Goal: Task Accomplishment & Management: Manage account settings

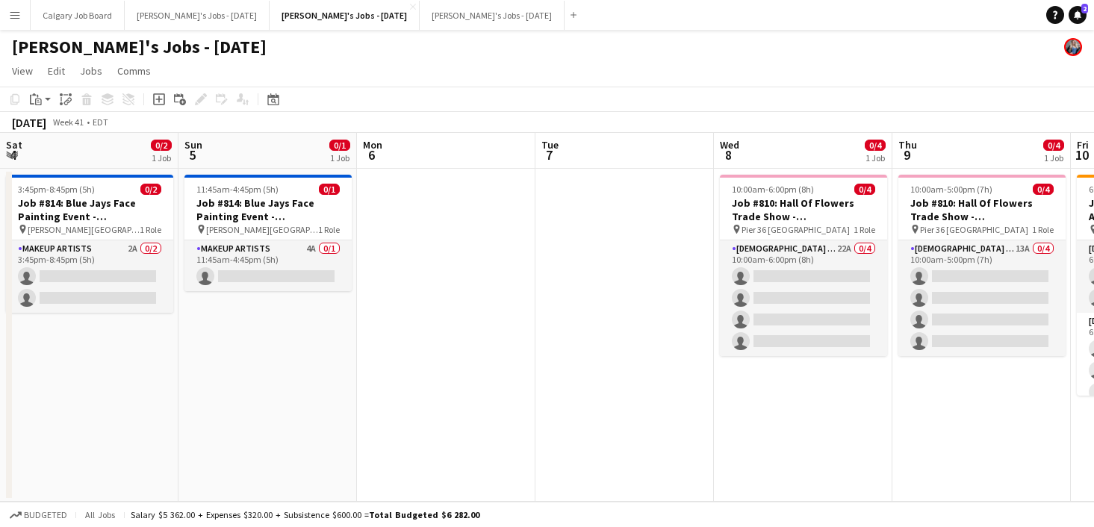
scroll to position [0, 694]
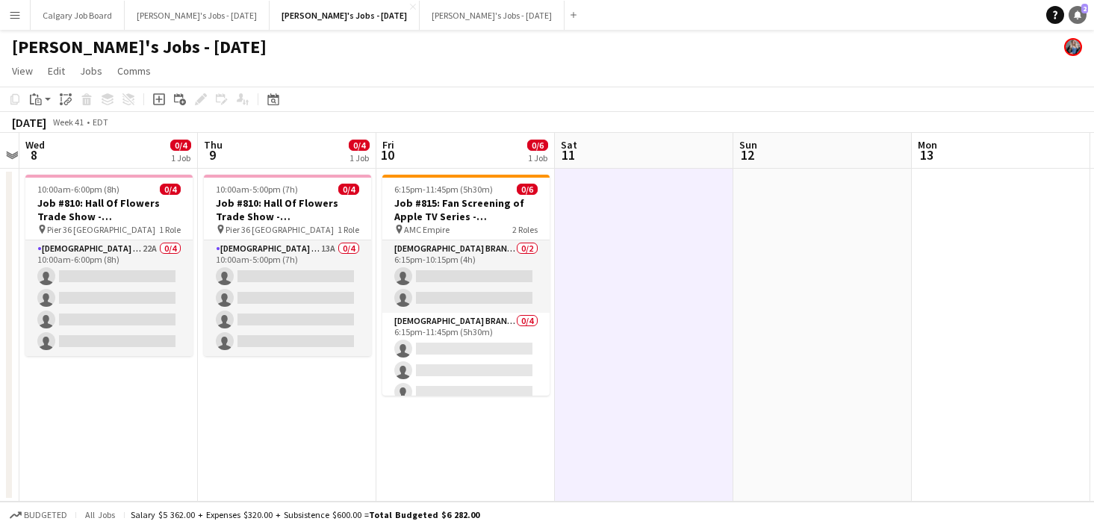
click at [1077, 13] on icon at bounding box center [1077, 13] width 7 height 7
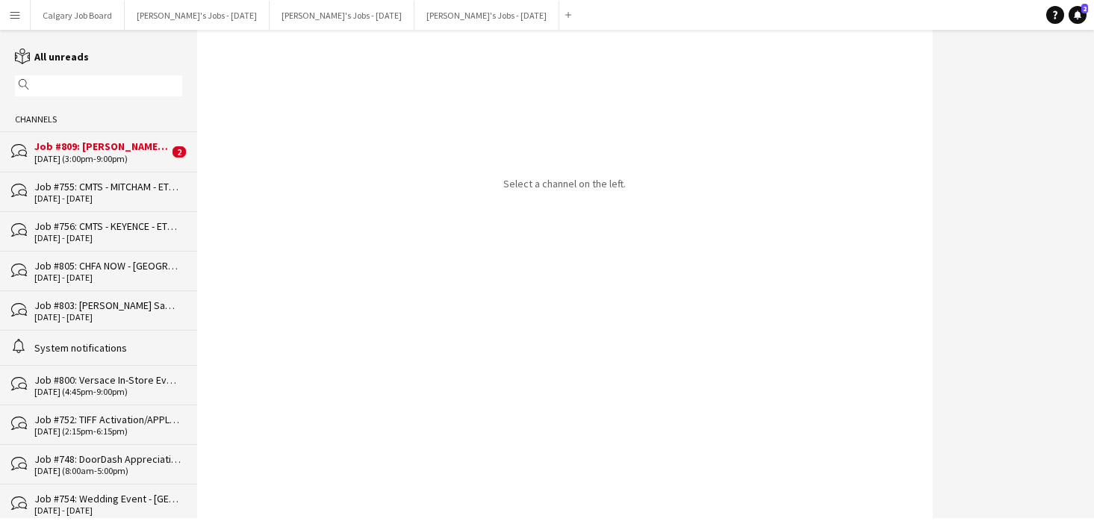
click at [113, 161] on div "[DATE] (3:00pm-9:00pm)" at bounding box center [101, 159] width 134 height 10
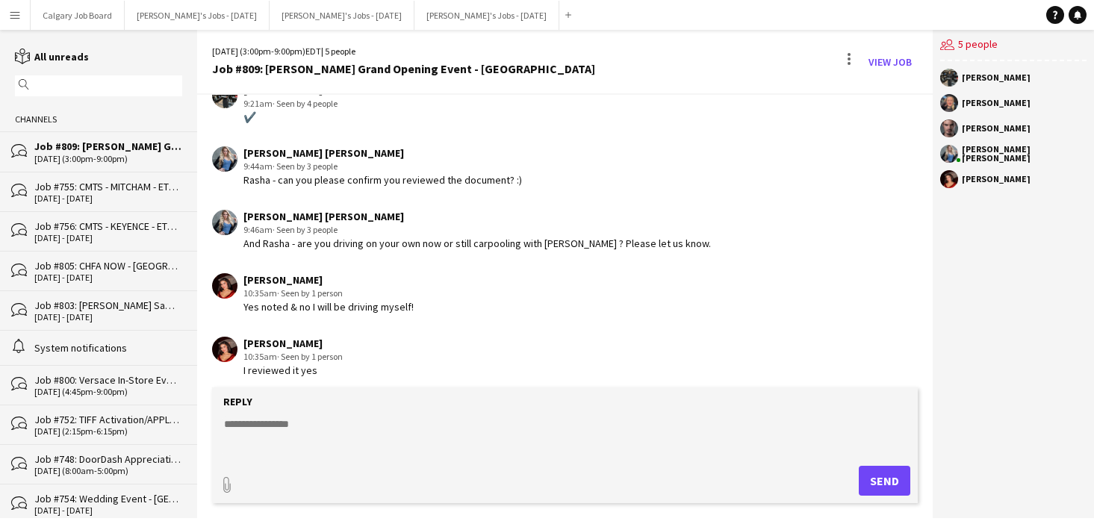
click at [326, 418] on textarea at bounding box center [568, 436] width 691 height 39
type textarea "**********"
click at [891, 482] on button "Send" at bounding box center [885, 481] width 52 height 30
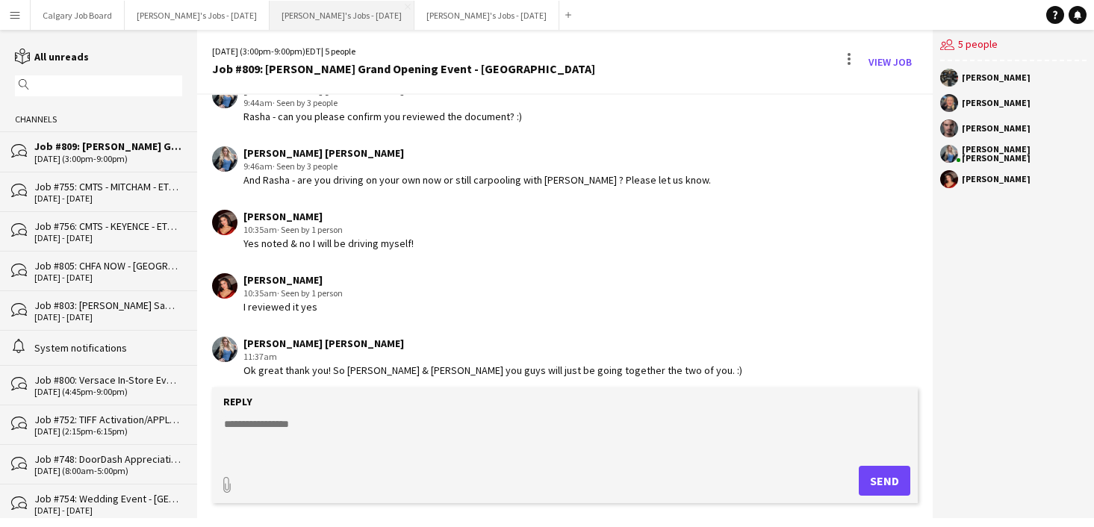
click at [343, 16] on button "[PERSON_NAME]'s Jobs - [DATE] Close" at bounding box center [342, 15] width 145 height 29
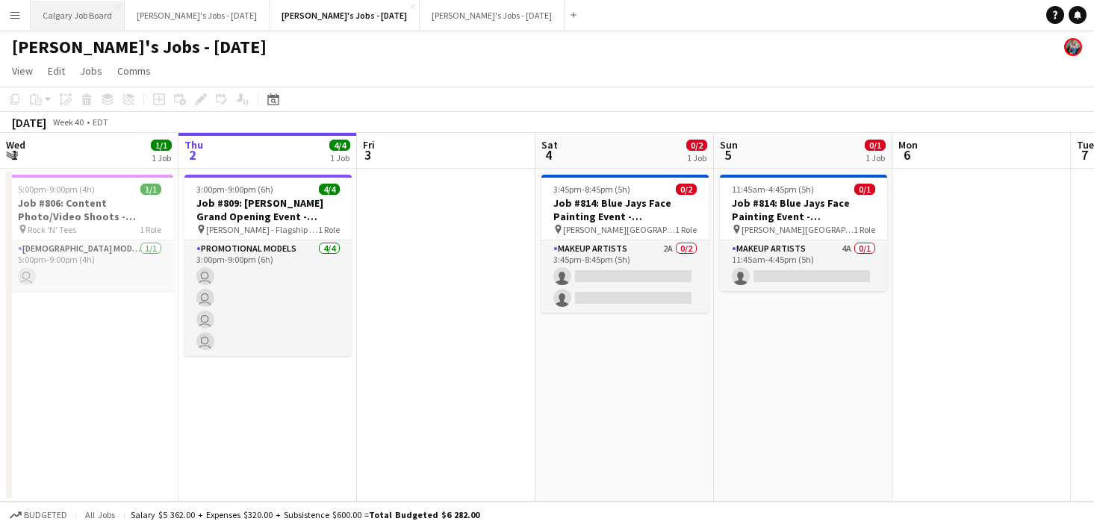
scroll to position [0, 358]
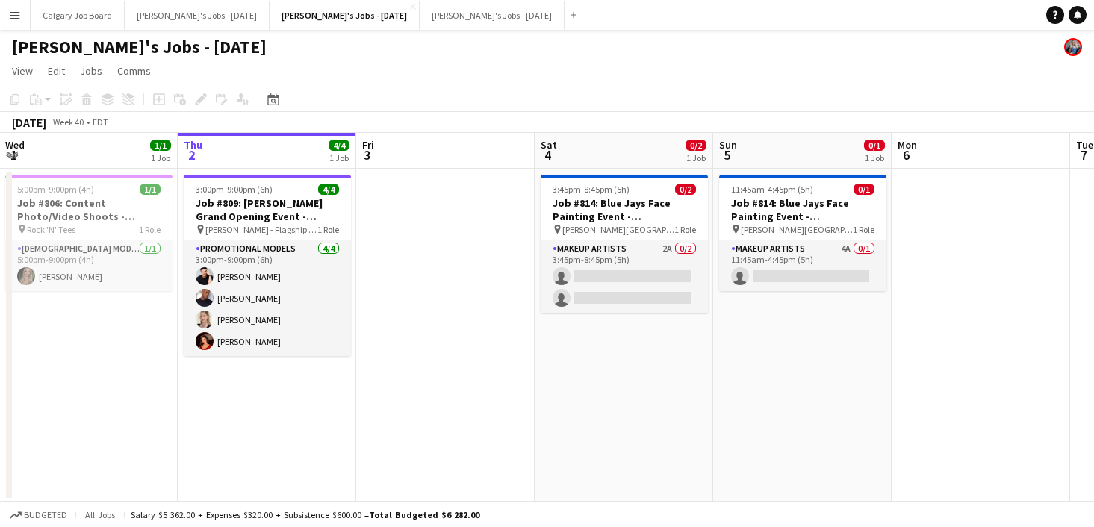
click at [26, 19] on button "Menu" at bounding box center [15, 15] width 30 height 30
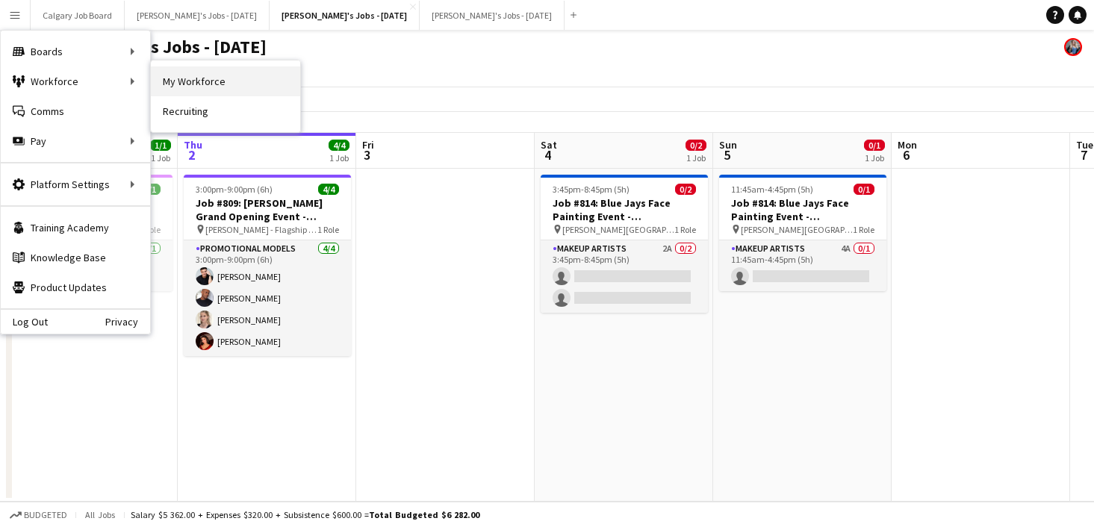
click at [164, 78] on link "My Workforce" at bounding box center [225, 81] width 149 height 30
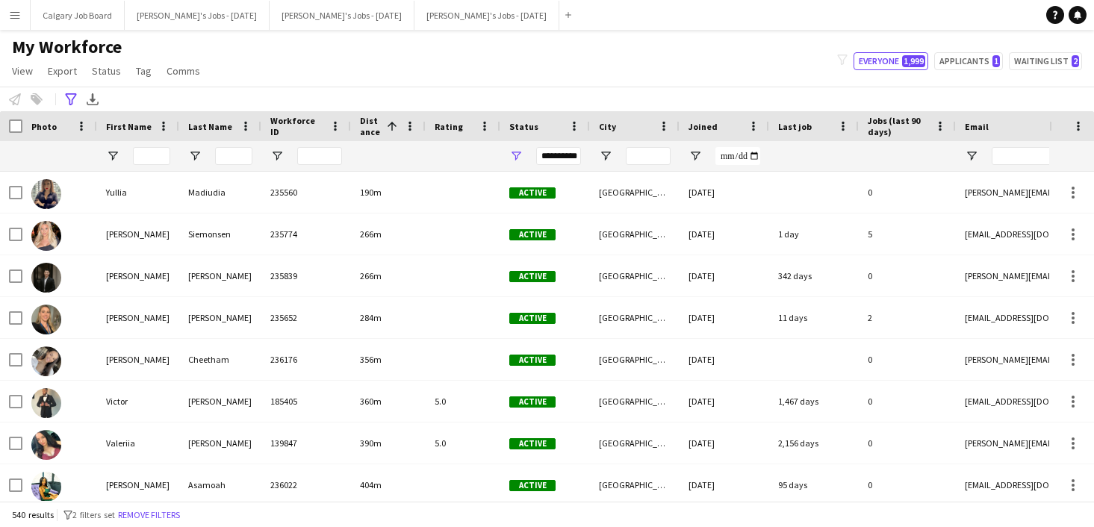
drag, startPoint x: 965, startPoint y: 62, endPoint x: 376, endPoint y: 107, distance: 590.8
click at [965, 62] on button "Applicants 1" at bounding box center [968, 61] width 69 height 18
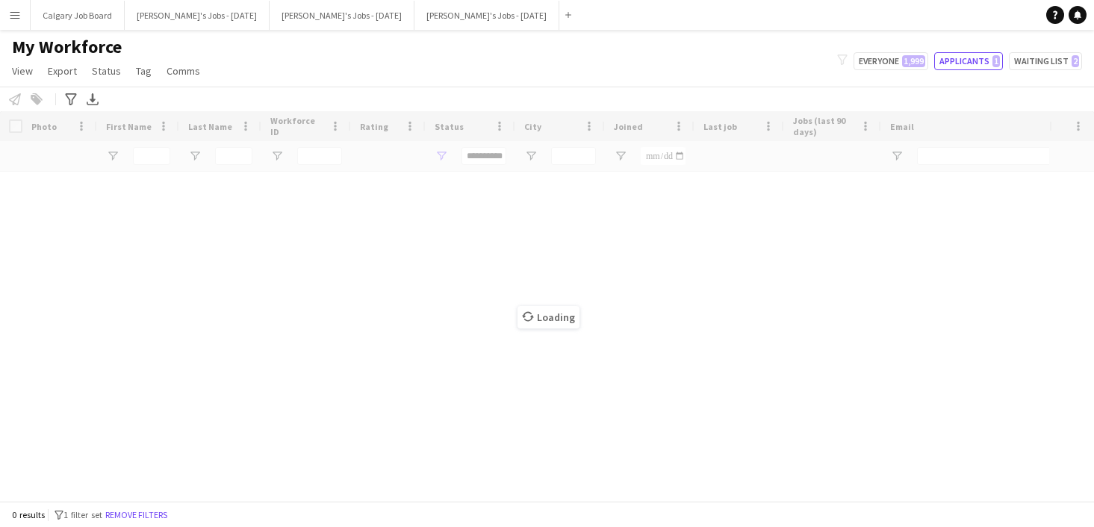
type input "**********"
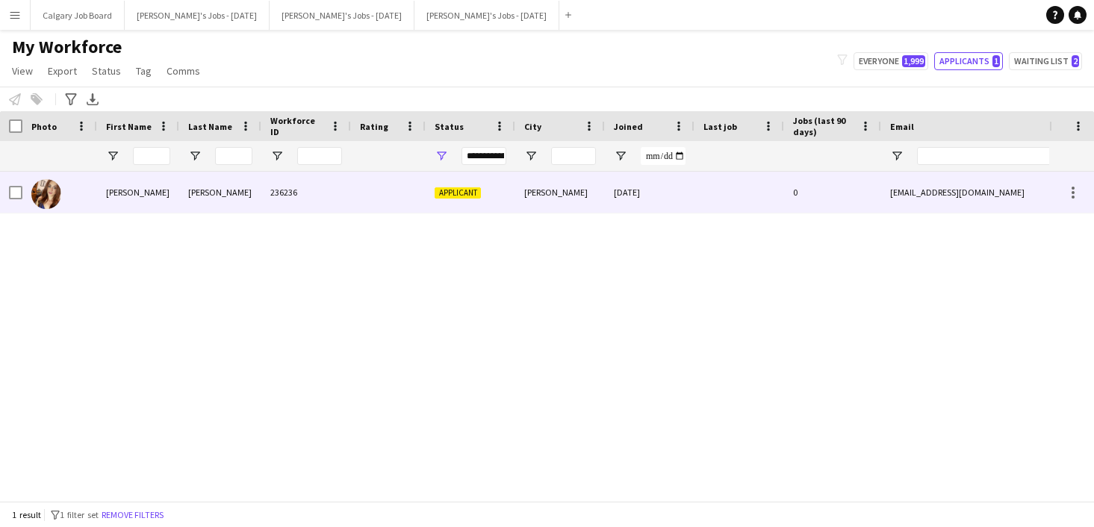
click at [276, 201] on div "236236" at bounding box center [306, 192] width 90 height 41
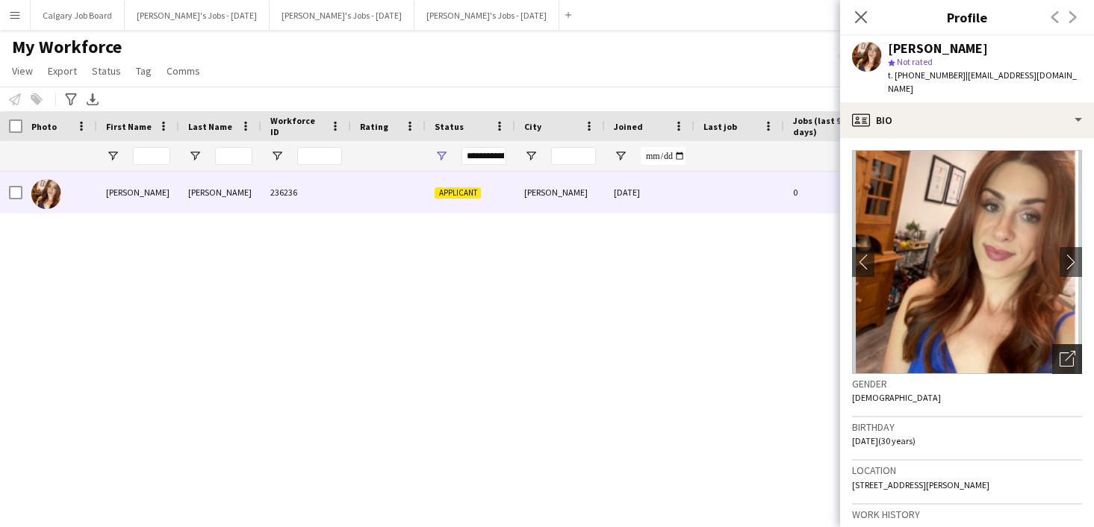
click at [1054, 344] on div "Open photos pop-in" at bounding box center [1067, 359] width 30 height 30
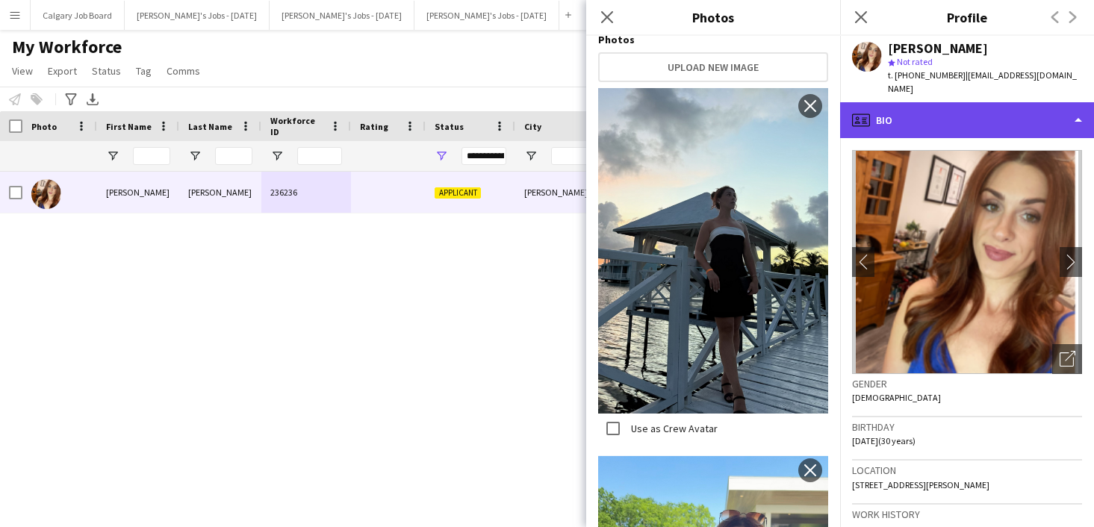
click at [951, 102] on div "profile Bio" at bounding box center [967, 120] width 254 height 36
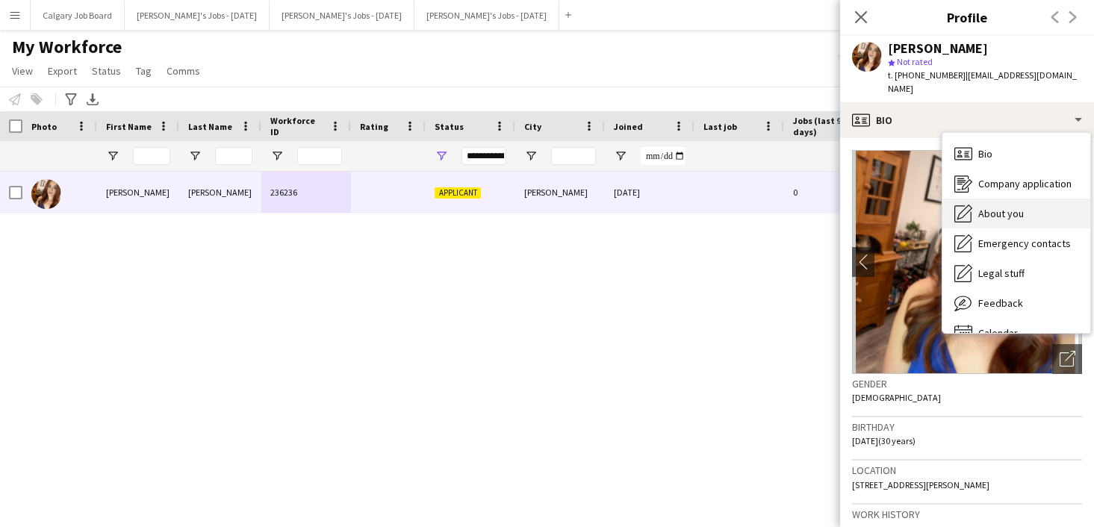
click at [986, 199] on div "About you About you" at bounding box center [1016, 214] width 148 height 30
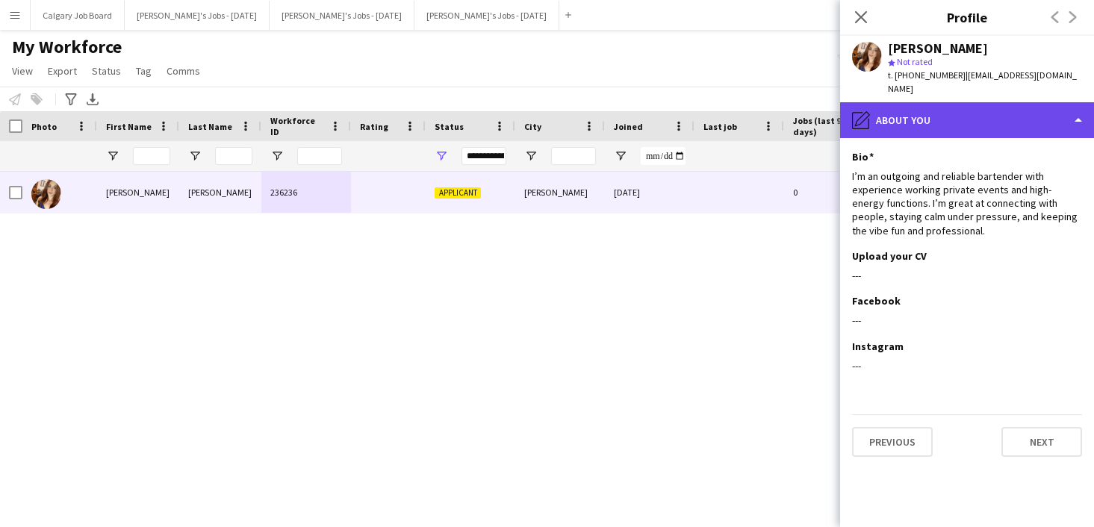
click at [1024, 117] on div "pencil4 About you" at bounding box center [967, 120] width 254 height 36
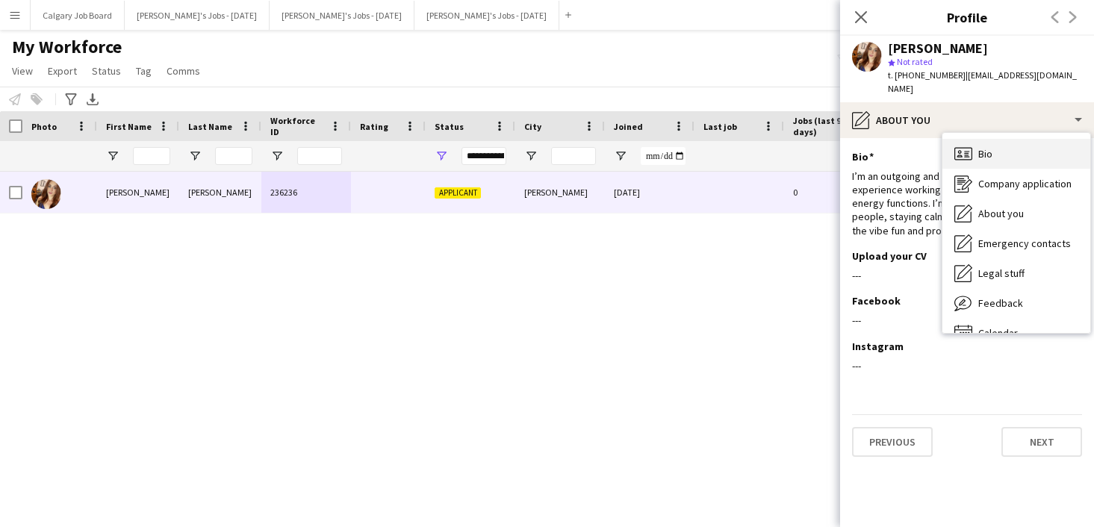
click at [1026, 139] on div "Bio Bio" at bounding box center [1016, 154] width 148 height 30
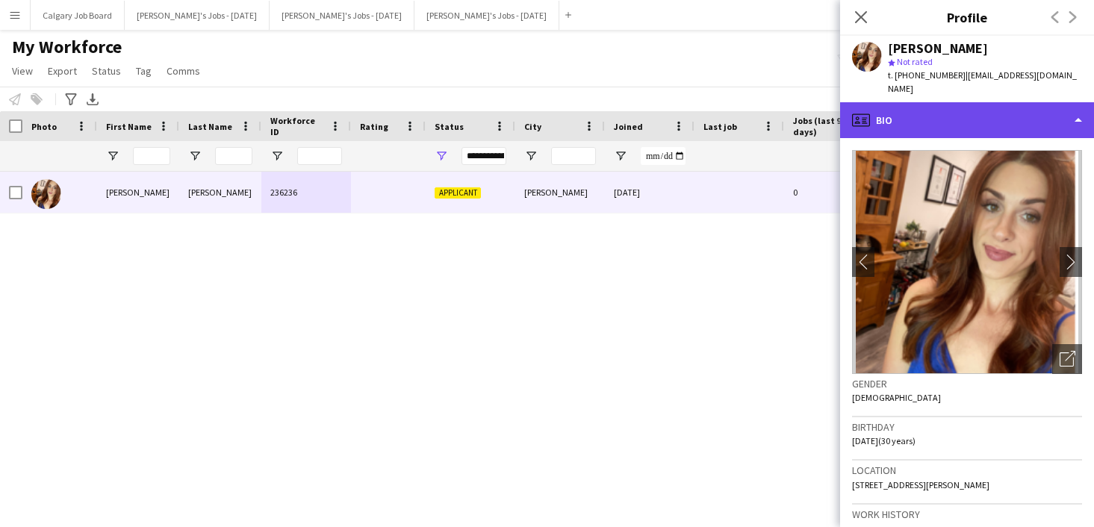
click at [930, 102] on div "profile Bio" at bounding box center [967, 120] width 254 height 36
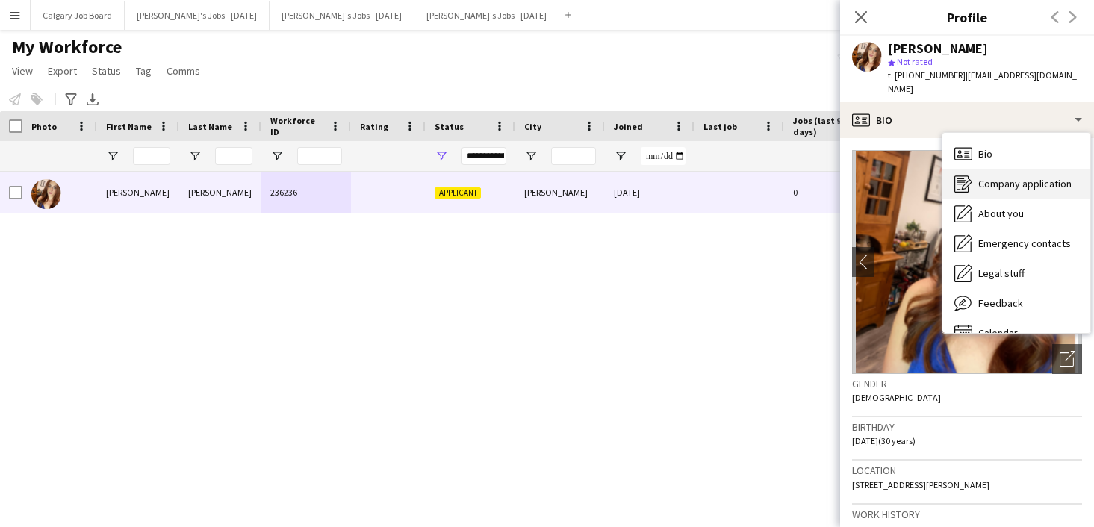
click at [982, 177] on span "Company application" at bounding box center [1024, 183] width 93 height 13
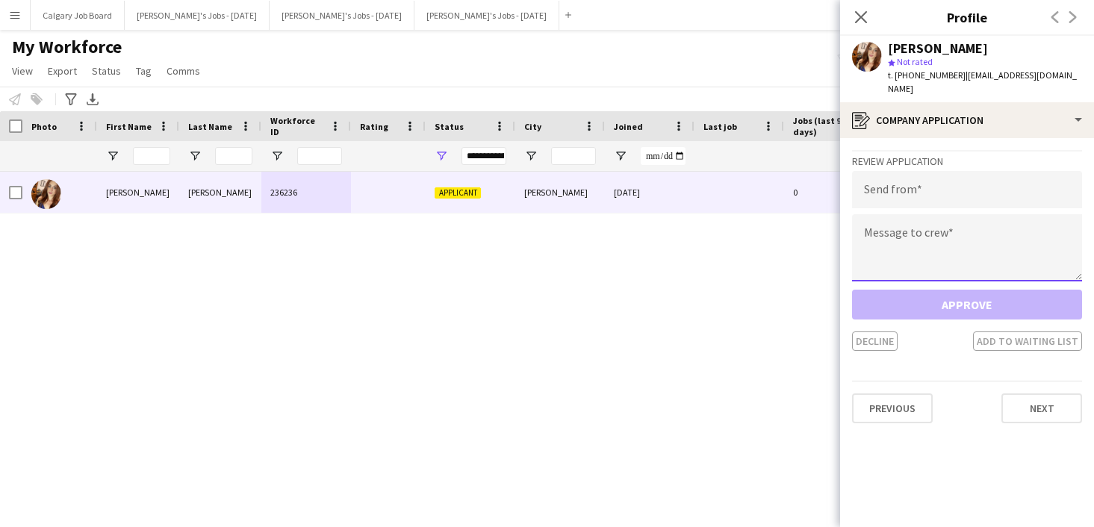
click at [993, 258] on textarea at bounding box center [967, 247] width 230 height 67
paste textarea "**********"
type textarea "**********"
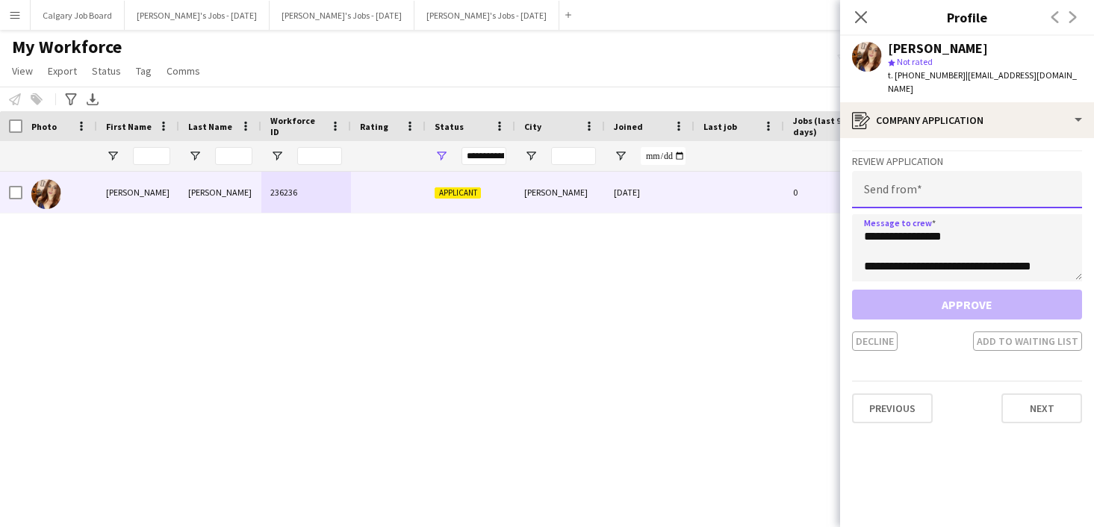
click at [951, 177] on input "email" at bounding box center [967, 189] width 230 height 37
paste input "**********"
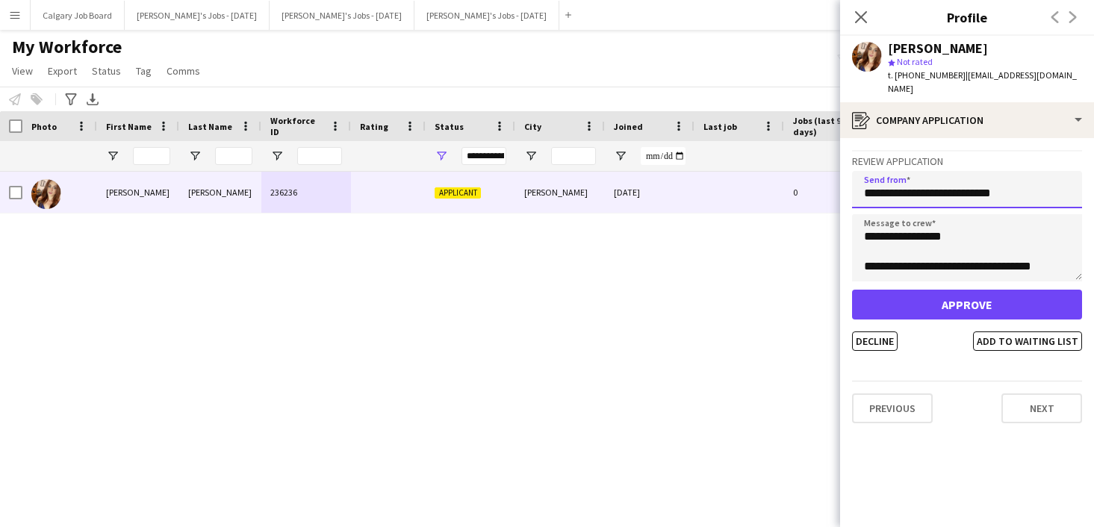
type input "**********"
click at [998, 290] on button "Approve" at bounding box center [967, 305] width 230 height 30
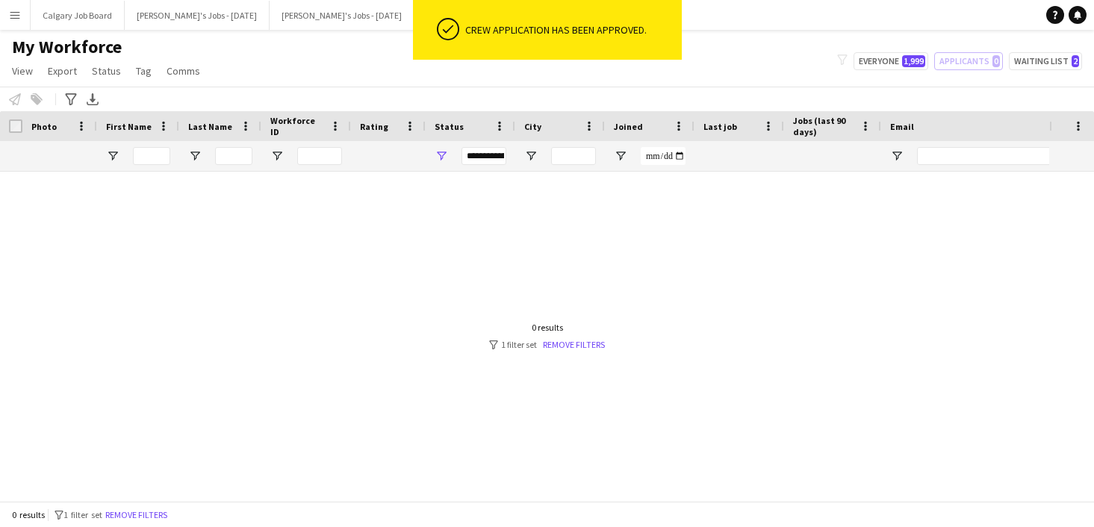
click at [544, 270] on div at bounding box center [524, 336] width 1049 height 329
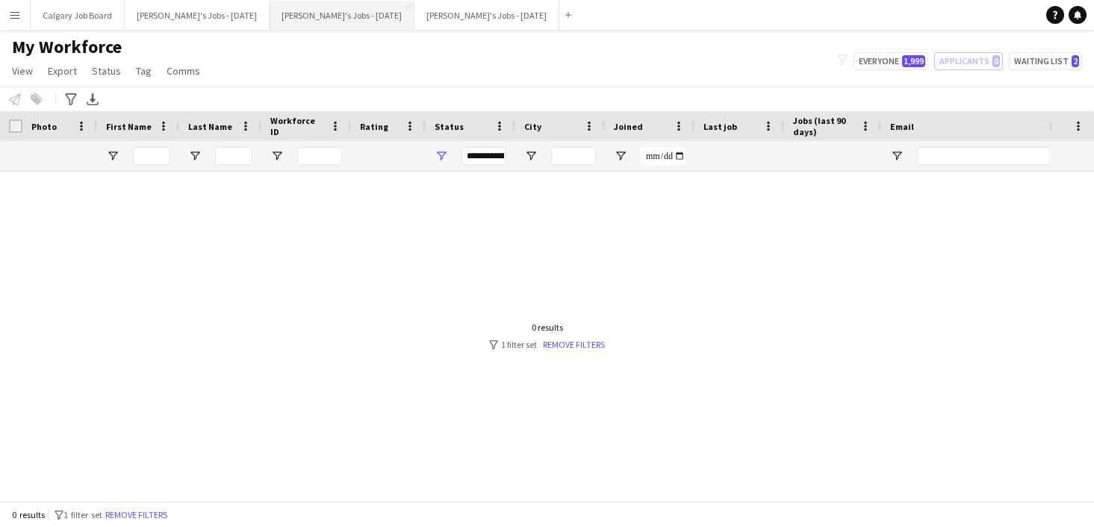
click at [379, 14] on button "[PERSON_NAME]'s Jobs - [DATE] Close" at bounding box center [342, 15] width 145 height 29
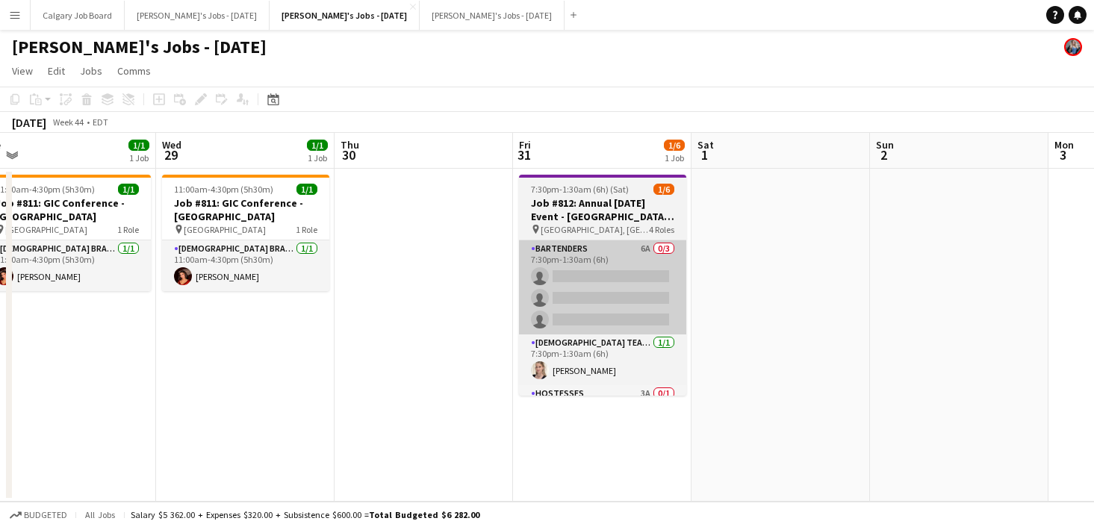
scroll to position [0, 591]
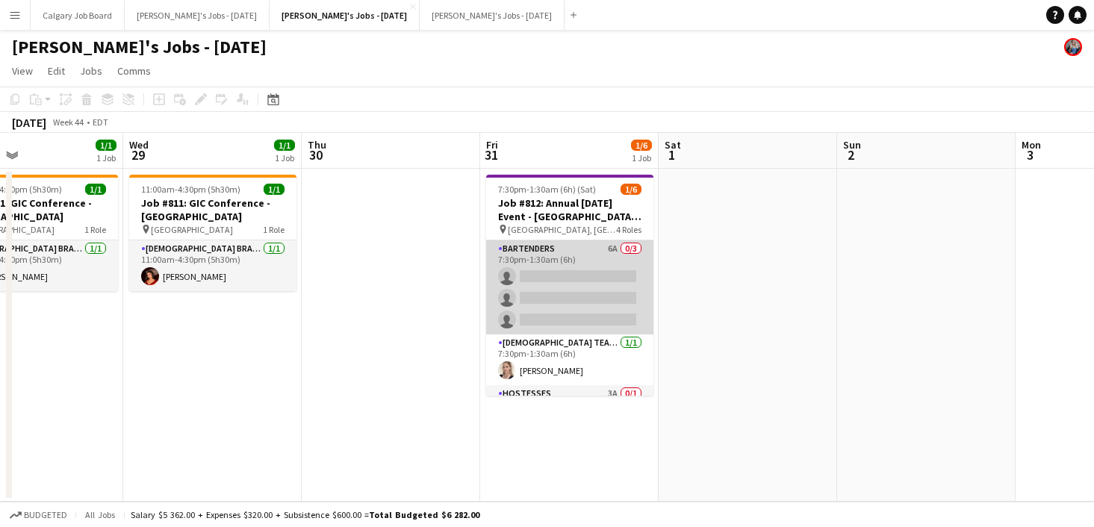
click at [515, 274] on app-card-role "Bartenders 6A 0/3 7:30pm-1:30am (6h) single-neutral-actions single-neutral-acti…" at bounding box center [569, 287] width 167 height 94
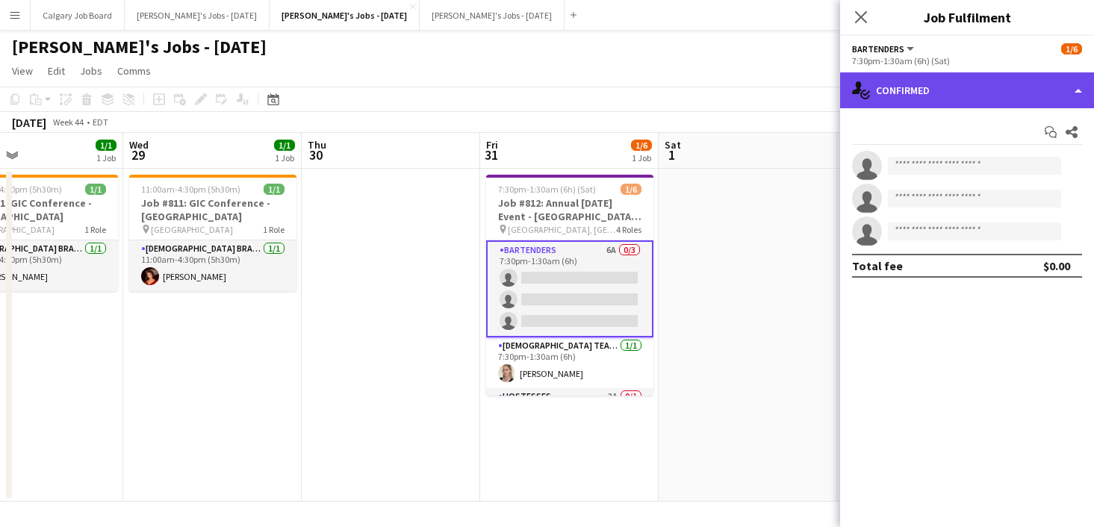
click at [993, 93] on div "single-neutral-actions-check-2 Confirmed" at bounding box center [967, 90] width 254 height 36
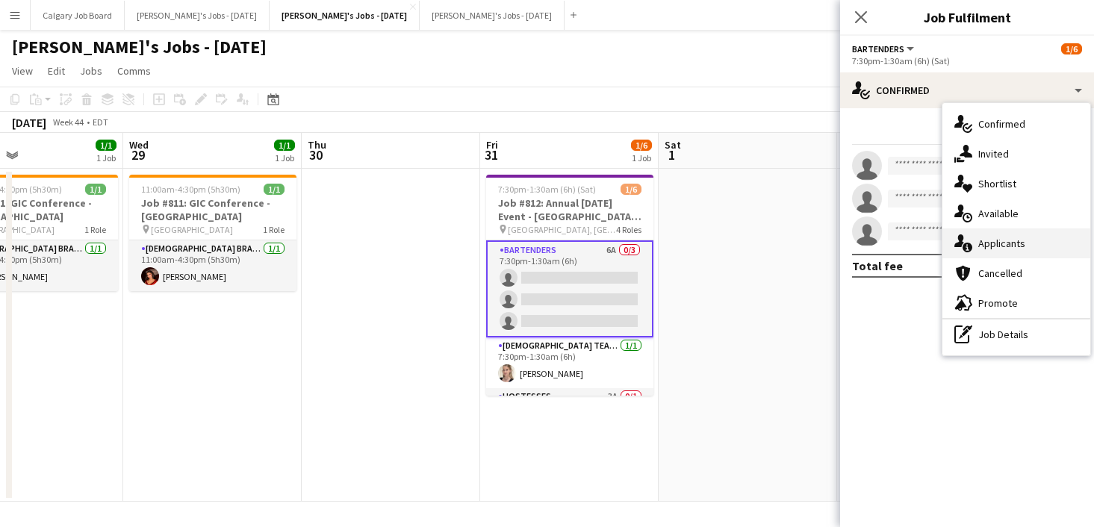
click at [1020, 244] on span "Applicants" at bounding box center [1001, 243] width 47 height 13
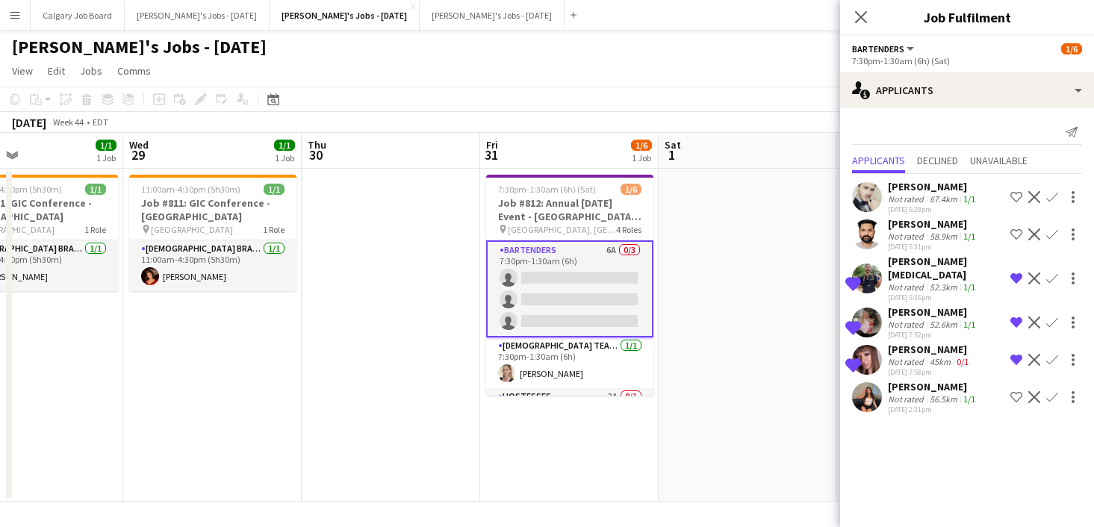
click at [1015, 391] on app-icon "Shortlist crew" at bounding box center [1016, 397] width 12 height 12
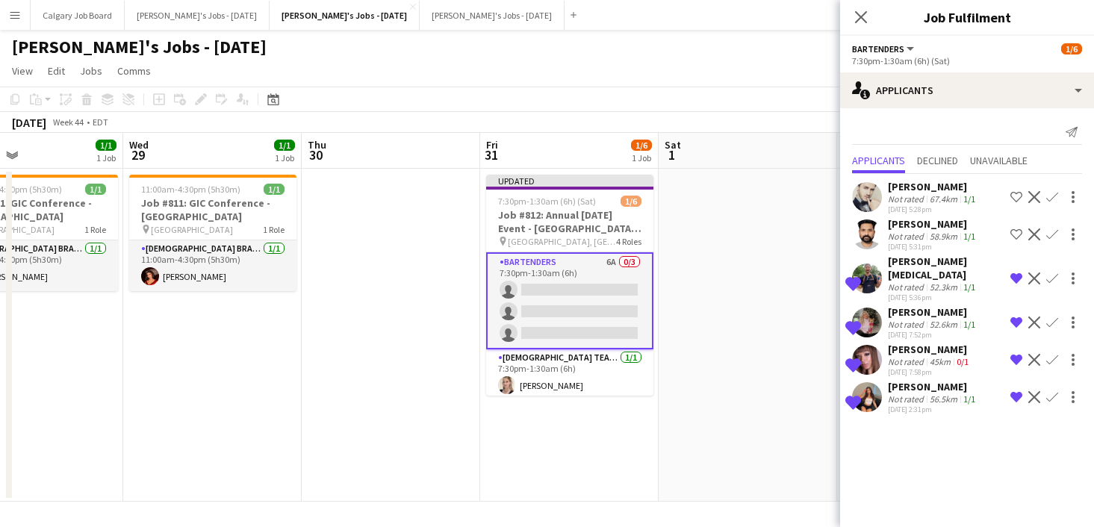
click at [935, 405] on div "[DATE] 2:31pm" at bounding box center [933, 410] width 90 height 10
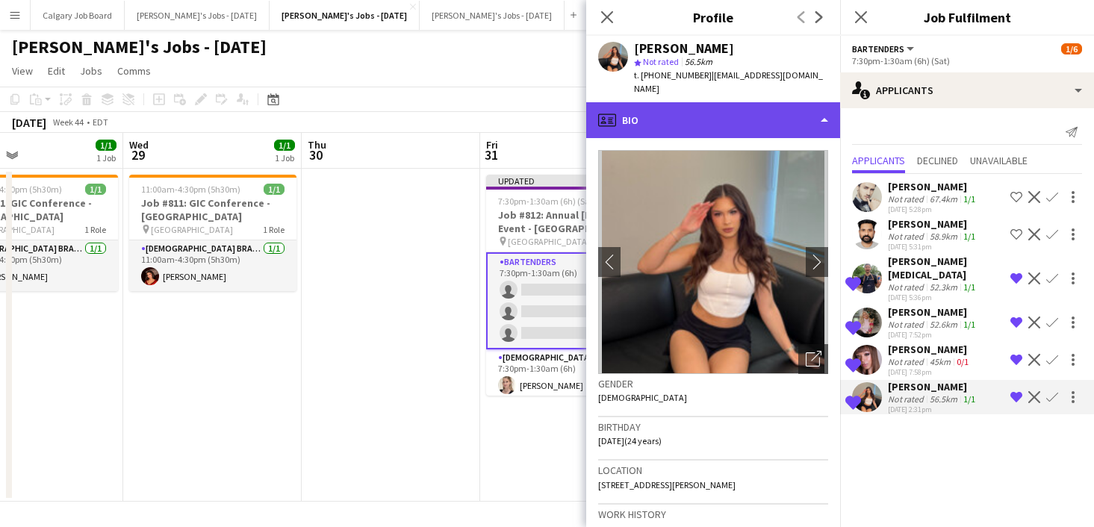
click at [722, 103] on div "profile Bio" at bounding box center [713, 120] width 254 height 36
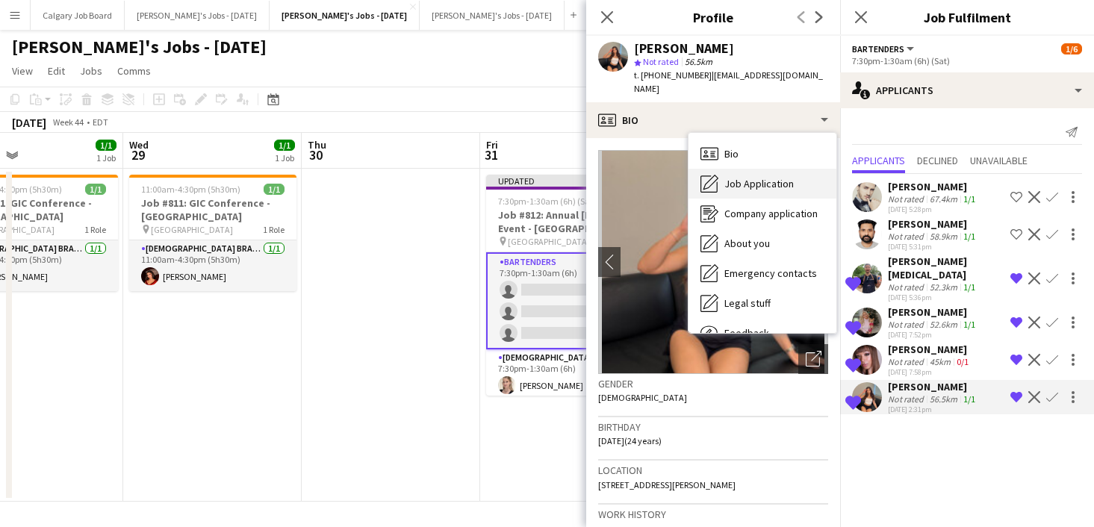
click at [780, 177] on span "Job Application" at bounding box center [758, 183] width 69 height 13
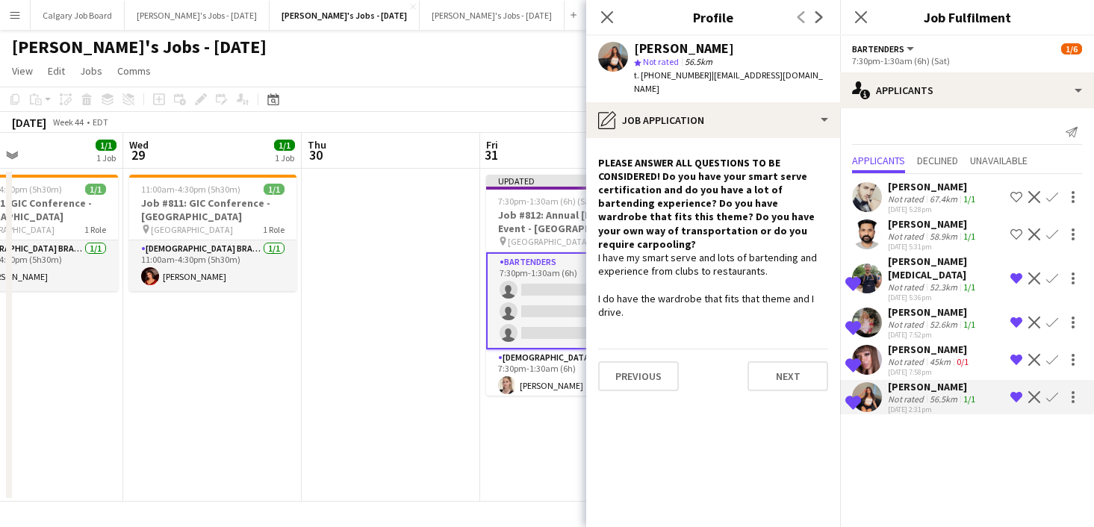
scroll to position [0, 0]
click at [556, 123] on div "[DATE] Week 44 • EDT Publish 1 job Revert 1 job" at bounding box center [547, 122] width 1094 height 21
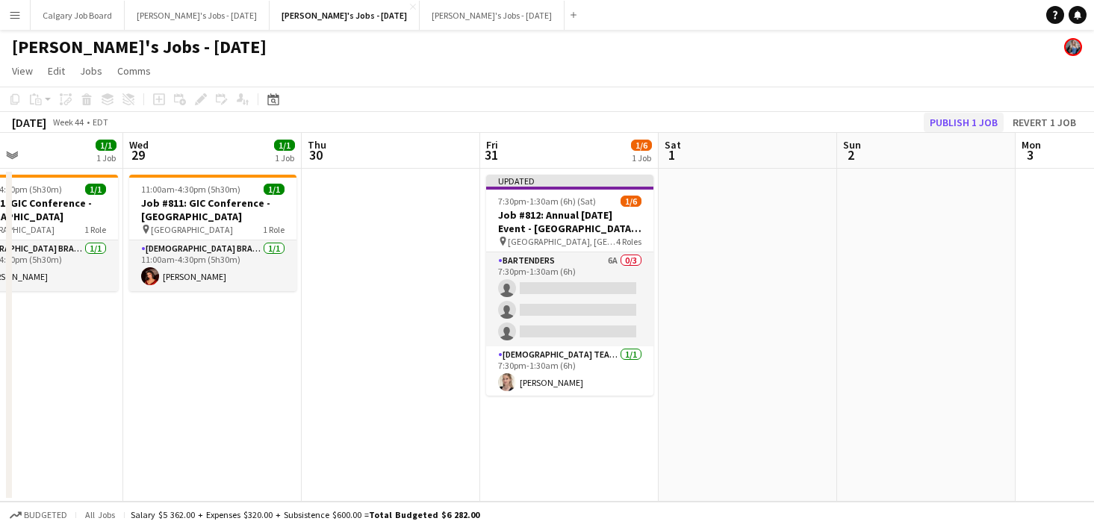
click at [951, 122] on button "Publish 1 job" at bounding box center [964, 122] width 80 height 19
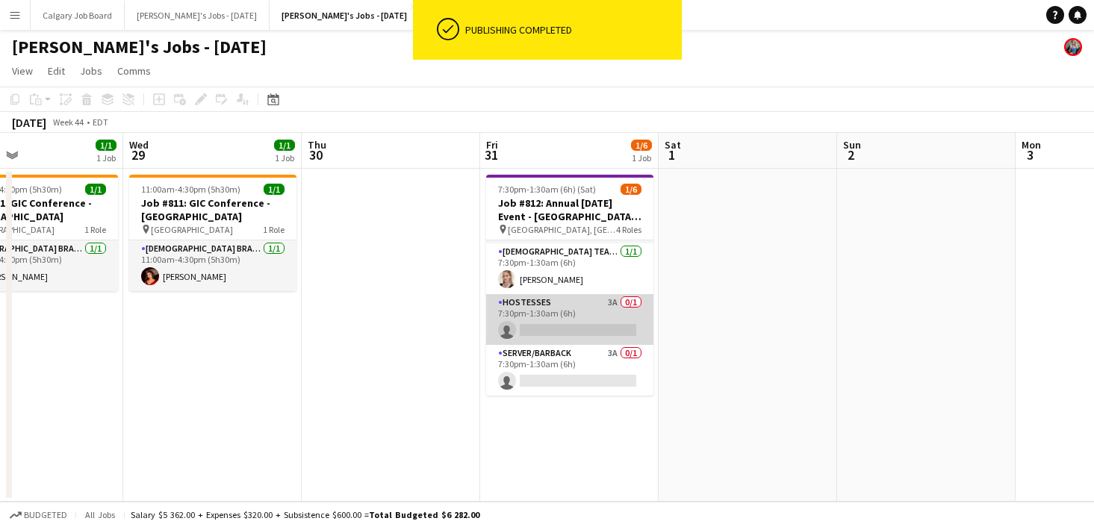
scroll to position [91, 0]
click at [537, 310] on app-card-role "Hostesses 3A 0/1 7:30pm-1:30am (6h) single-neutral-actions" at bounding box center [569, 319] width 167 height 51
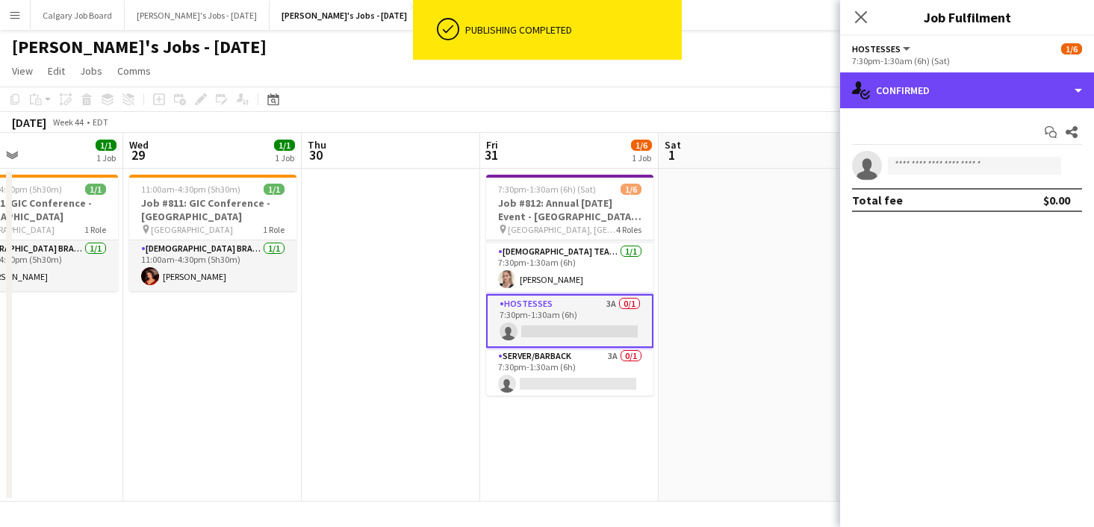
drag, startPoint x: 965, startPoint y: 99, endPoint x: 980, endPoint y: 184, distance: 86.4
click at [965, 102] on div "single-neutral-actions-check-2 Confirmed" at bounding box center [967, 90] width 254 height 36
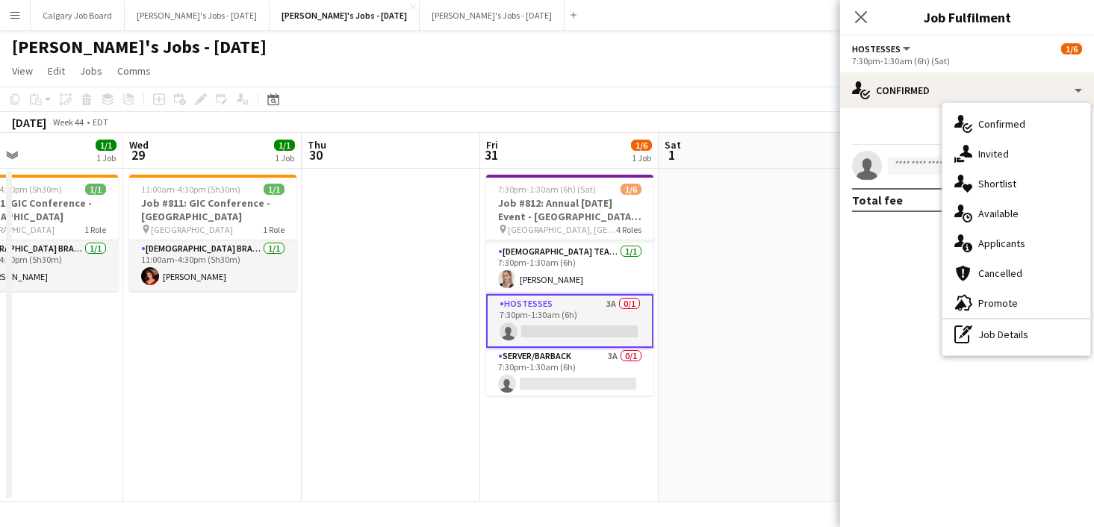
drag, startPoint x: 988, startPoint y: 243, endPoint x: 956, endPoint y: 236, distance: 32.8
click at [988, 242] on span "Applicants" at bounding box center [1001, 243] width 47 height 13
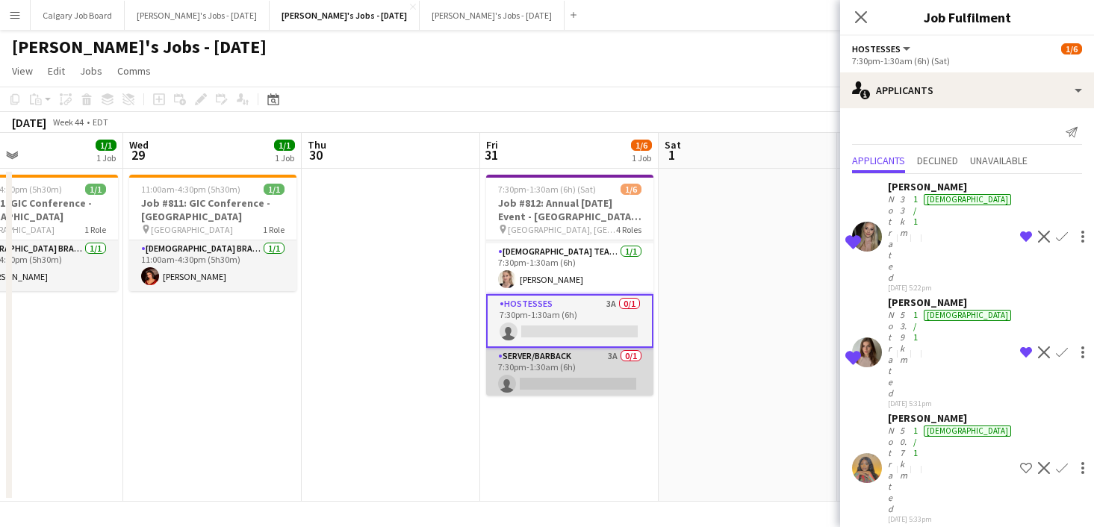
click at [614, 362] on app-card-role "Server/Barback 3A 0/1 7:30pm-1:30am (6h) single-neutral-actions" at bounding box center [569, 373] width 167 height 51
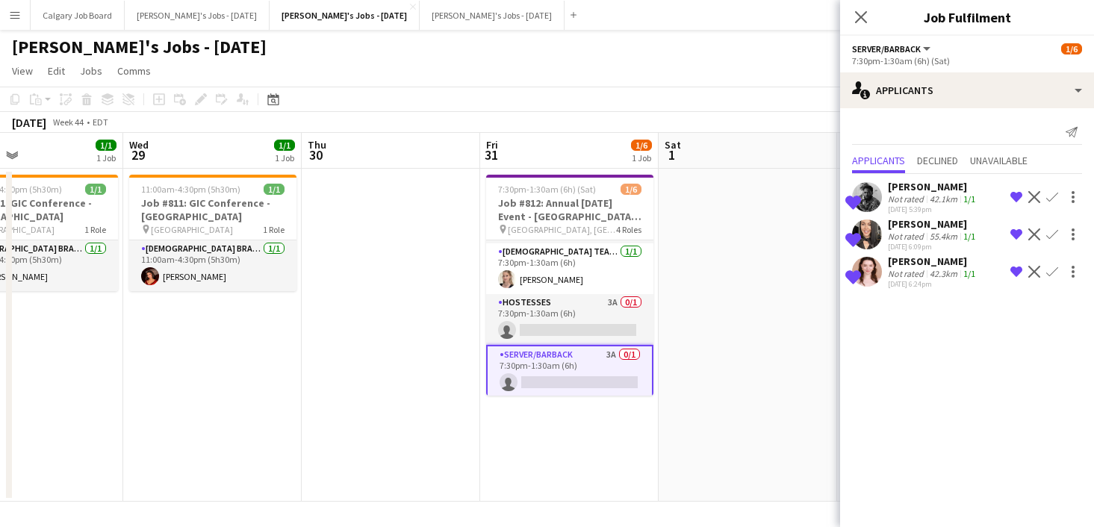
drag, startPoint x: 780, startPoint y: 180, endPoint x: 930, endPoint y: 113, distance: 164.1
click at [782, 180] on app-date-cell at bounding box center [748, 335] width 178 height 333
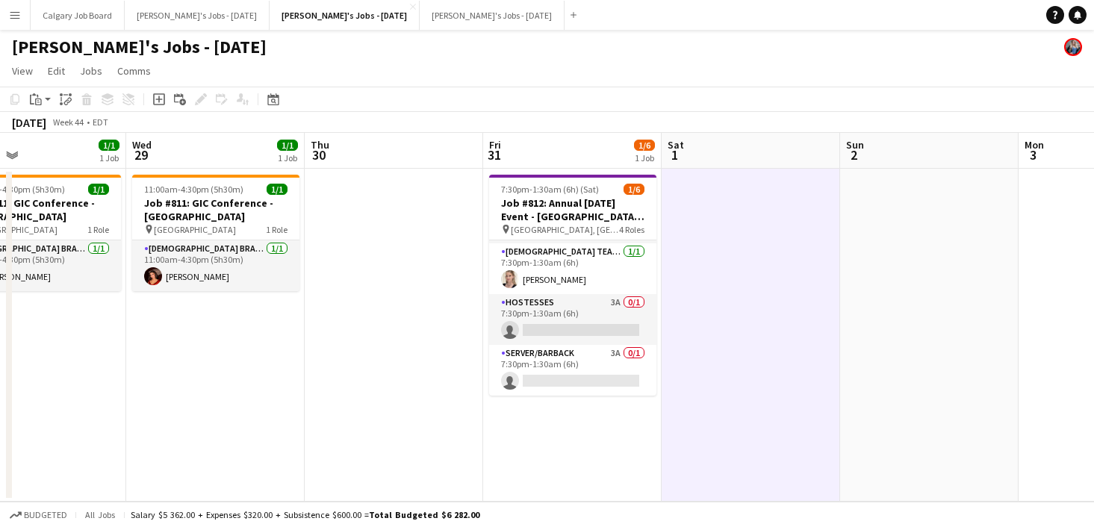
drag, startPoint x: 552, startPoint y: 283, endPoint x: 722, endPoint y: 199, distance: 189.7
click at [553, 283] on app-card-role "[DEMOGRAPHIC_DATA] Team Leader [DATE] 7:30pm-1:30am (6h) [PERSON_NAME]" at bounding box center [572, 268] width 167 height 51
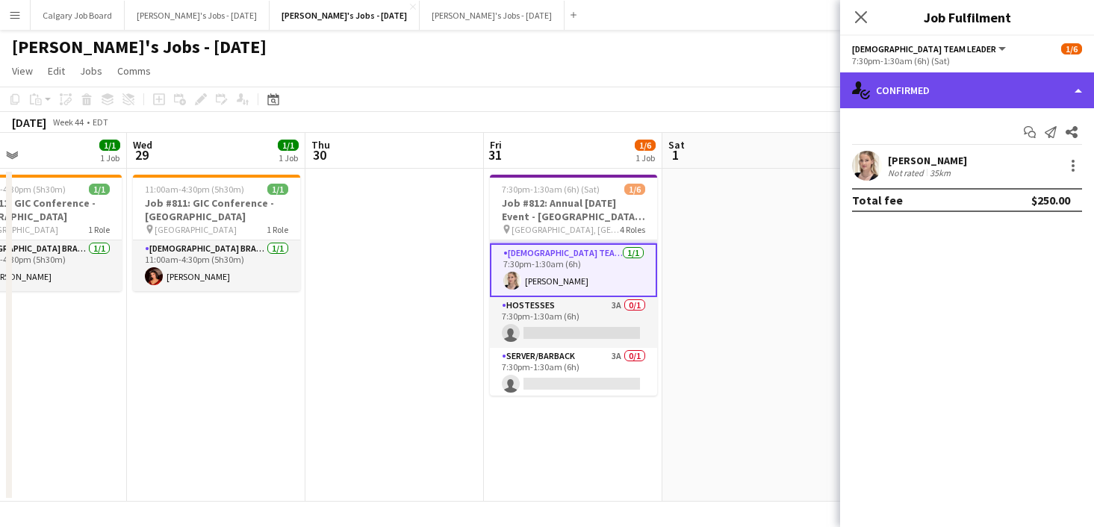
click at [956, 86] on div "single-neutral-actions-check-2 Confirmed" at bounding box center [967, 90] width 254 height 36
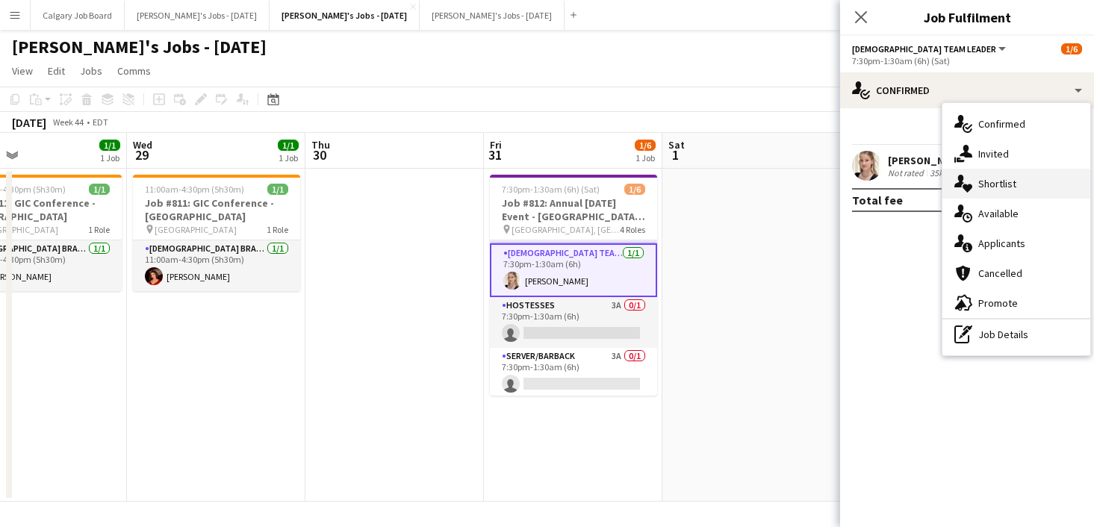
click at [1031, 187] on div "single-neutral-actions-heart Shortlist" at bounding box center [1016, 184] width 148 height 30
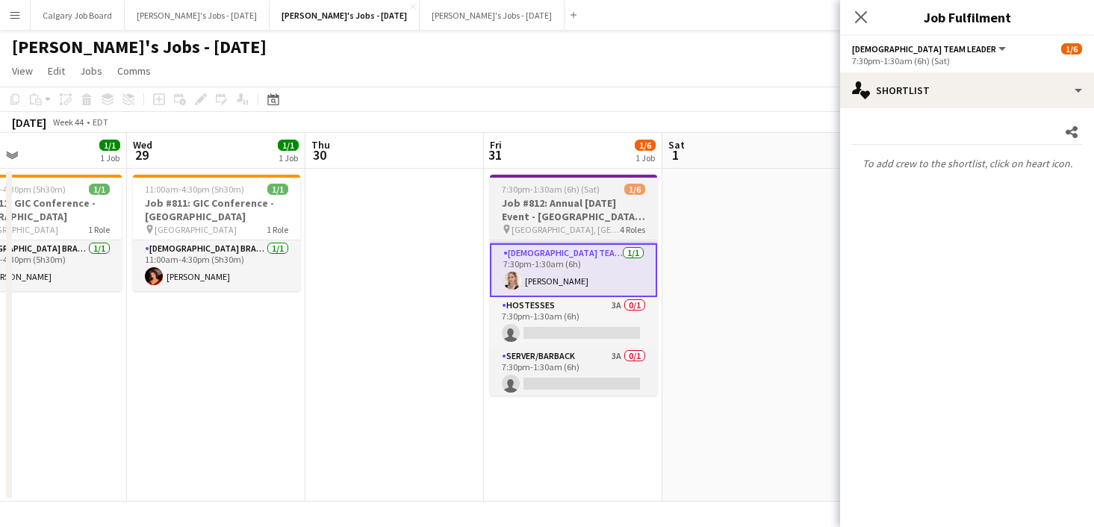
click at [593, 196] on app-job-card "7:30pm-1:30am (6h) (Sat) 1/6 Job #812: Annual [DATE] Event - GRIMSBY ON pin [GE…" at bounding box center [573, 285] width 167 height 221
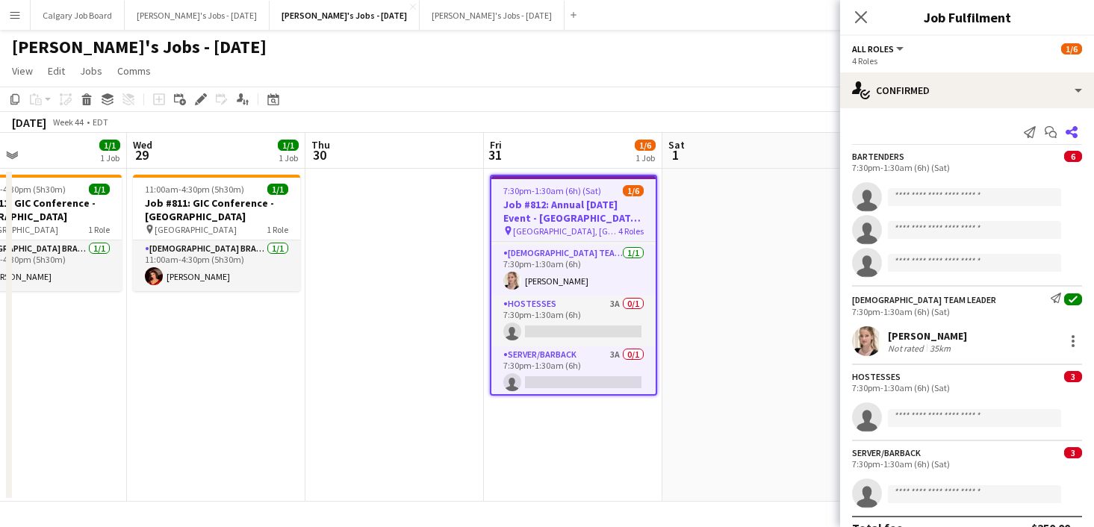
click at [1069, 137] on icon "Share" at bounding box center [1071, 132] width 12 height 12
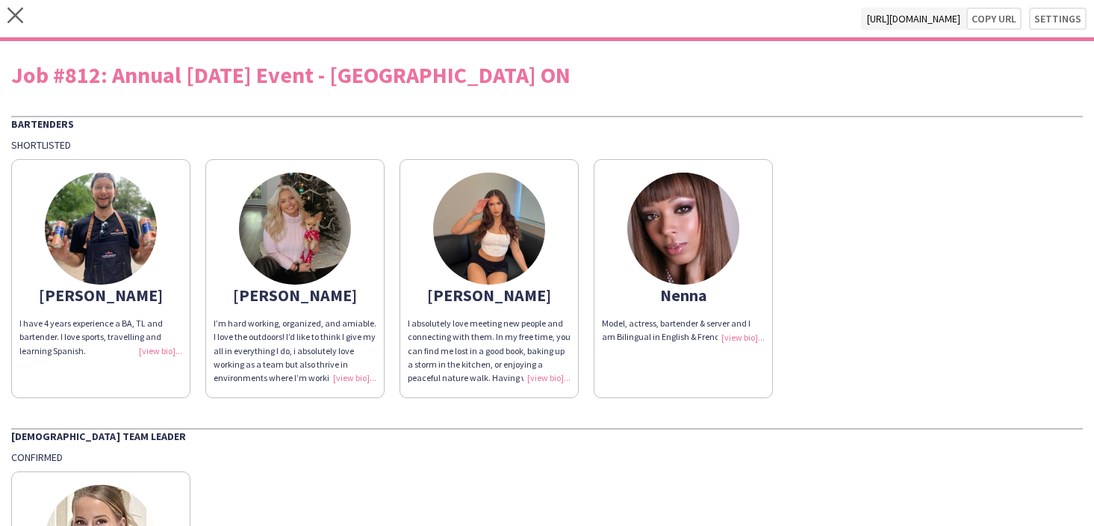
drag, startPoint x: 1039, startPoint y: 17, endPoint x: 969, endPoint y: 56, distance: 79.6
click at [1039, 16] on button "Settings" at bounding box center [1057, 18] width 57 height 22
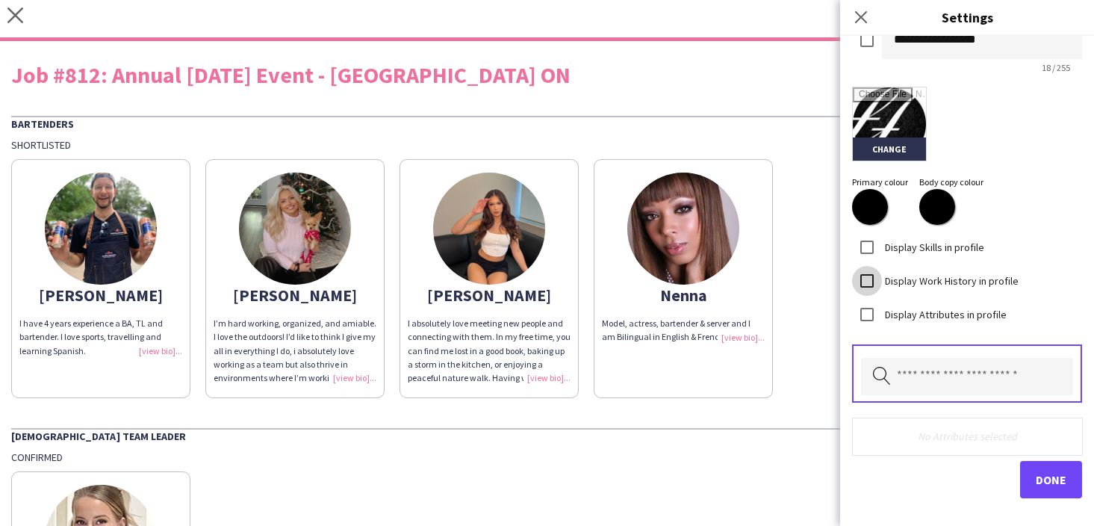
scroll to position [470, 0]
click at [921, 365] on input "text" at bounding box center [967, 376] width 212 height 37
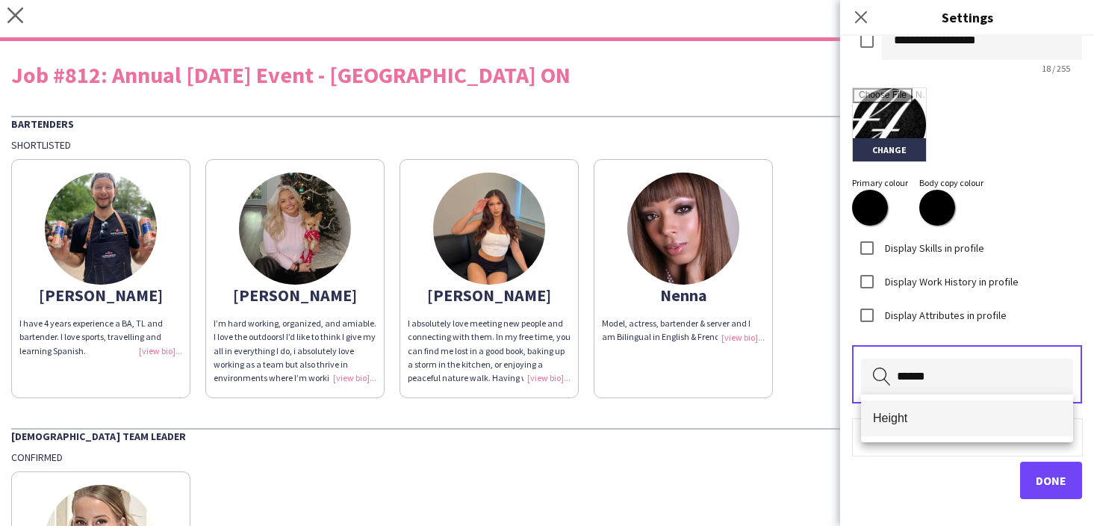
type input "******"
click at [909, 413] on span "Height" at bounding box center [967, 418] width 188 height 14
type input "******"
click at [912, 405] on mat-option "Weight" at bounding box center [967, 418] width 212 height 36
type input "*****"
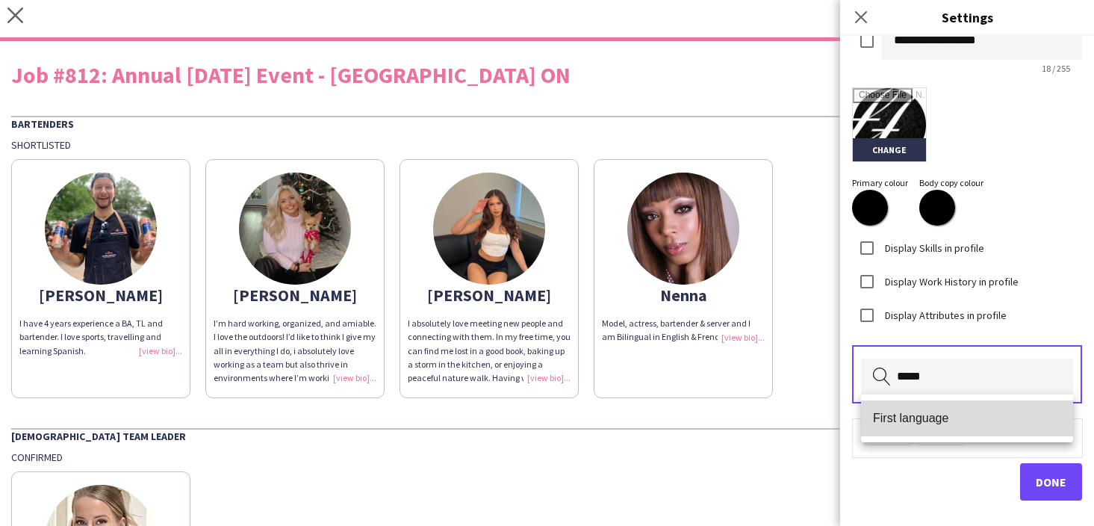
click at [913, 405] on mat-option "First language" at bounding box center [967, 418] width 212 height 36
type input "*****"
click at [950, 420] on span "Other languages" at bounding box center [967, 418] width 188 height 14
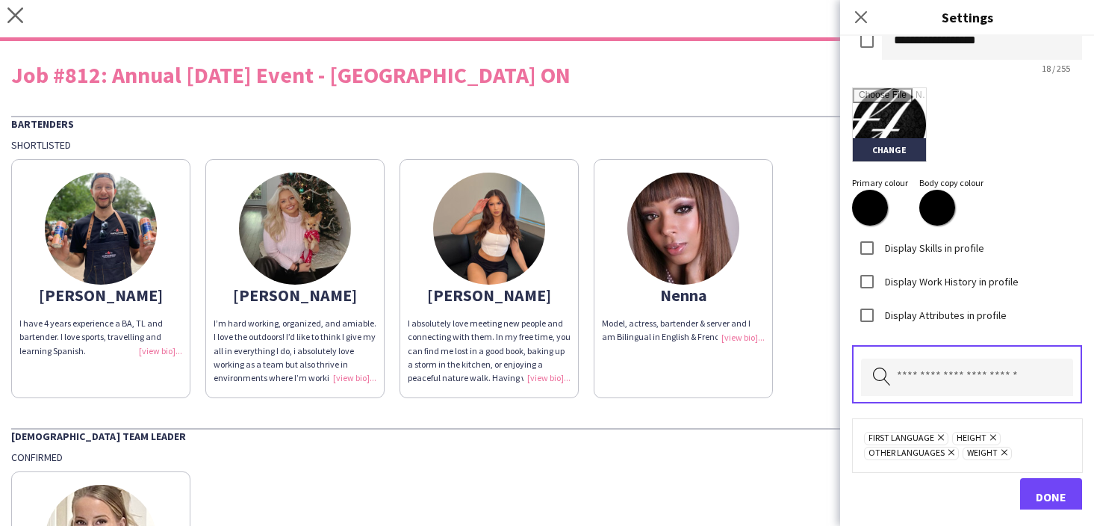
click at [1051, 493] on span "Done" at bounding box center [1051, 496] width 31 height 15
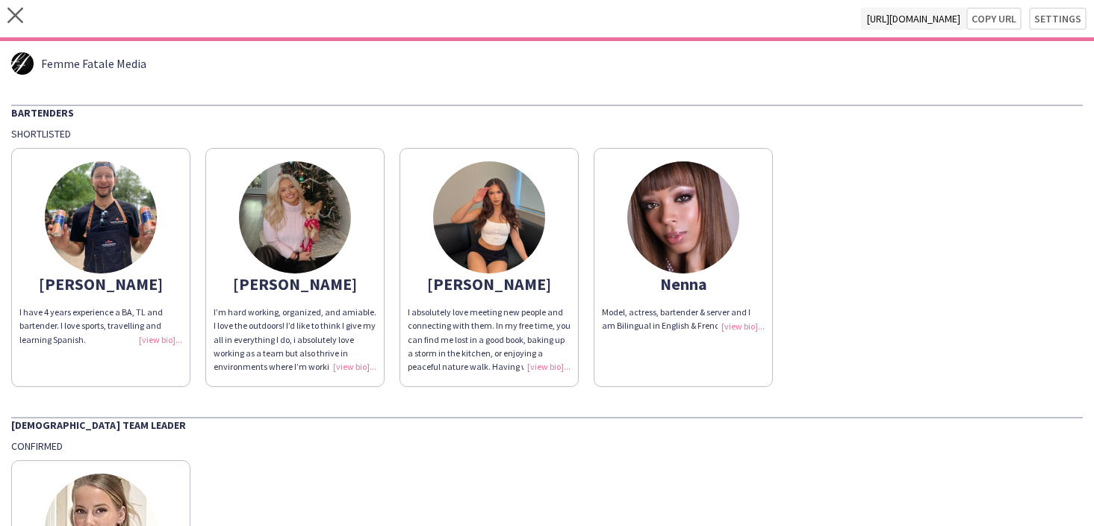
click at [570, 446] on div "Confirmed" at bounding box center [546, 445] width 1071 height 13
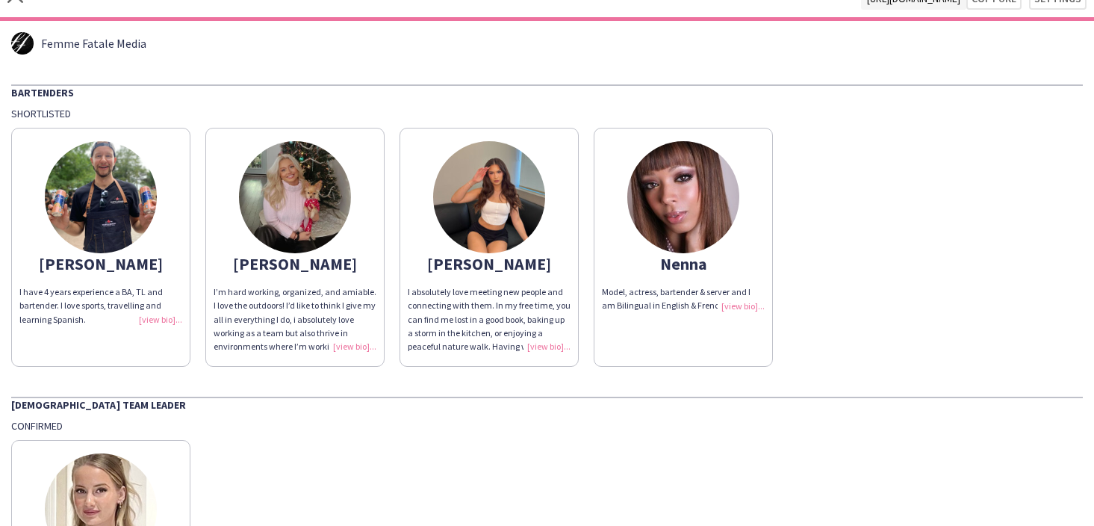
scroll to position [23, 0]
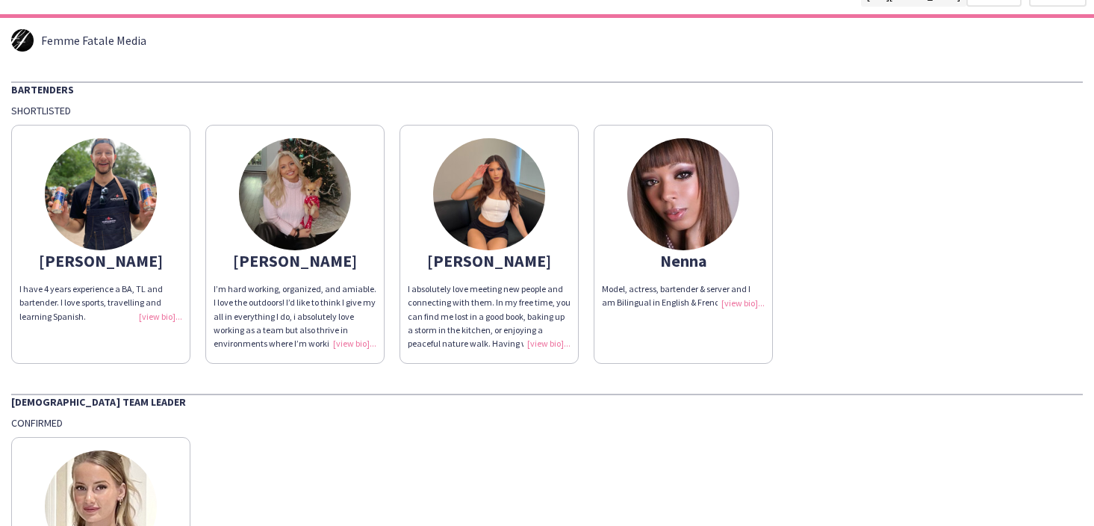
click at [175, 309] on div "I have 4 years experience a BA, TL and bartender. I love sports, travelling and…" at bounding box center [100, 302] width 163 height 41
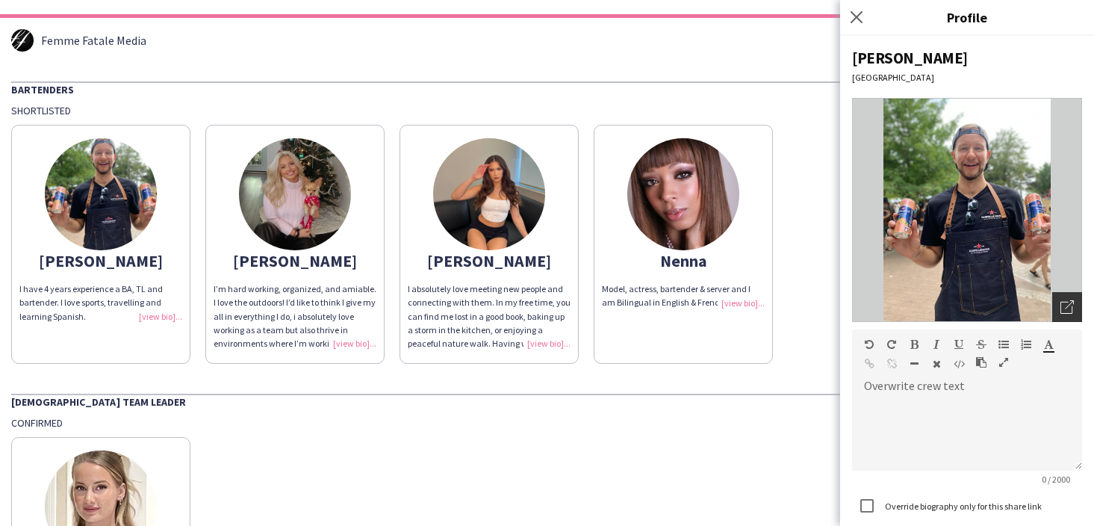
click at [1058, 306] on div "Open photos pop-in" at bounding box center [1067, 307] width 30 height 30
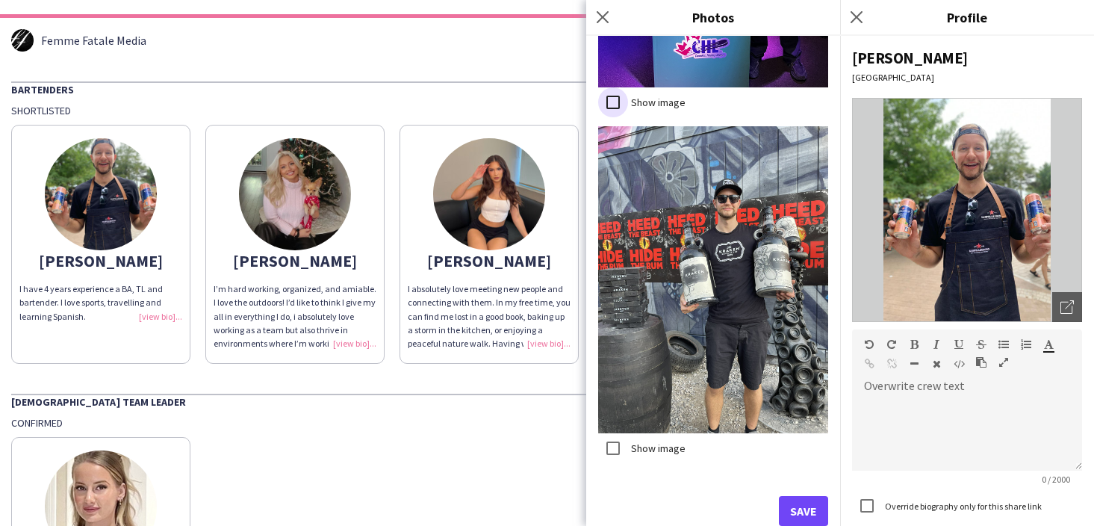
scroll to position [1475, 0]
click at [792, 500] on button "Save" at bounding box center [803, 512] width 49 height 30
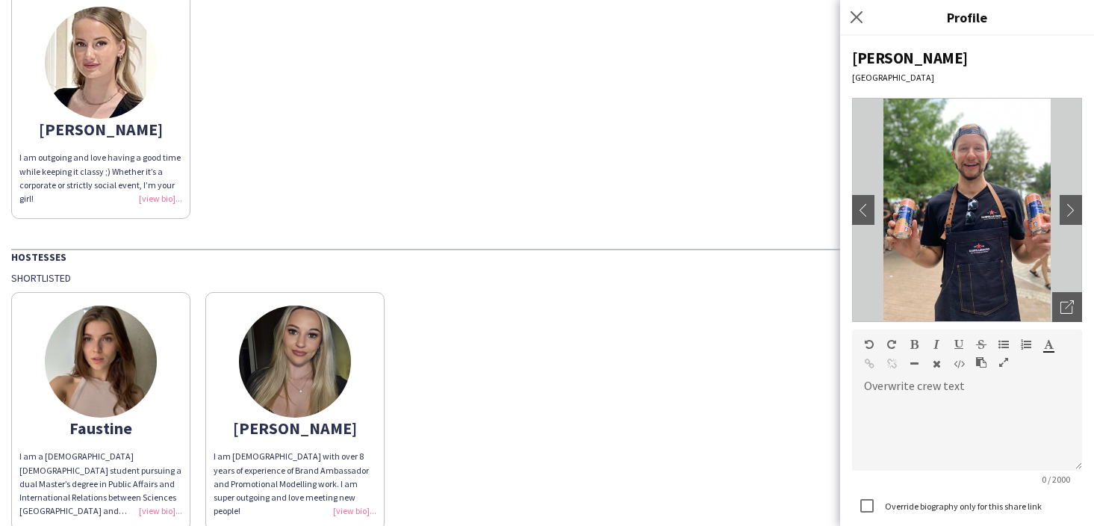
scroll to position [613, 0]
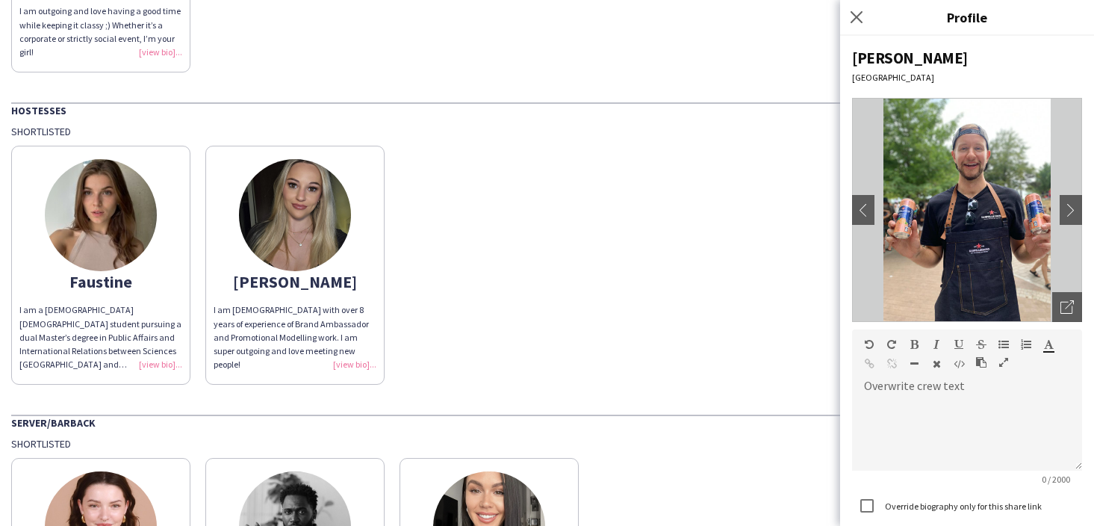
click at [500, 392] on div "Femme Fatale Media Bartenders Shortlisted [PERSON_NAME] I have 4 years experien…" at bounding box center [547, 68] width 1094 height 1281
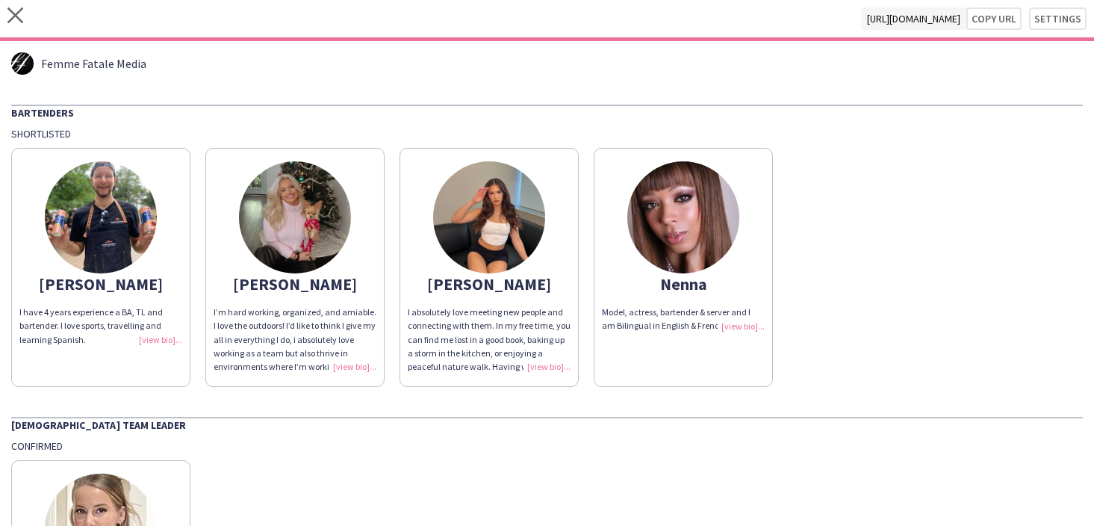
scroll to position [0, 0]
drag, startPoint x: 539, startPoint y: 364, endPoint x: 643, endPoint y: 355, distance: 104.1
click at [540, 364] on div "I absolutely love meeting new people and connecting with them. In my free time,…" at bounding box center [489, 339] width 163 height 68
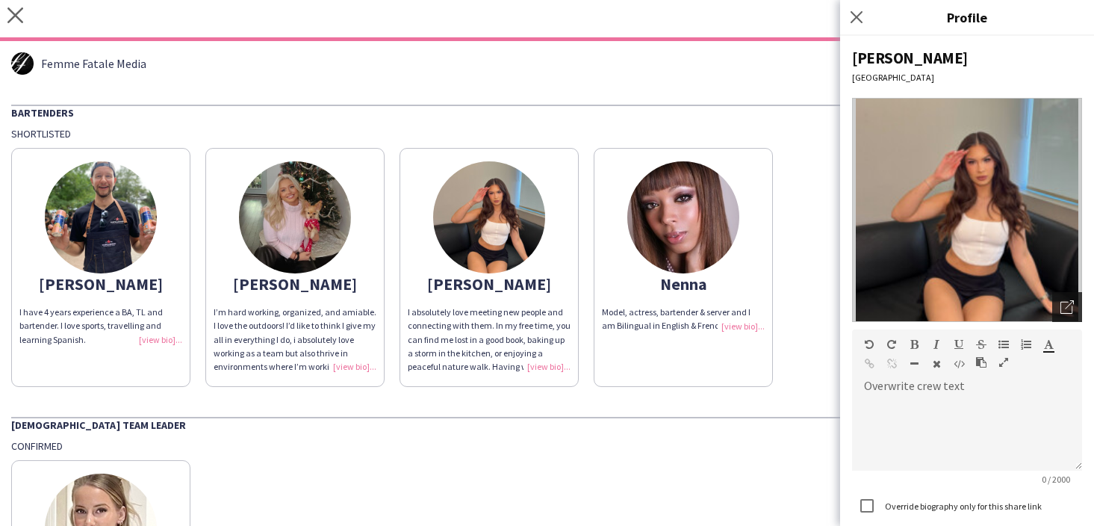
click at [1066, 308] on icon at bounding box center [1069, 304] width 9 height 9
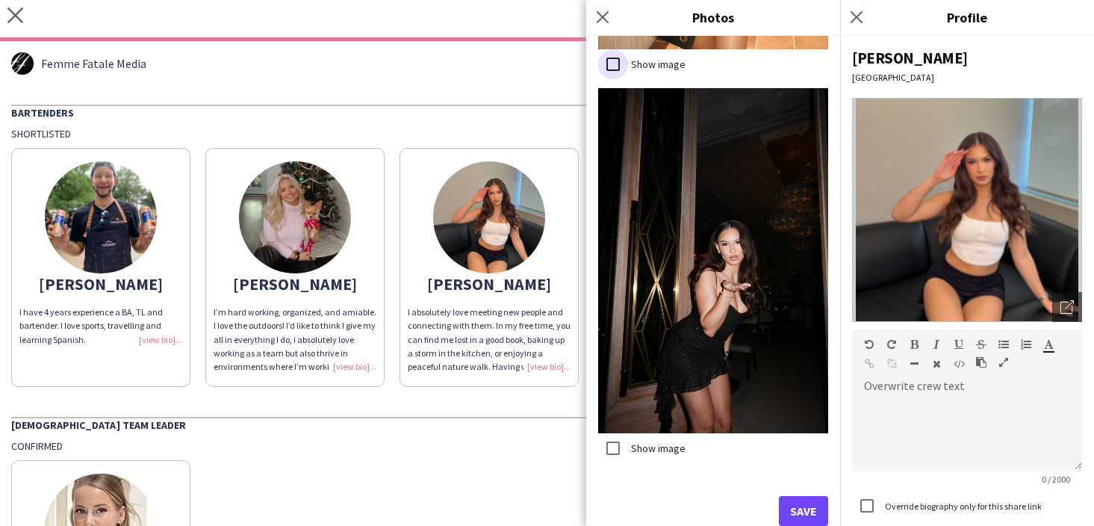
scroll to position [2362, 0]
drag, startPoint x: 800, startPoint y: 506, endPoint x: 594, endPoint y: 446, distance: 215.3
click at [800, 506] on button "Save" at bounding box center [803, 512] width 49 height 30
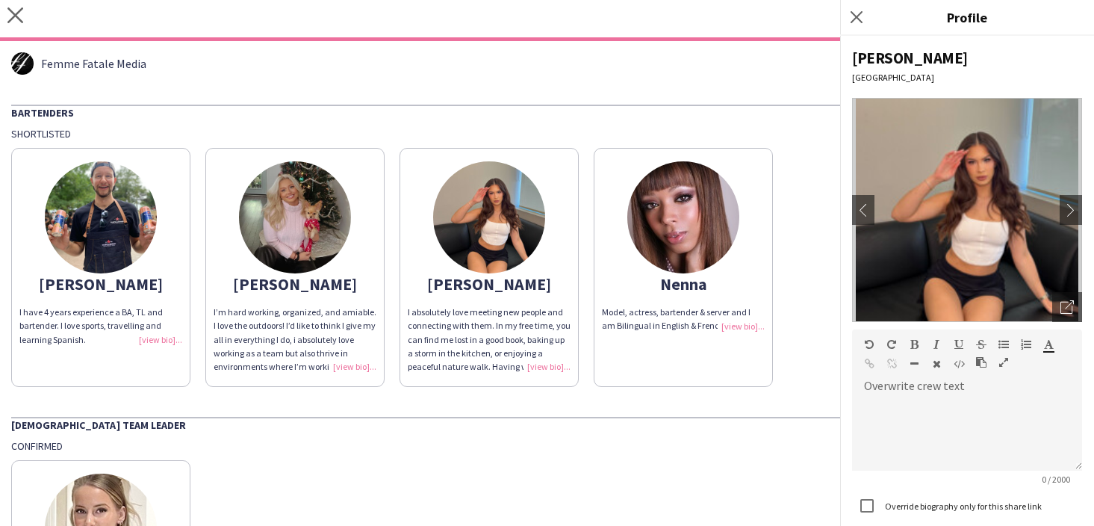
click at [525, 444] on div "Confirmed" at bounding box center [546, 445] width 1071 height 13
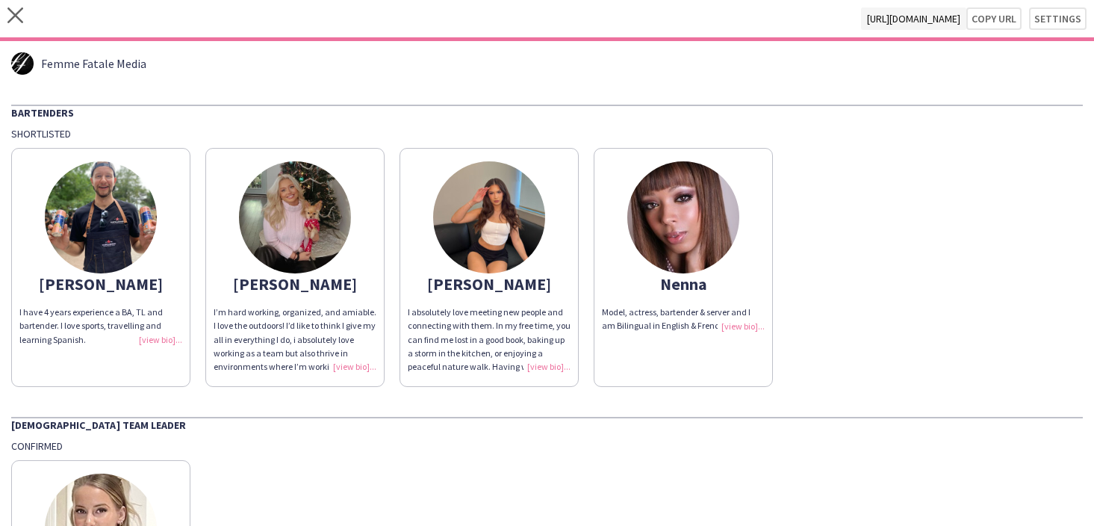
scroll to position [0, 0]
click at [10, 13] on icon "close" at bounding box center [15, 15] width 16 height 16
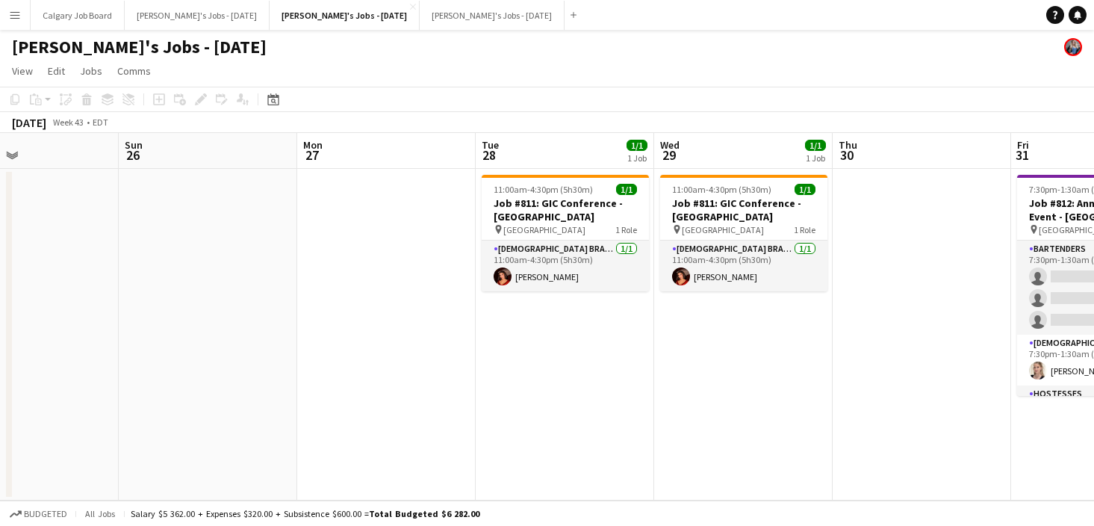
scroll to position [0, 632]
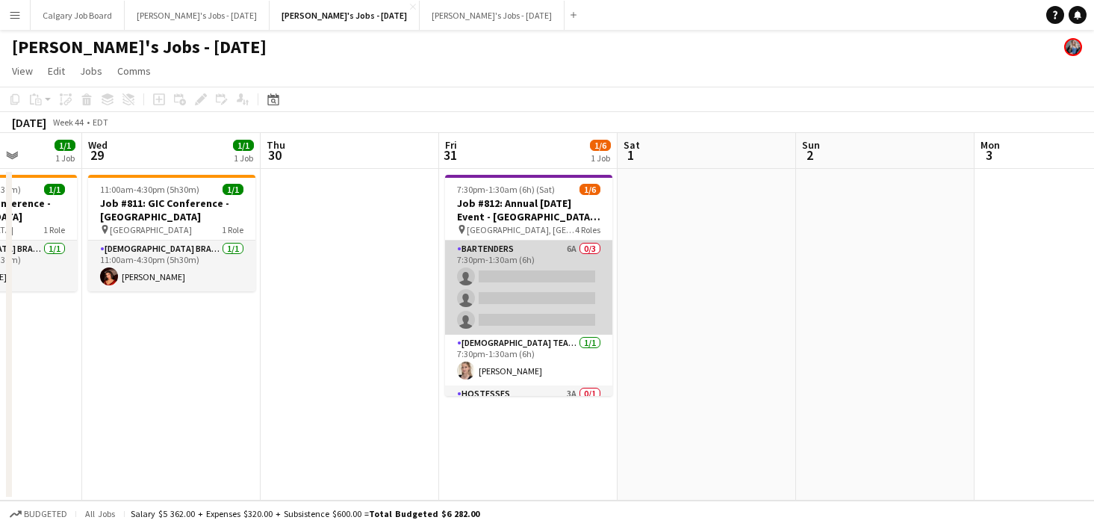
click at [551, 285] on app-card-role "Bartenders 6A 0/3 7:30pm-1:30am (6h) single-neutral-actions single-neutral-acti…" at bounding box center [528, 287] width 167 height 94
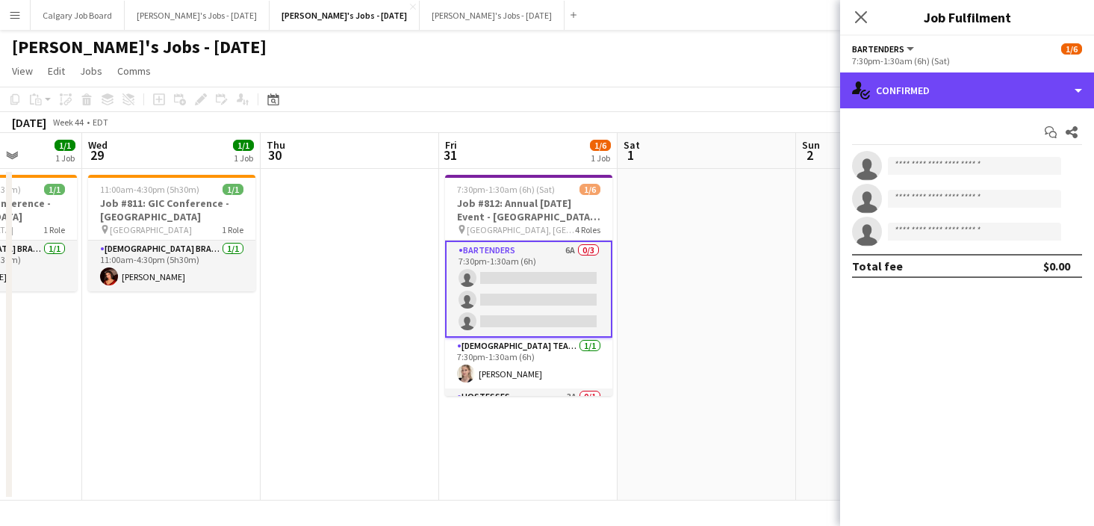
drag, startPoint x: 1063, startPoint y: 93, endPoint x: 1001, endPoint y: 239, distance: 159.2
click at [1063, 93] on div "single-neutral-actions-check-2 Confirmed" at bounding box center [967, 90] width 254 height 36
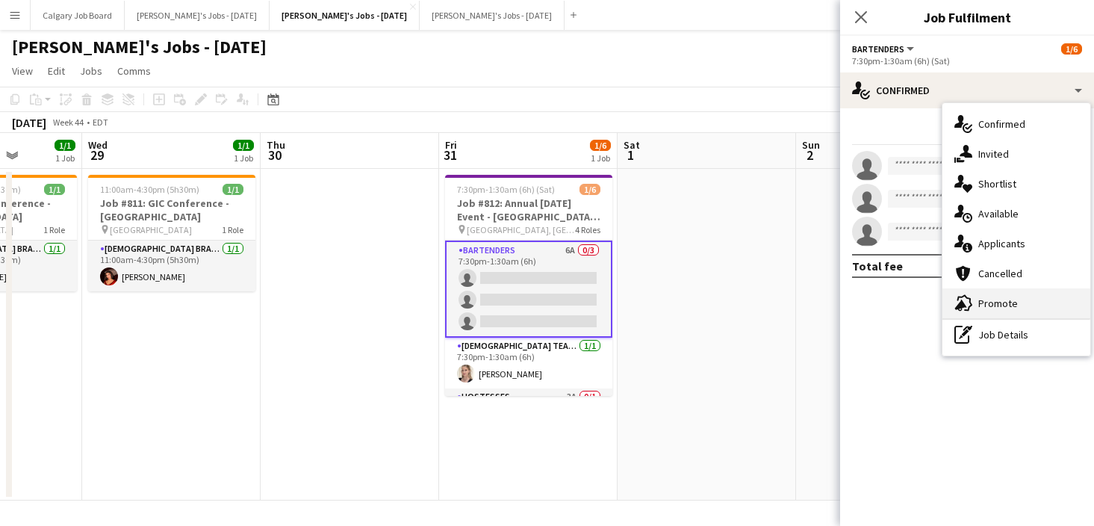
click at [1001, 293] on div "advertising-megaphone Promote" at bounding box center [1016, 303] width 148 height 30
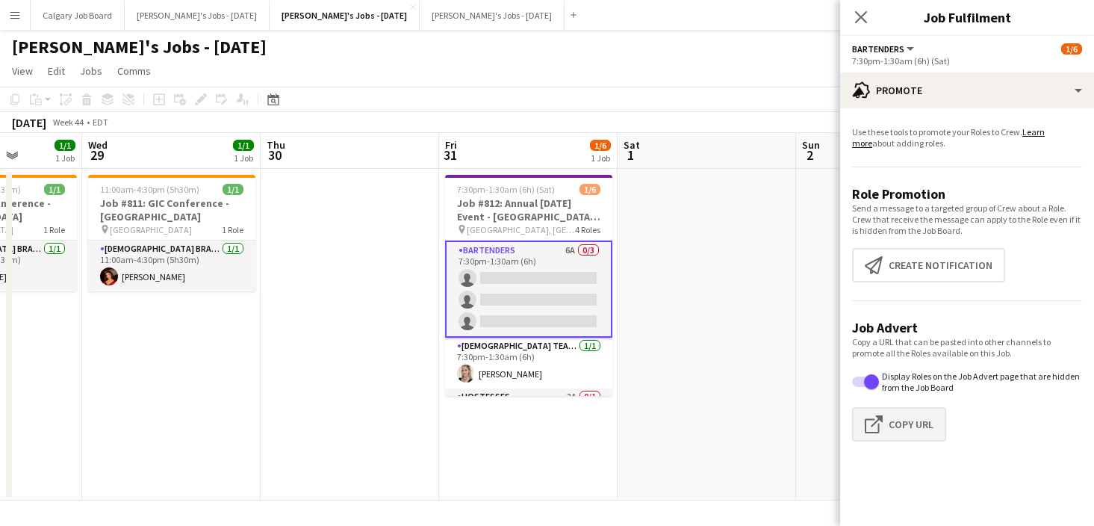
click at [904, 423] on button "Click to copy URL Copy Url" at bounding box center [899, 424] width 94 height 34
type textarea "**********"
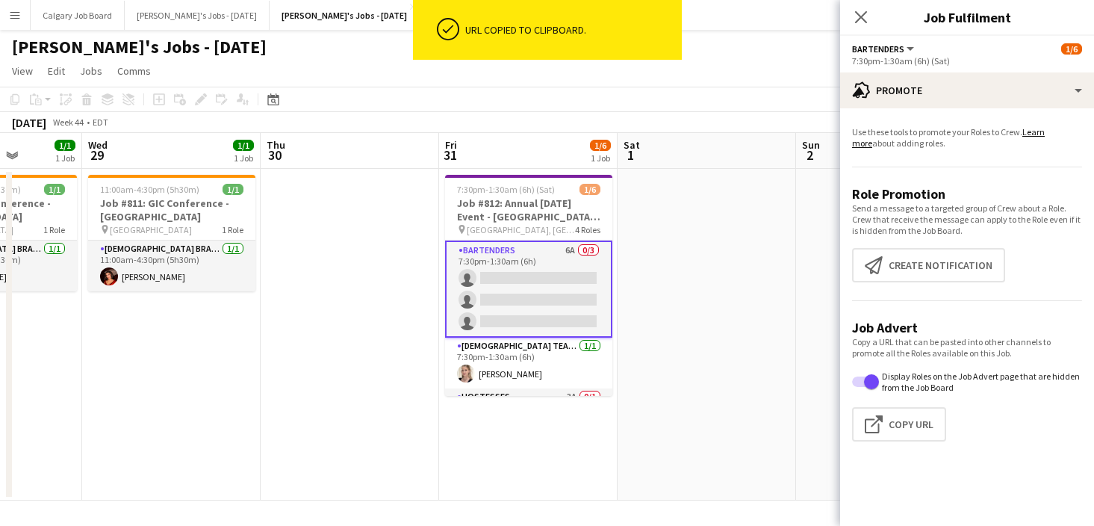
click at [801, 267] on app-date-cell at bounding box center [885, 335] width 178 height 332
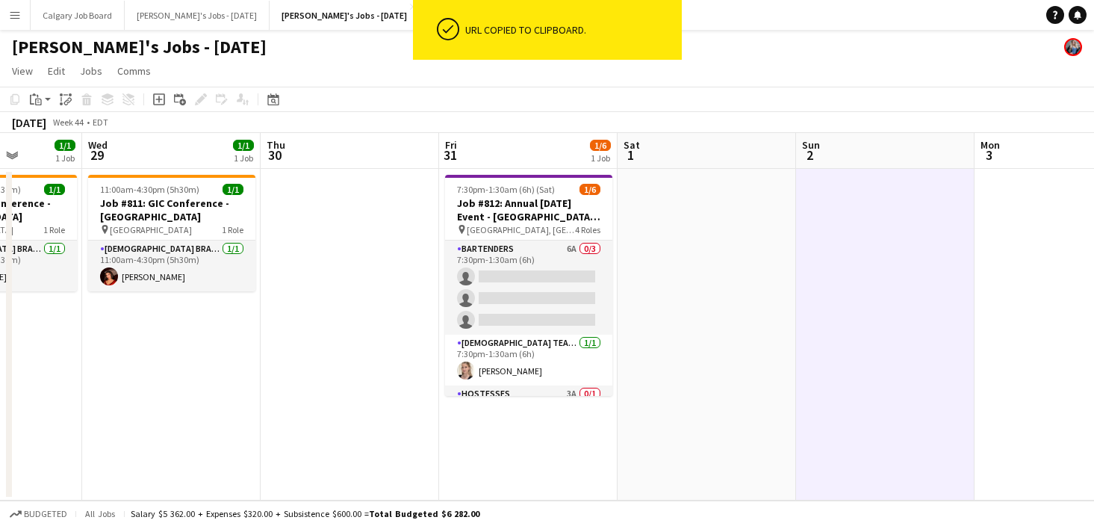
click at [3, 12] on button "Menu" at bounding box center [15, 15] width 30 height 30
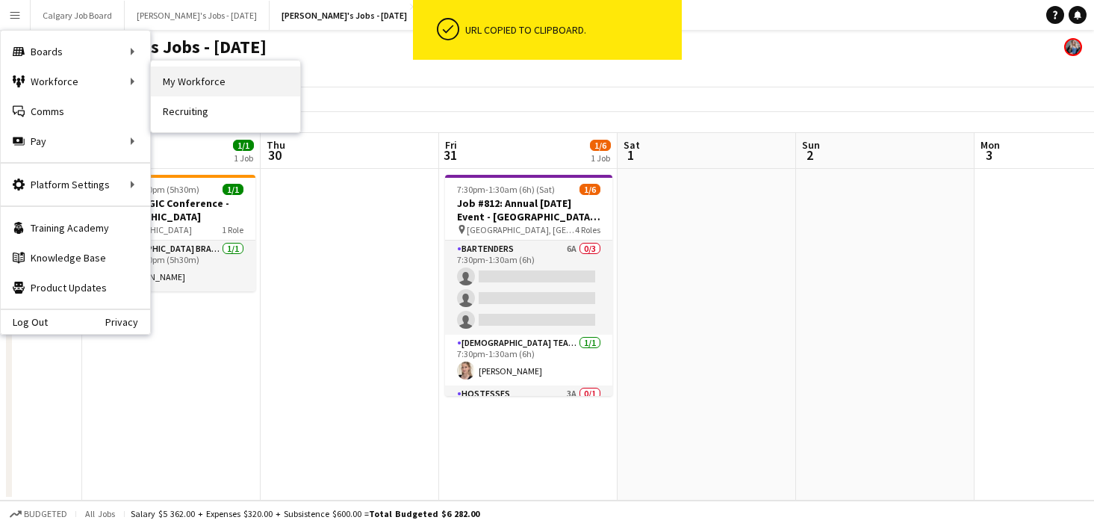
click at [166, 80] on link "My Workforce" at bounding box center [225, 81] width 149 height 30
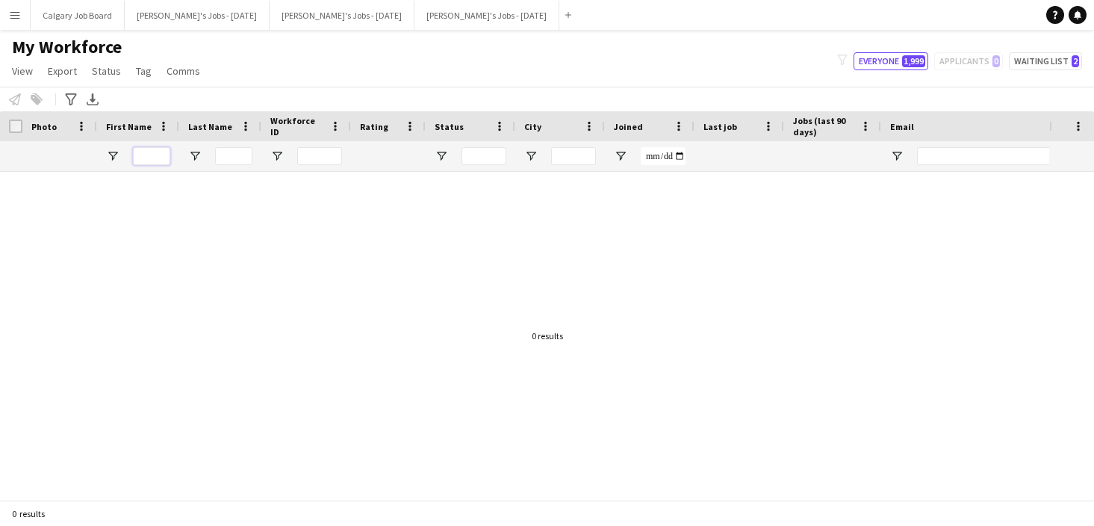
click at [157, 160] on input "First Name Filter Input" at bounding box center [151, 156] width 37 height 18
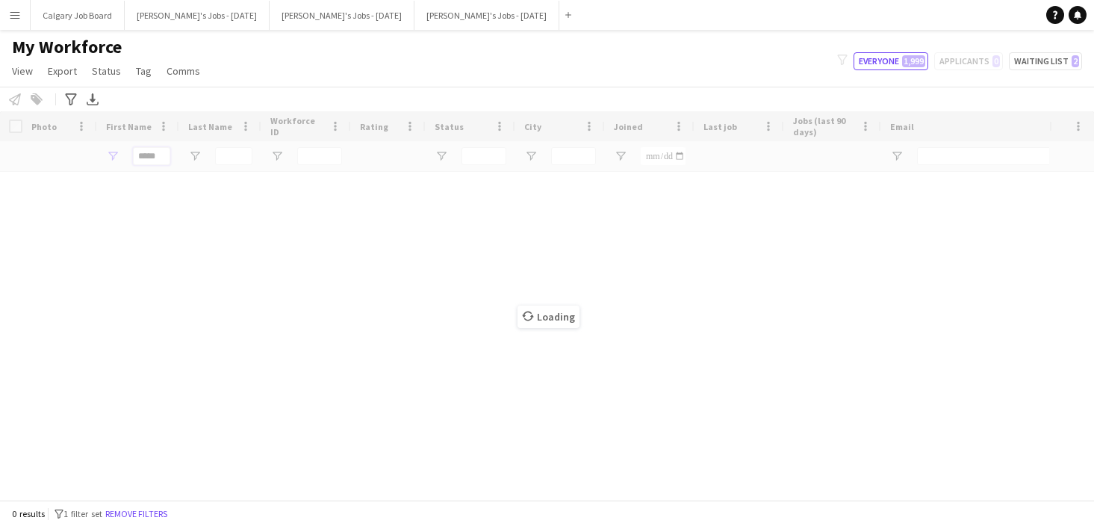
type input "****"
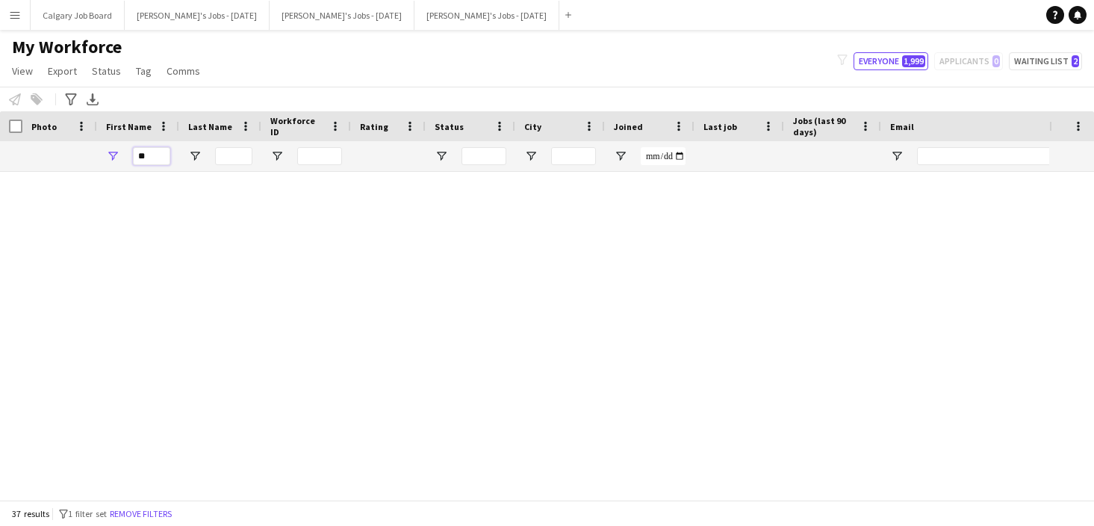
type input "*"
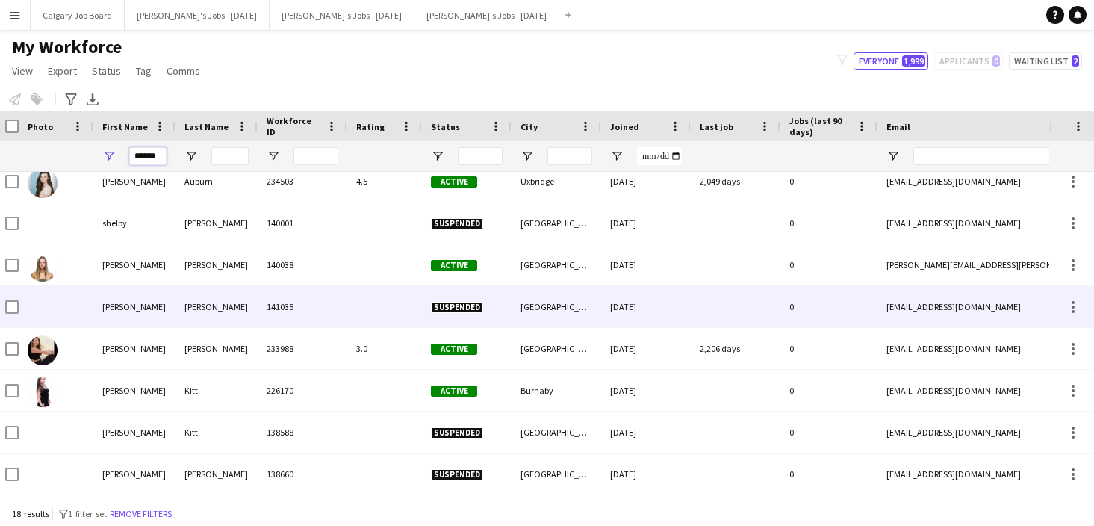
scroll to position [22, 0]
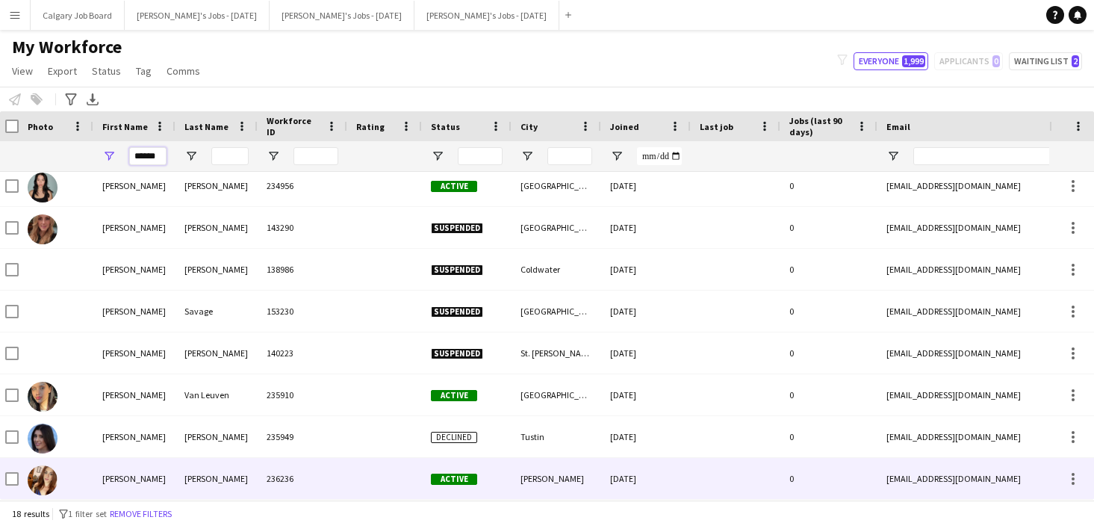
type input "******"
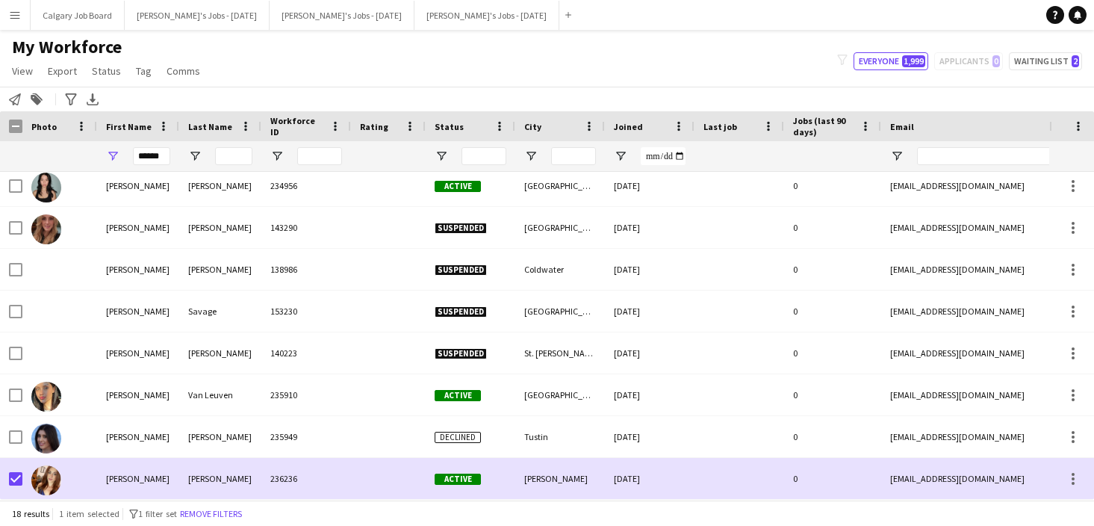
click at [19, 101] on icon "Notify workforce" at bounding box center [15, 99] width 12 height 12
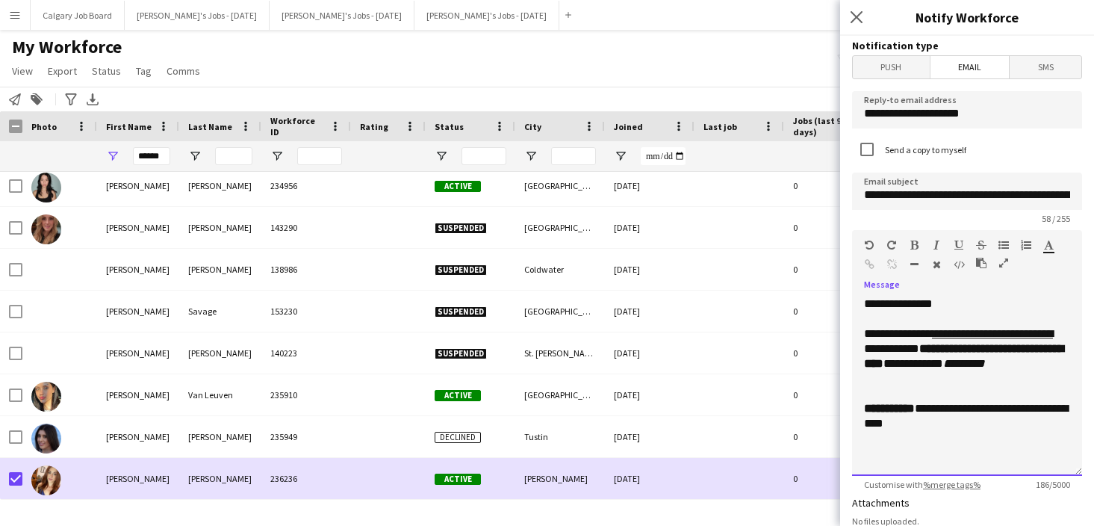
click at [947, 350] on div "**********" at bounding box center [967, 356] width 206 height 60
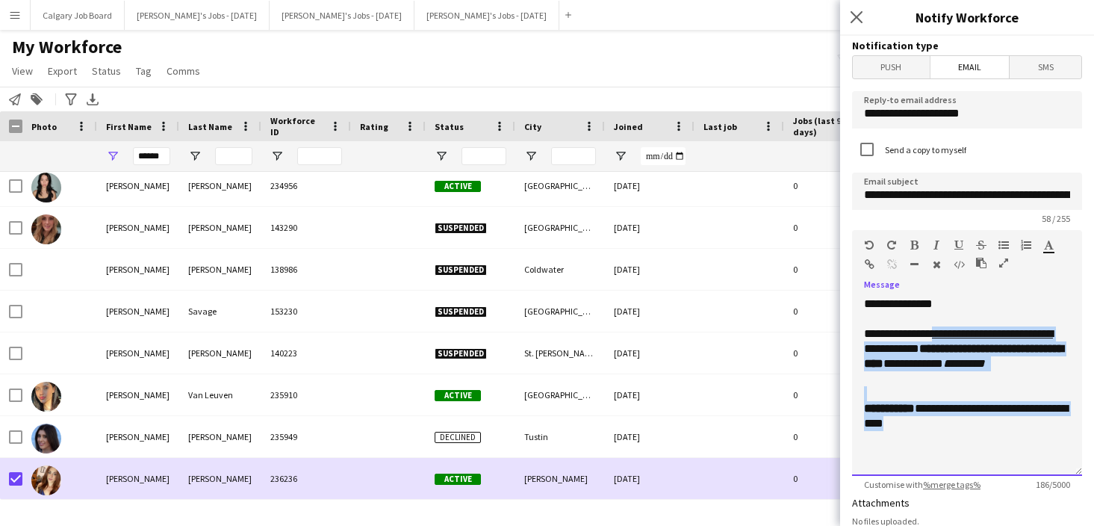
drag, startPoint x: 945, startPoint y: 335, endPoint x: 1027, endPoint y: 443, distance: 135.9
click at [1027, 443] on div "**********" at bounding box center [967, 385] width 230 height 179
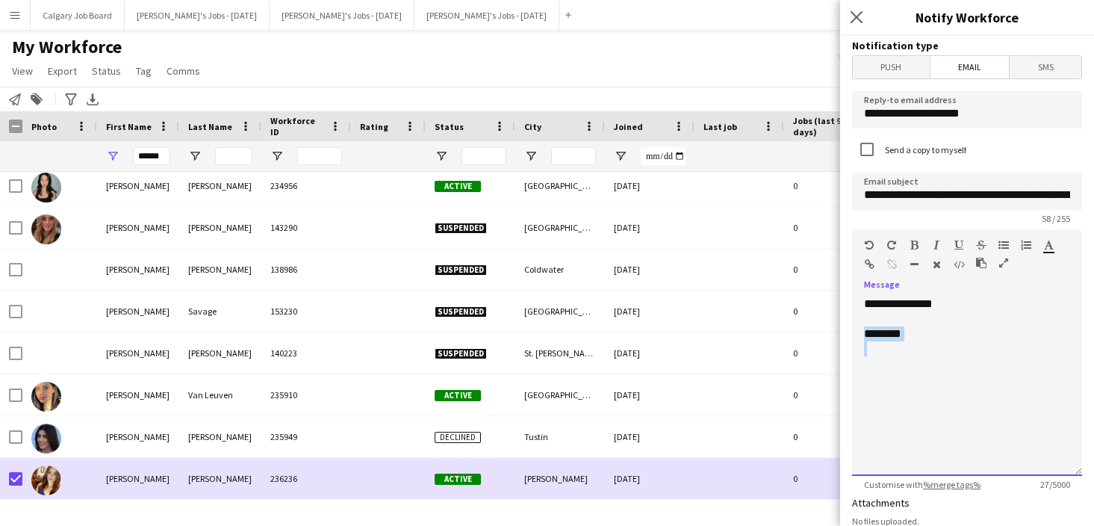
drag, startPoint x: 906, startPoint y: 342, endPoint x: 843, endPoint y: 337, distance: 63.6
click at [843, 337] on form "**********" at bounding box center [967, 451] width 254 height 830
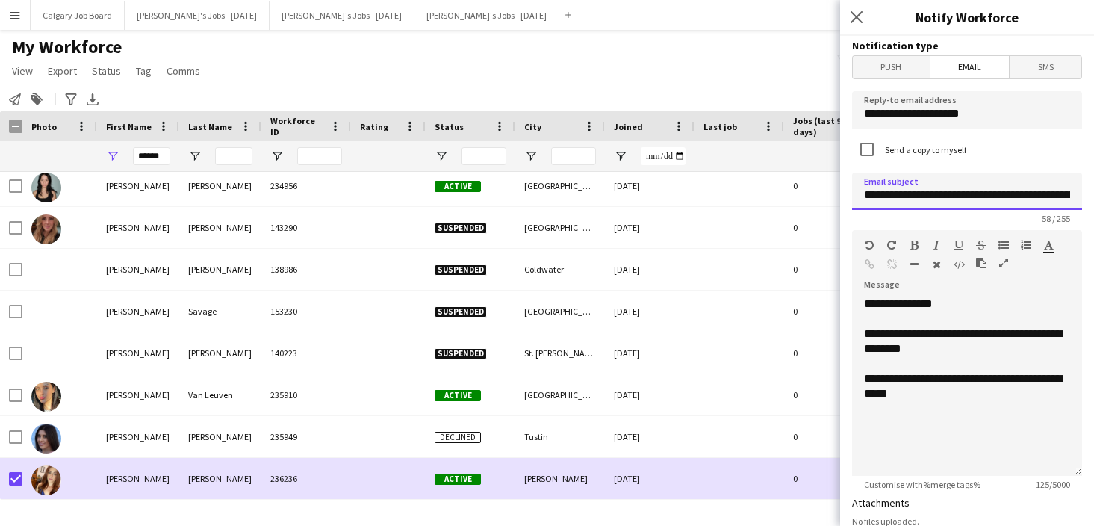
drag, startPoint x: 865, startPoint y: 193, endPoint x: 1084, endPoint y: 193, distance: 219.5
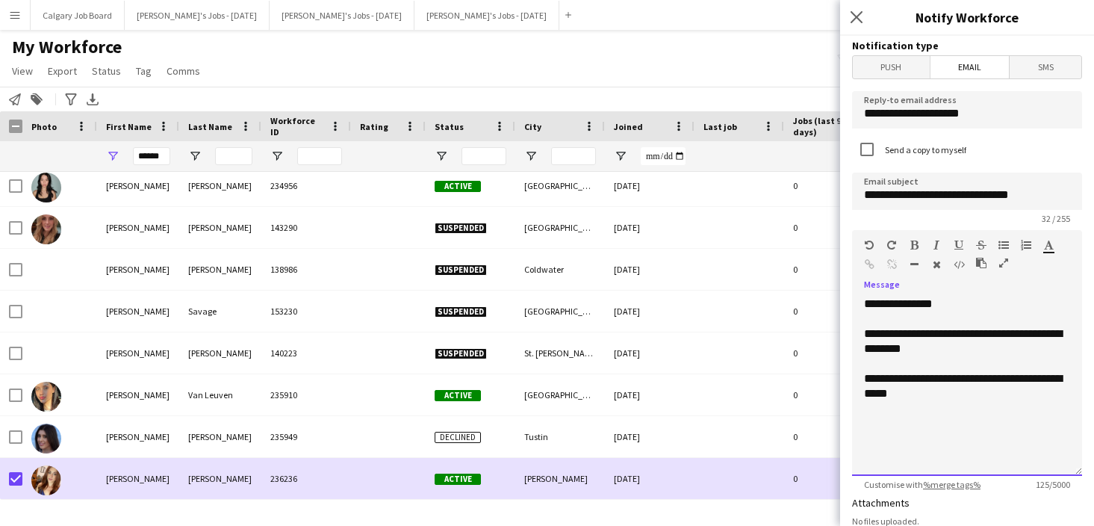
drag, startPoint x: 863, startPoint y: 333, endPoint x: 871, endPoint y: 326, distance: 11.1
click at [866, 332] on div "**********" at bounding box center [967, 385] width 230 height 179
drag, startPoint x: 950, startPoint y: 193, endPoint x: 1042, endPoint y: 188, distance: 92.0
click at [1042, 188] on input "**********" at bounding box center [967, 190] width 230 height 37
type input "**********"
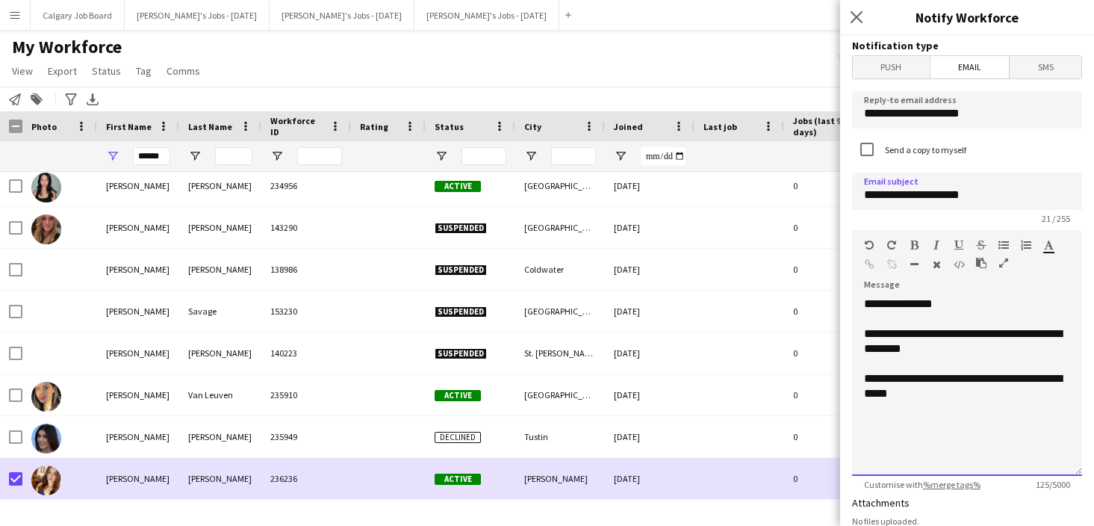
click at [1014, 343] on div "**********" at bounding box center [967, 341] width 206 height 30
drag, startPoint x: 850, startPoint y: 335, endPoint x: 858, endPoint y: 337, distance: 8.0
click at [852, 335] on form "**********" at bounding box center [967, 451] width 254 height 830
drag, startPoint x: 891, startPoint y: 357, endPoint x: 879, endPoint y: 371, distance: 18.5
click at [891, 357] on div at bounding box center [967, 363] width 206 height 15
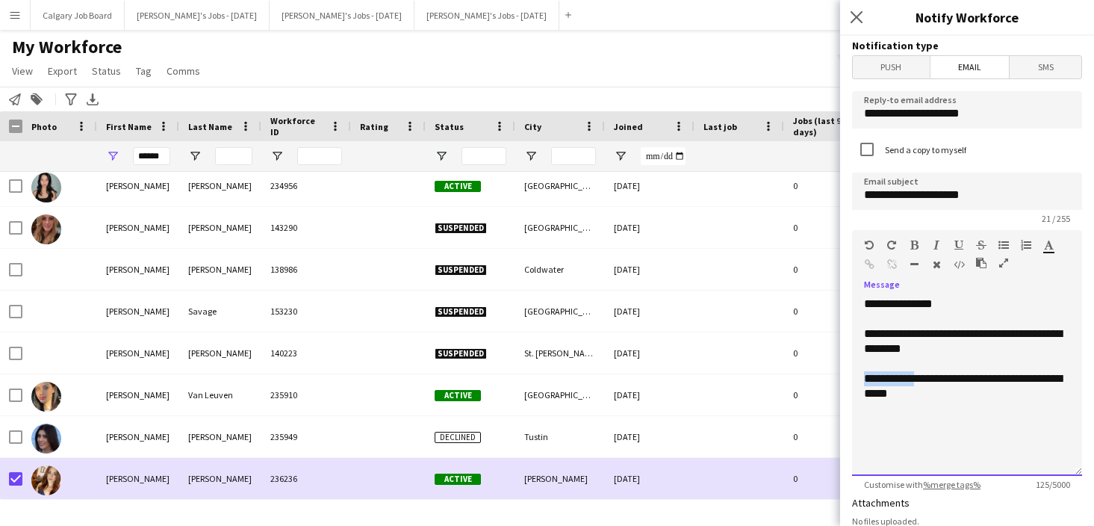
drag, startPoint x: 860, startPoint y: 378, endPoint x: 934, endPoint y: 239, distance: 157.3
click at [953, 373] on div "**********" at bounding box center [967, 385] width 230 height 179
click at [911, 246] on icon "button" at bounding box center [914, 245] width 8 height 10
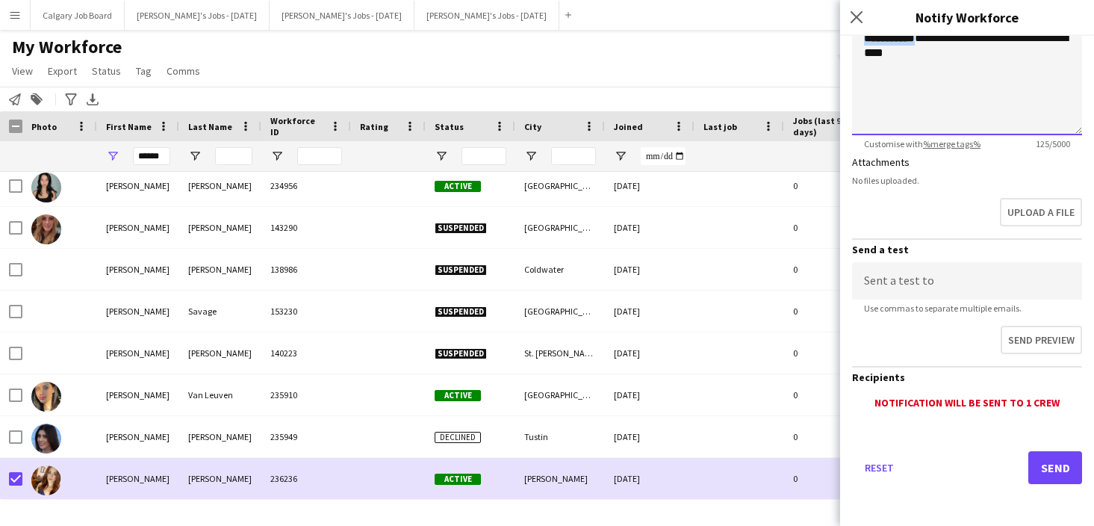
scroll to position [0, 0]
click at [1056, 466] on button "Send" at bounding box center [1055, 467] width 54 height 33
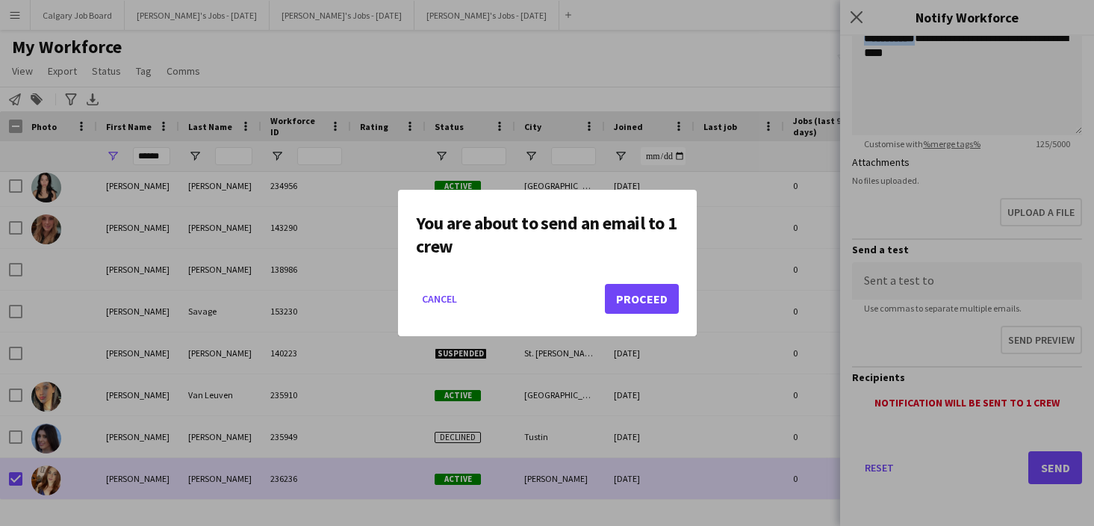
click at [624, 290] on button "Proceed" at bounding box center [642, 299] width 74 height 30
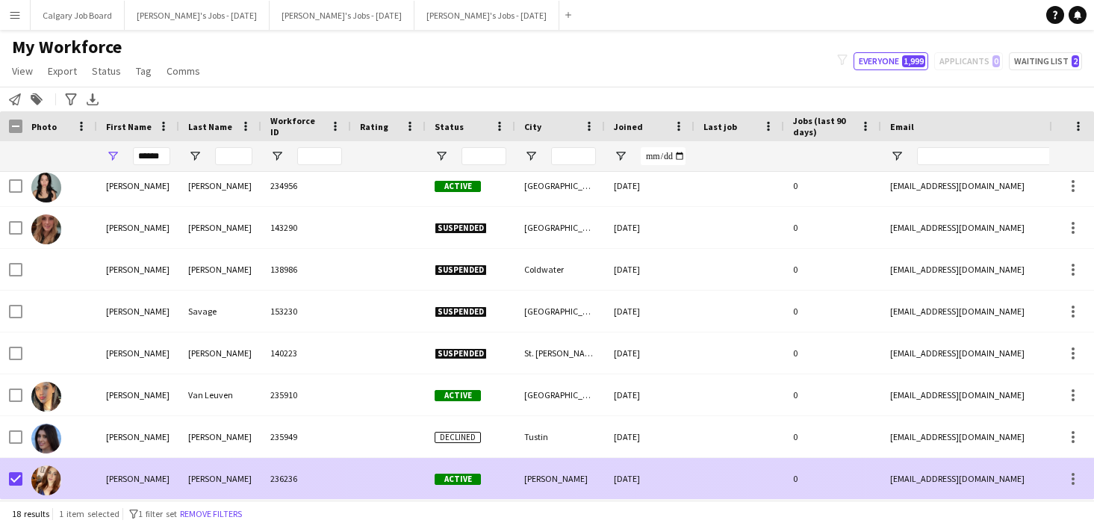
drag, startPoint x: 142, startPoint y: 473, endPoint x: 158, endPoint y: 470, distance: 16.6
click at [145, 472] on div "[PERSON_NAME]" at bounding box center [138, 478] width 82 height 41
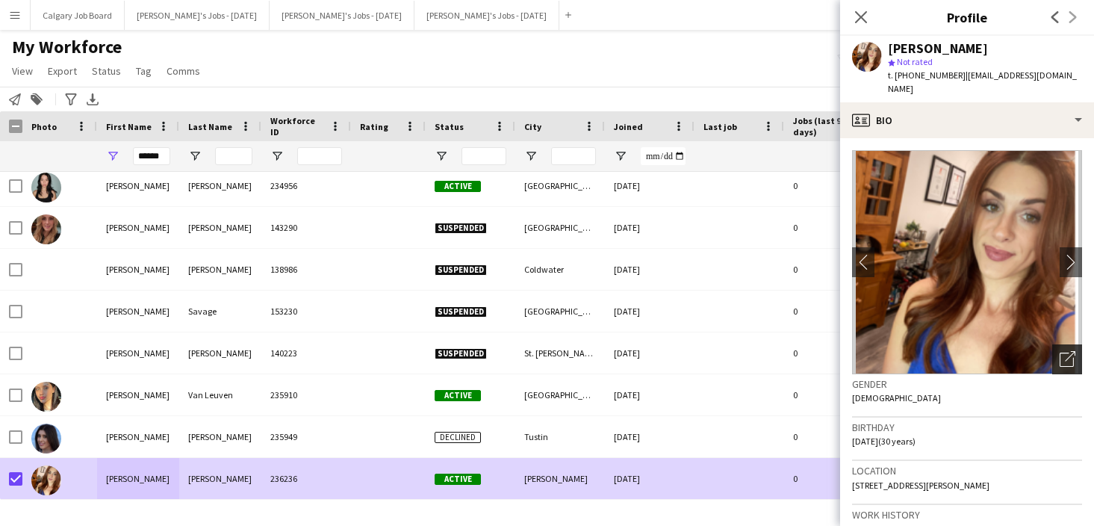
click at [1060, 351] on icon "Open photos pop-in" at bounding box center [1068, 359] width 16 height 16
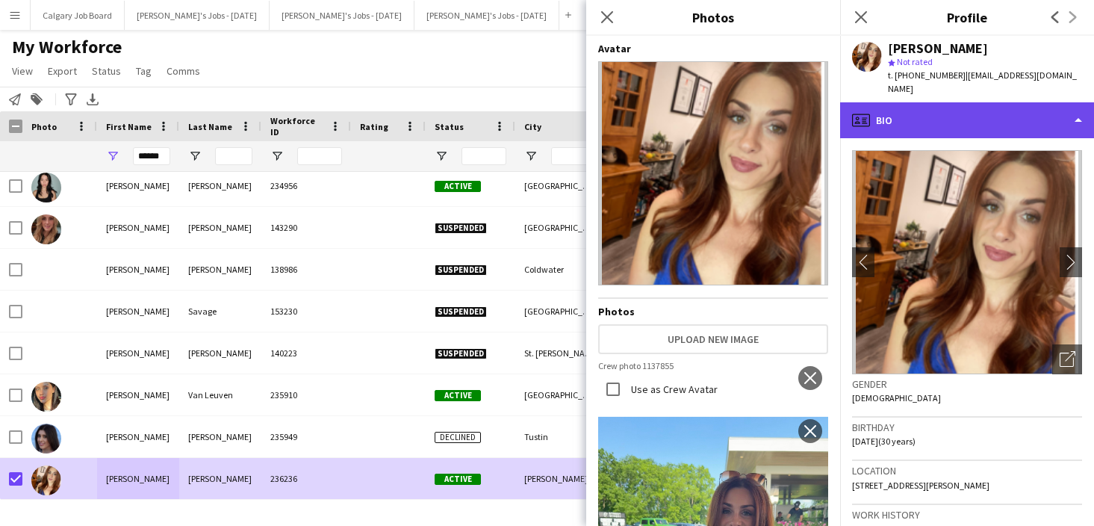
click at [934, 102] on div "profile Bio" at bounding box center [967, 120] width 254 height 36
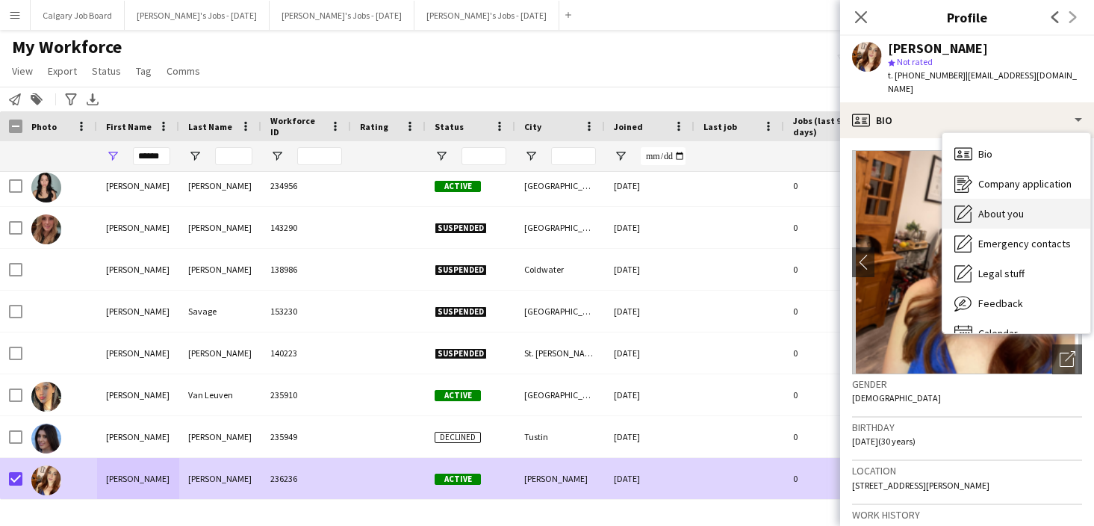
click at [974, 199] on div "About you About you" at bounding box center [1016, 214] width 148 height 30
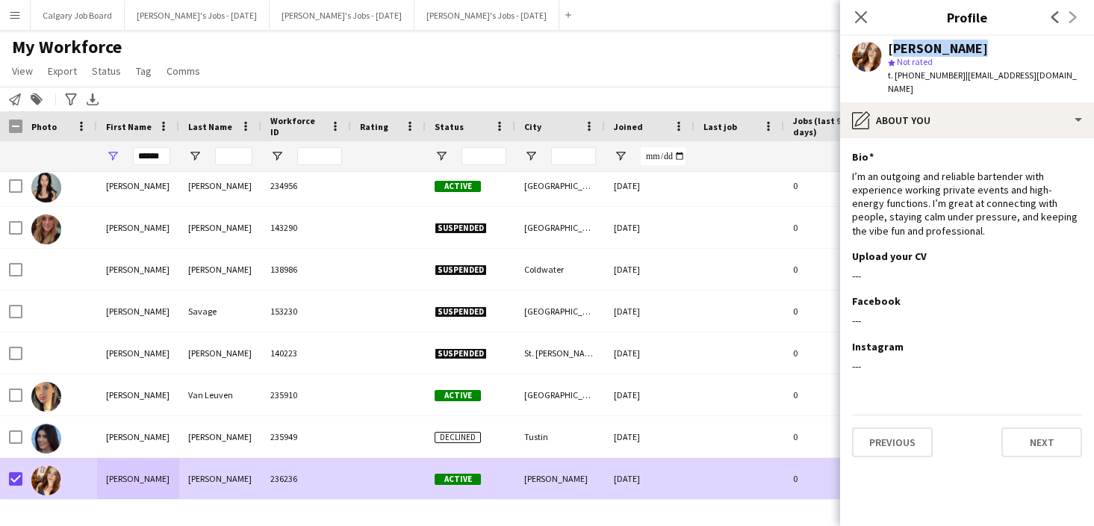
drag, startPoint x: 891, startPoint y: 48, endPoint x: 963, endPoint y: 49, distance: 72.4
click at [963, 49] on div "[PERSON_NAME]" at bounding box center [985, 48] width 194 height 13
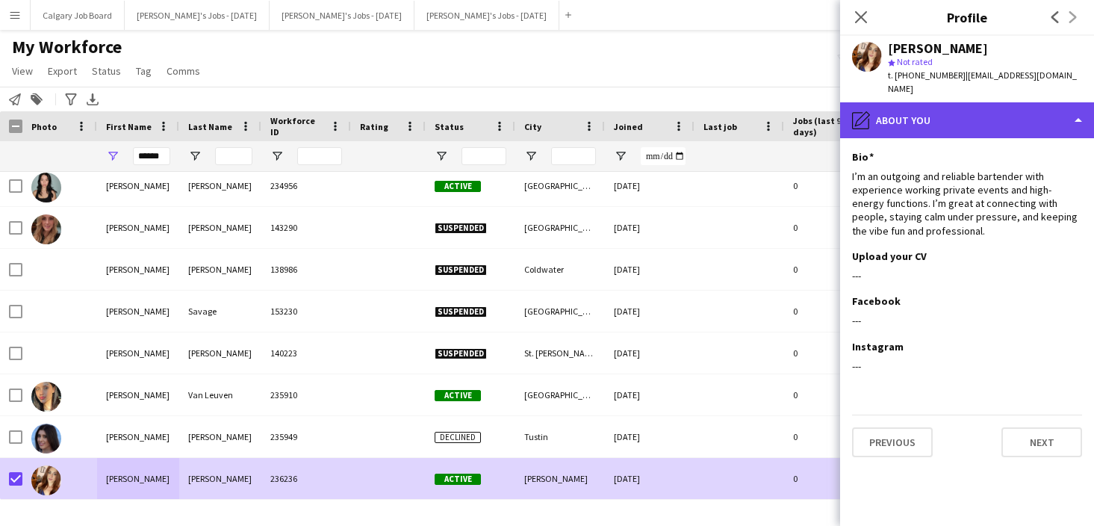
click at [979, 108] on div "pencil4 About you" at bounding box center [967, 120] width 254 height 36
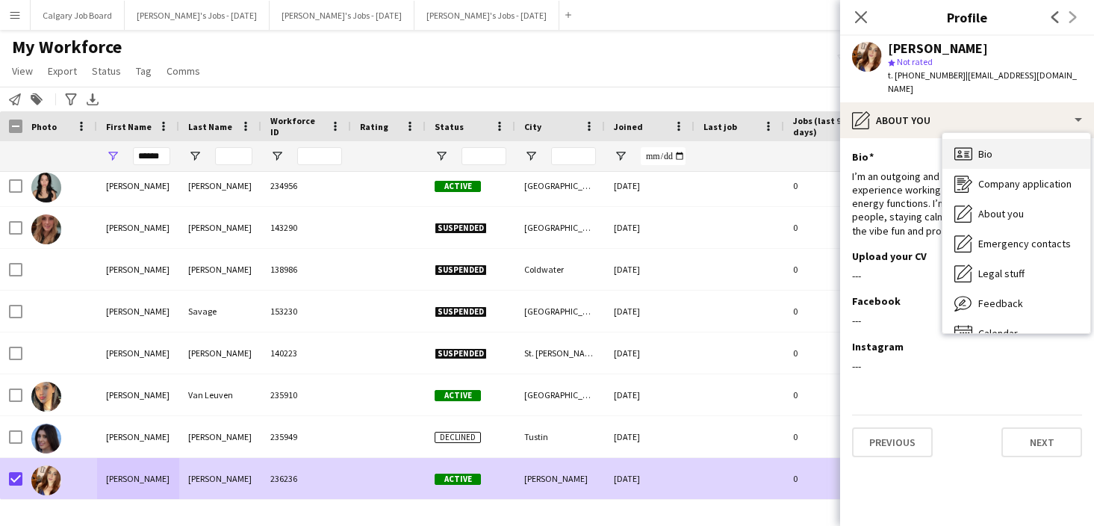
click at [1012, 144] on div "Bio Bio" at bounding box center [1016, 154] width 148 height 30
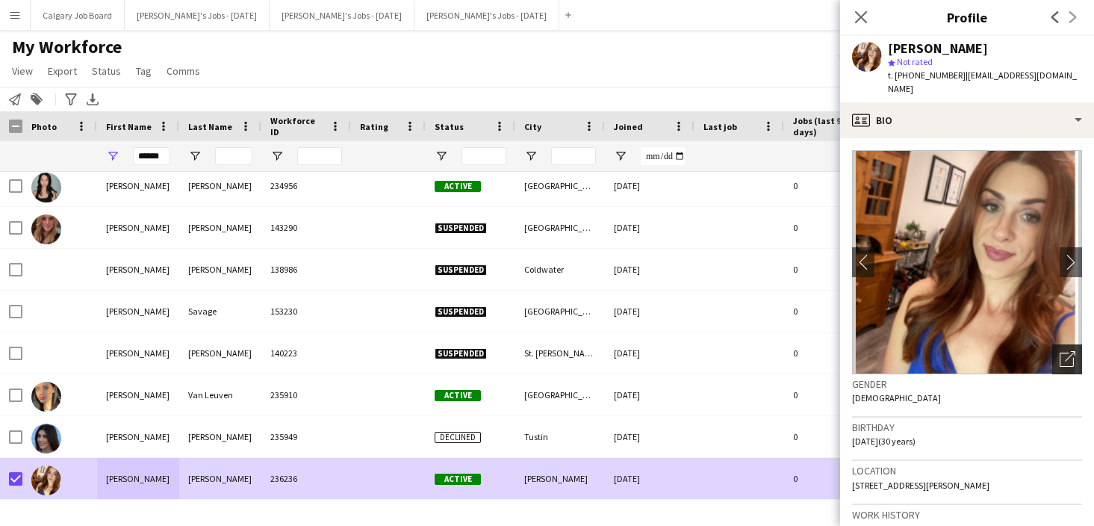
click at [1065, 351] on icon "Open photos pop-in" at bounding box center [1068, 359] width 16 height 16
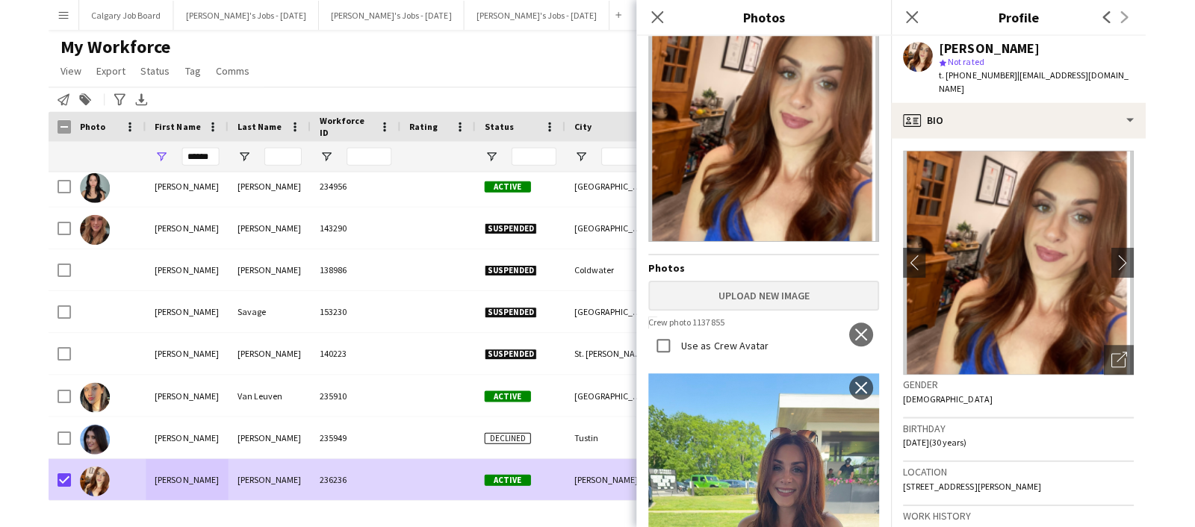
scroll to position [46, 0]
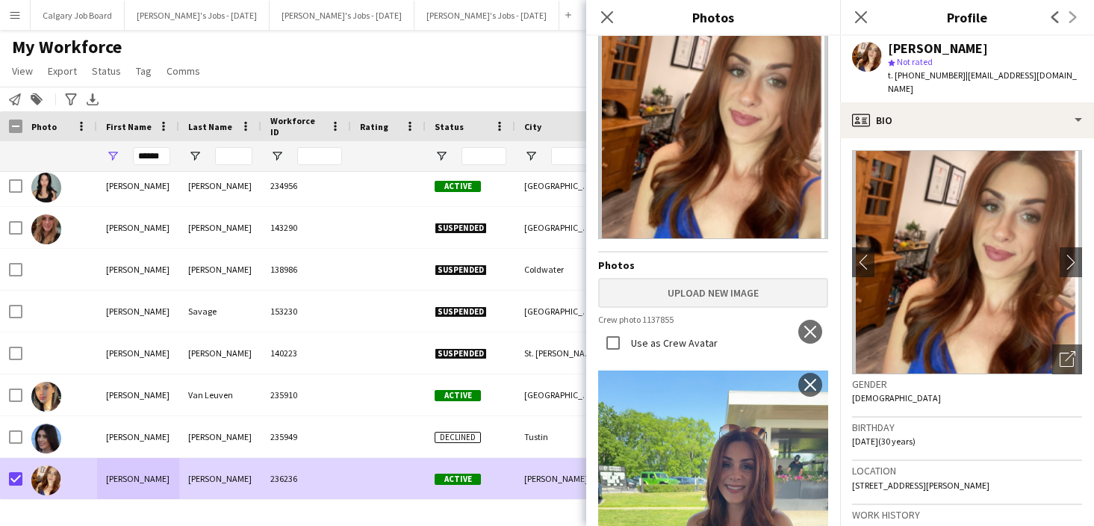
click at [700, 291] on button "Upload new image" at bounding box center [713, 293] width 230 height 30
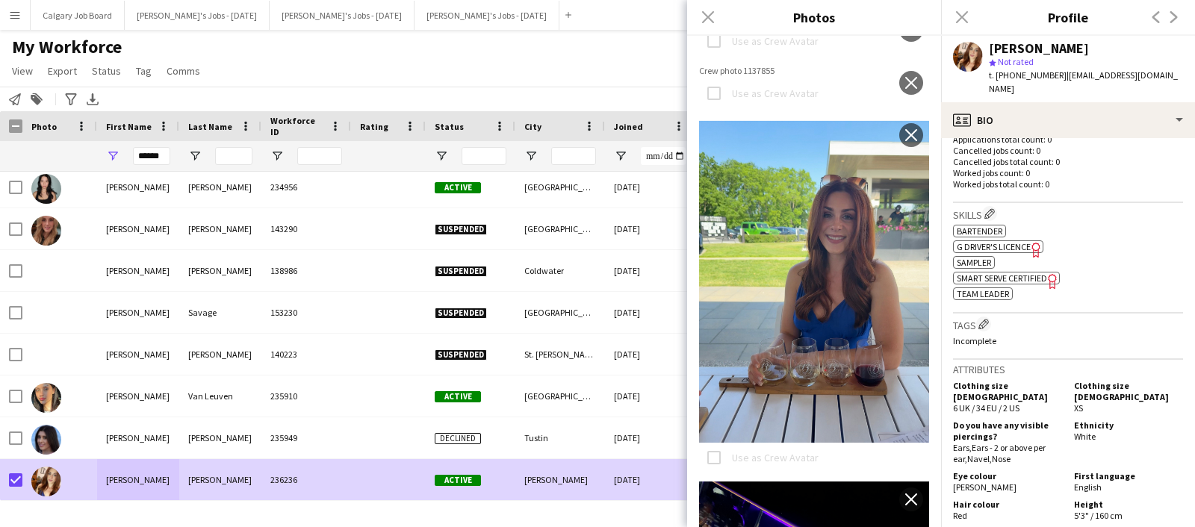
scroll to position [489, 0]
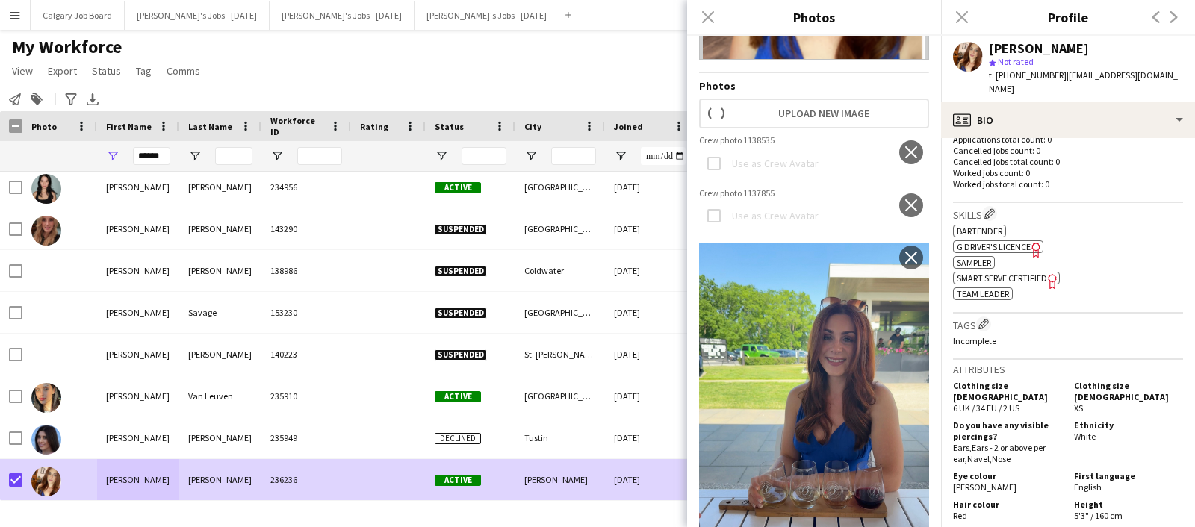
scroll to position [72, 0]
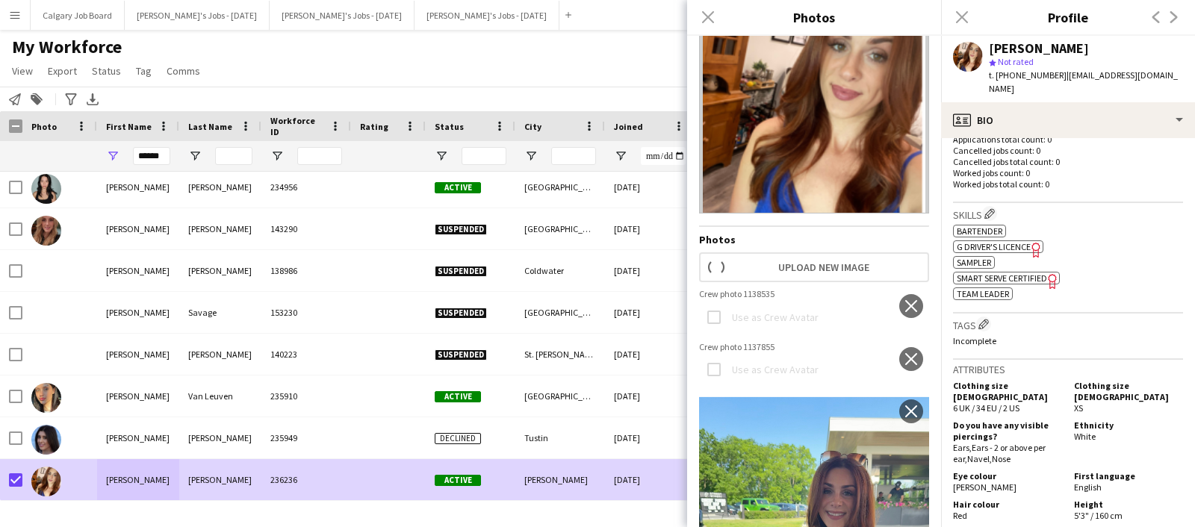
click at [912, 309] on app-icon "close" at bounding box center [910, 306] width 15 height 12
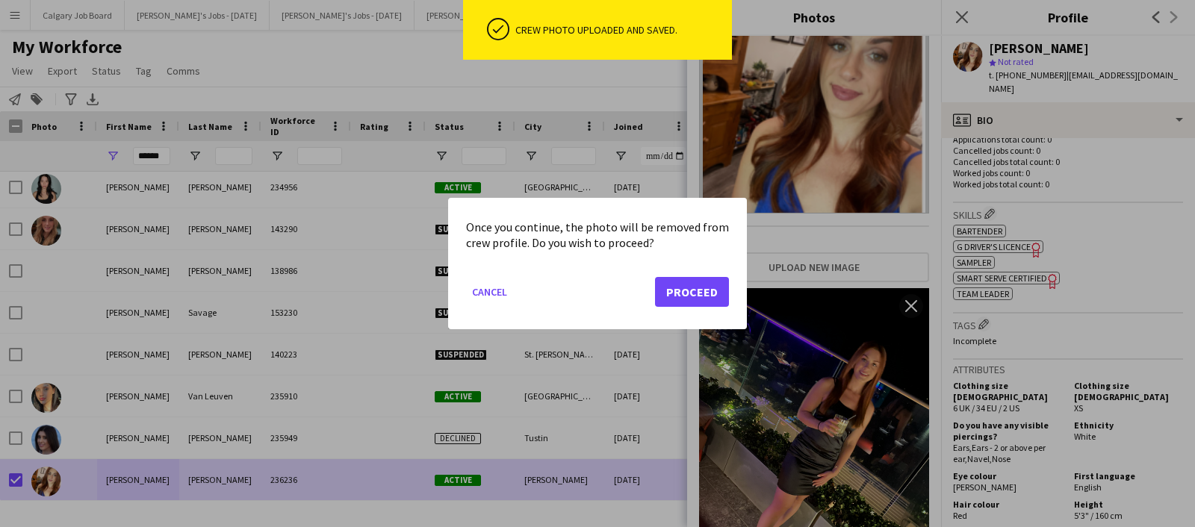
click at [695, 293] on button "Proceed" at bounding box center [692, 292] width 74 height 30
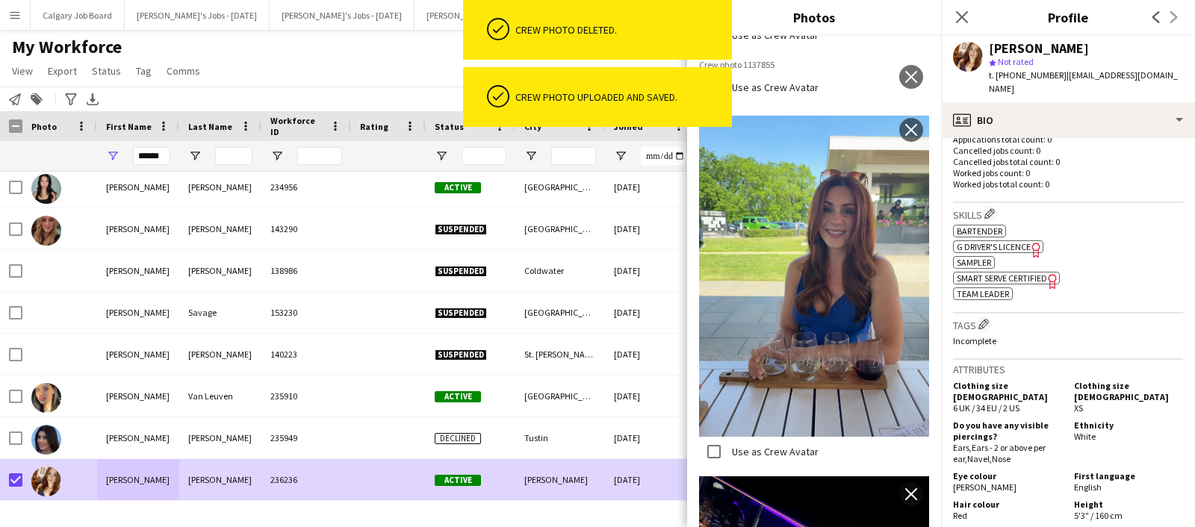
scroll to position [646, 0]
click at [904, 82] on app-icon "close" at bounding box center [910, 78] width 15 height 12
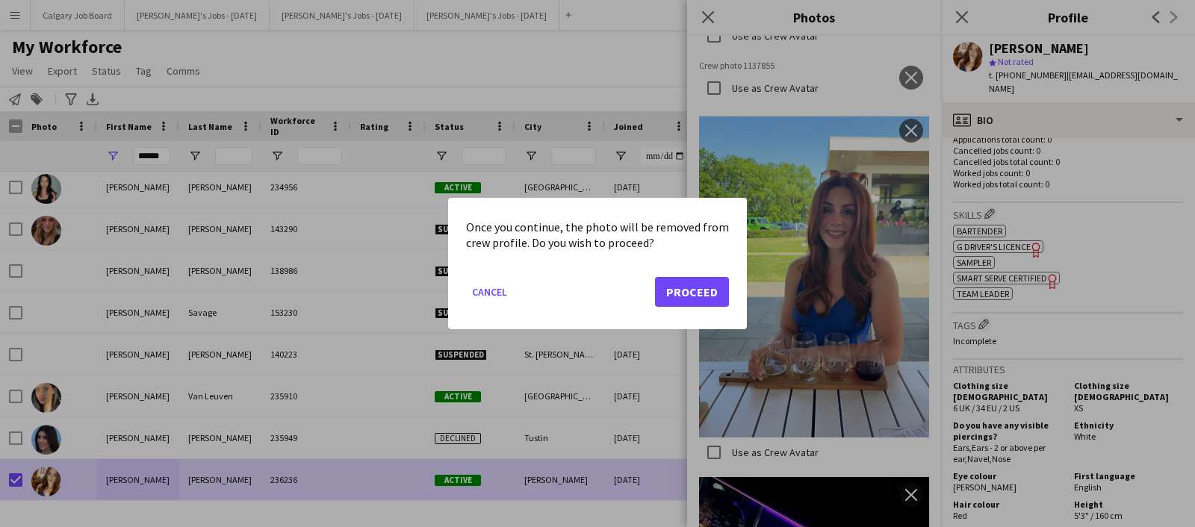
drag, startPoint x: 815, startPoint y: 291, endPoint x: 709, endPoint y: 286, distance: 106.9
click at [709, 286] on button "Proceed" at bounding box center [692, 292] width 74 height 30
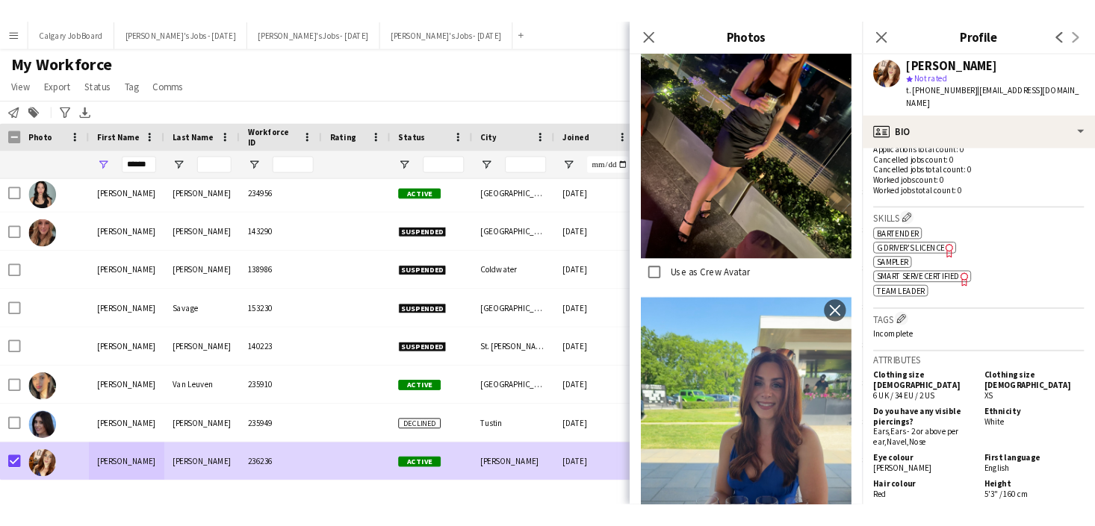
scroll to position [547, 0]
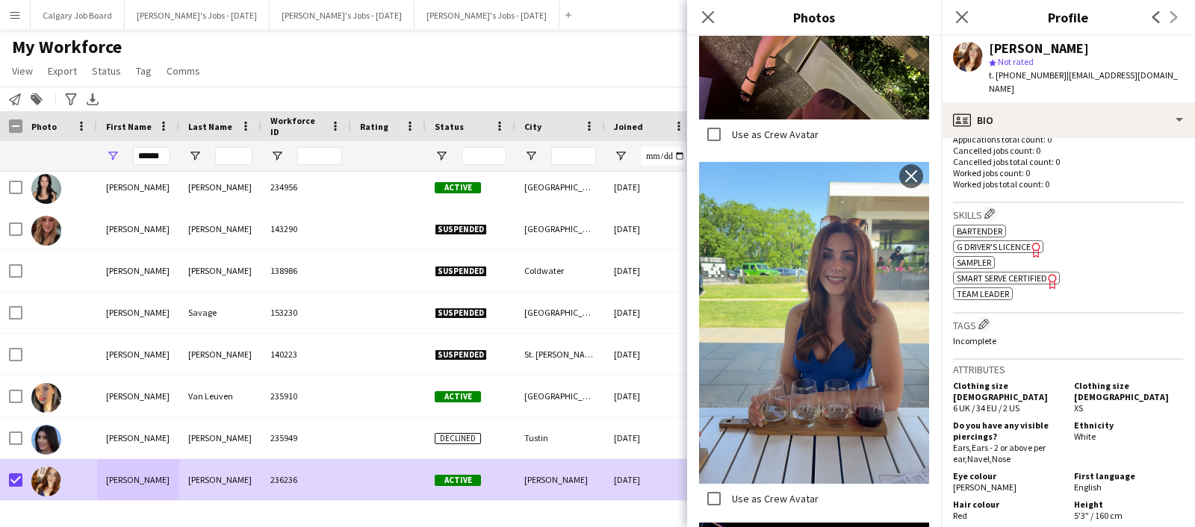
click at [1093, 252] on div "ok-circled2 background Layer 1 cross-circle-red background Layer 1 Bartender Fr…" at bounding box center [1068, 261] width 230 height 78
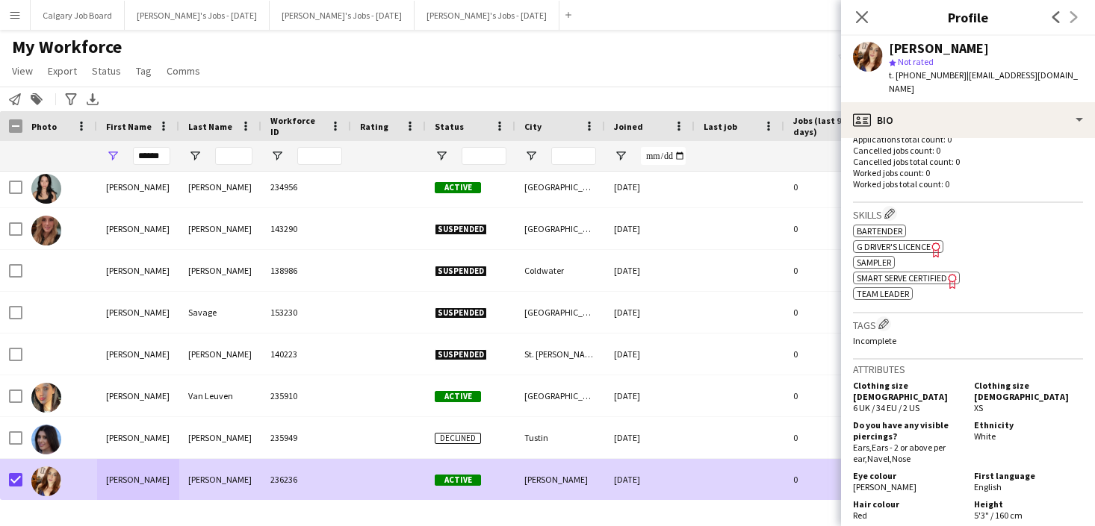
scroll to position [397, 0]
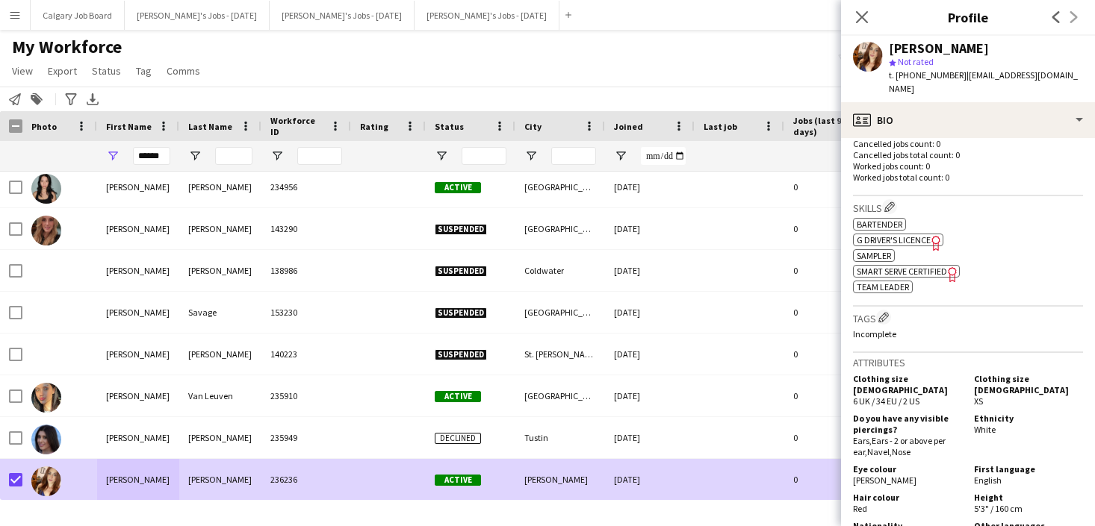
click at [676, 40] on div "My Workforce View Views Default view Active New view Update view Delete view Ed…" at bounding box center [547, 61] width 1095 height 51
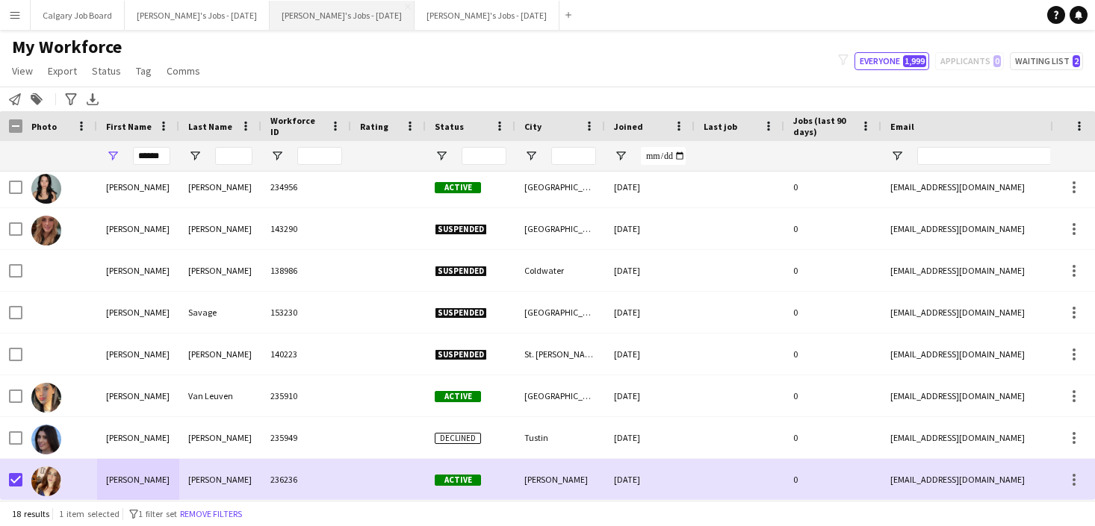
click at [334, 14] on button "[PERSON_NAME]'s Jobs - [DATE] Close" at bounding box center [342, 15] width 145 height 29
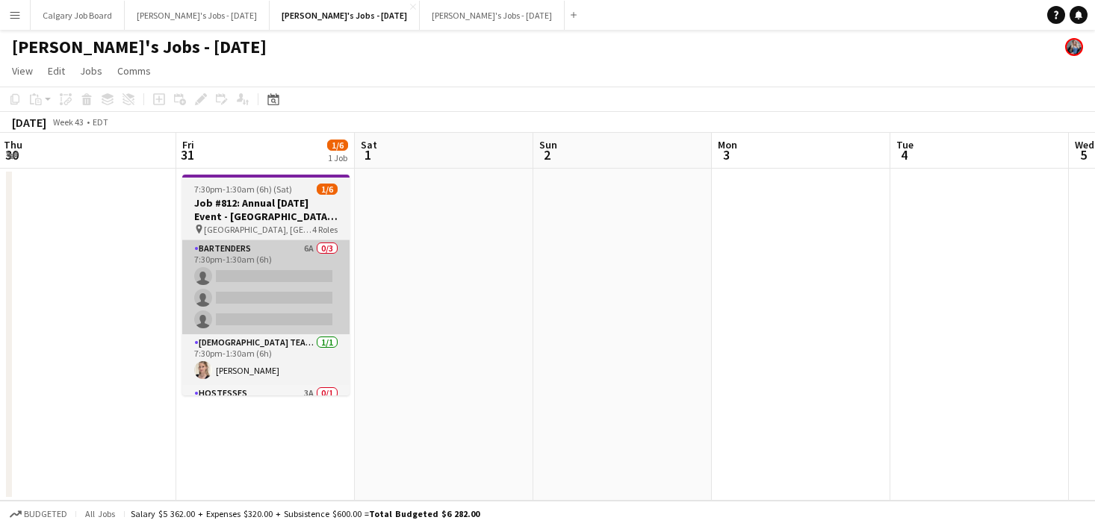
scroll to position [0, 533]
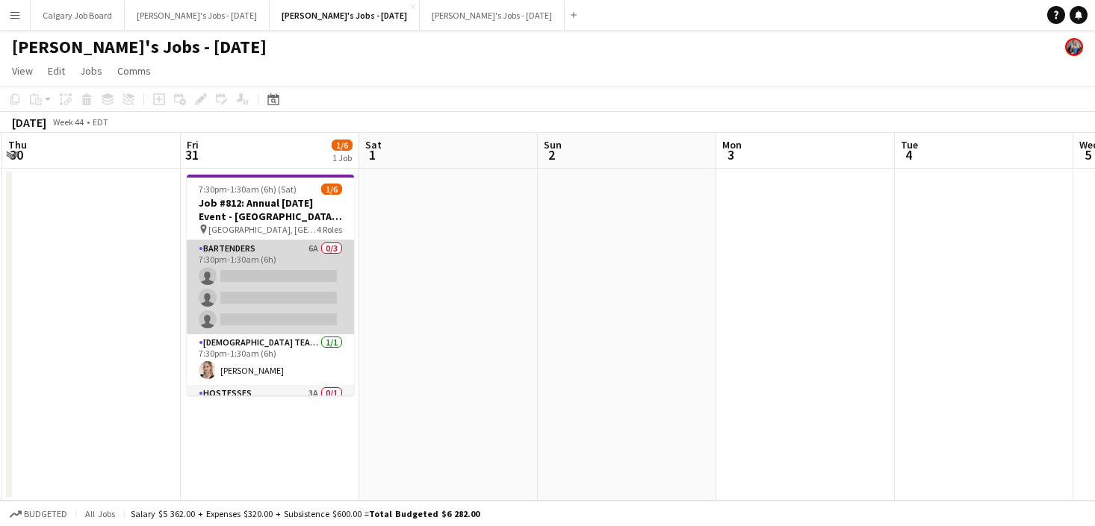
click at [299, 299] on app-card-role "Bartenders 6A 0/3 7:30pm-1:30am (6h) single-neutral-actions single-neutral-acti…" at bounding box center [270, 287] width 167 height 94
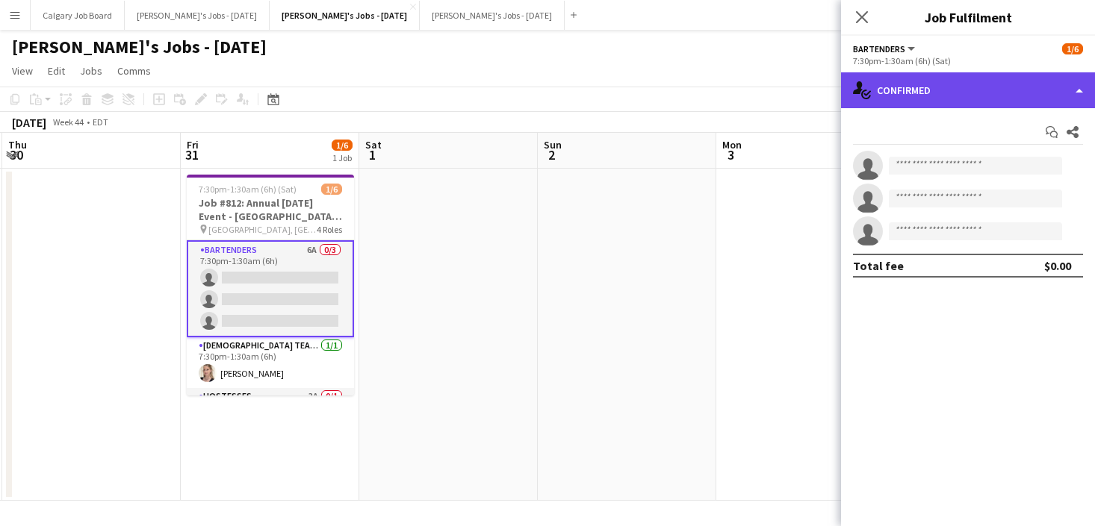
click at [894, 100] on div "single-neutral-actions-check-2 Confirmed" at bounding box center [968, 90] width 254 height 36
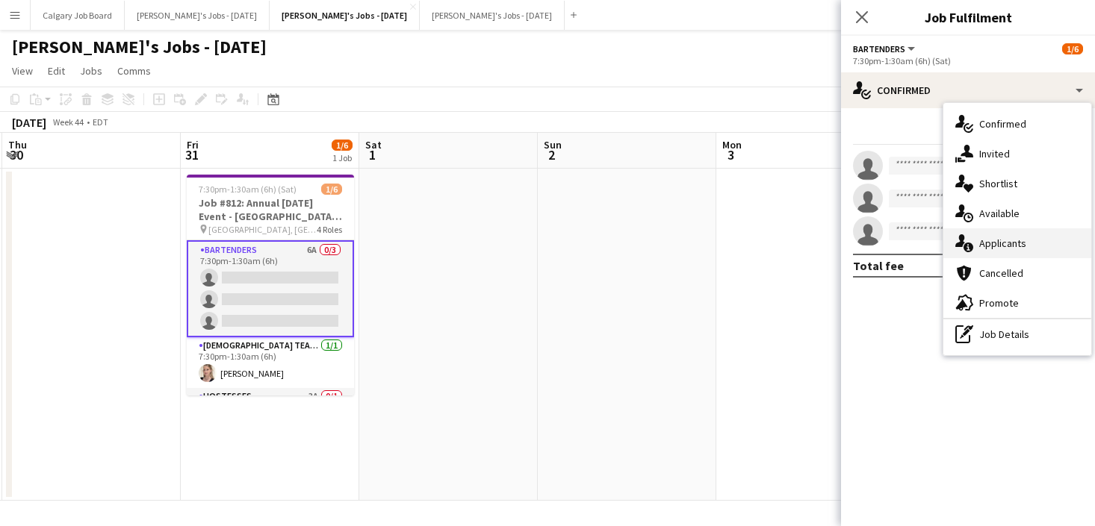
click at [980, 246] on span "Applicants" at bounding box center [1002, 243] width 47 height 13
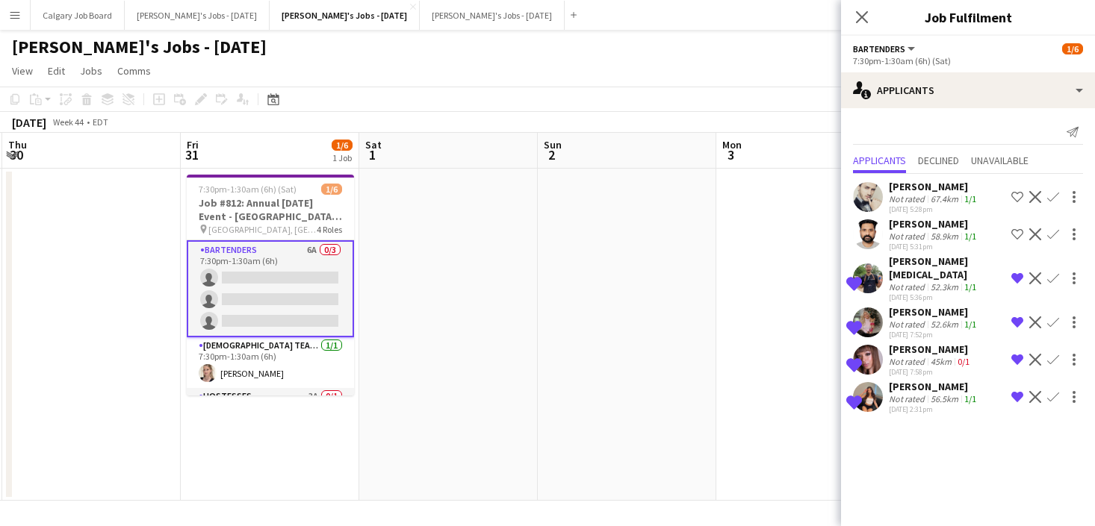
click at [918, 281] on div "Not rated" at bounding box center [908, 286] width 39 height 11
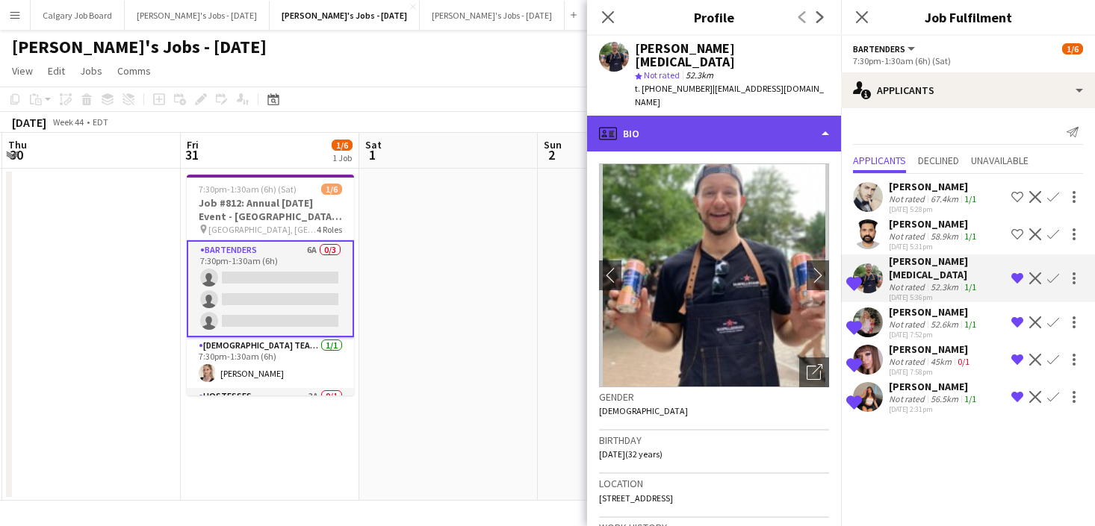
click at [741, 116] on div "profile Bio" at bounding box center [714, 134] width 254 height 36
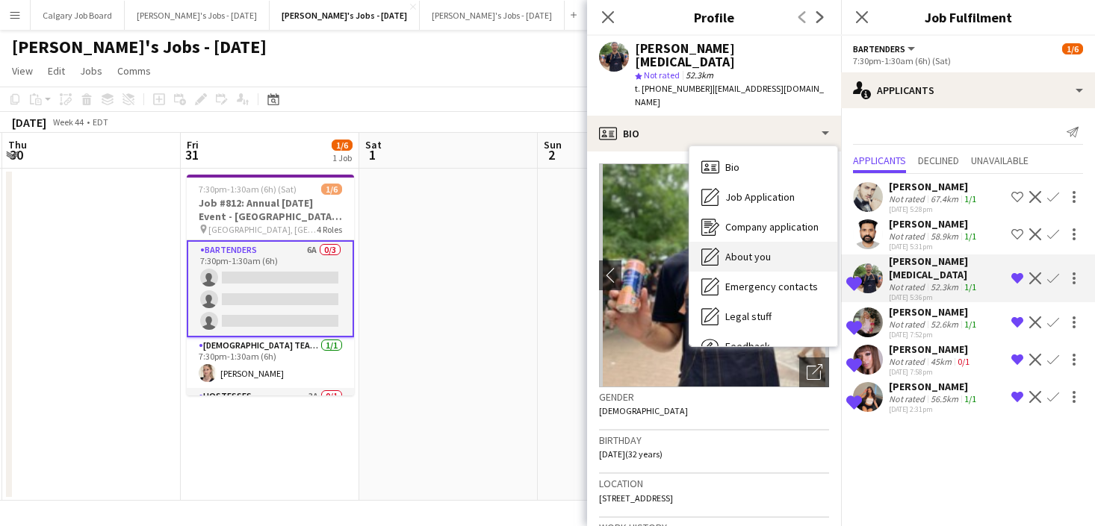
click at [756, 242] on div "About you About you" at bounding box center [763, 257] width 148 height 30
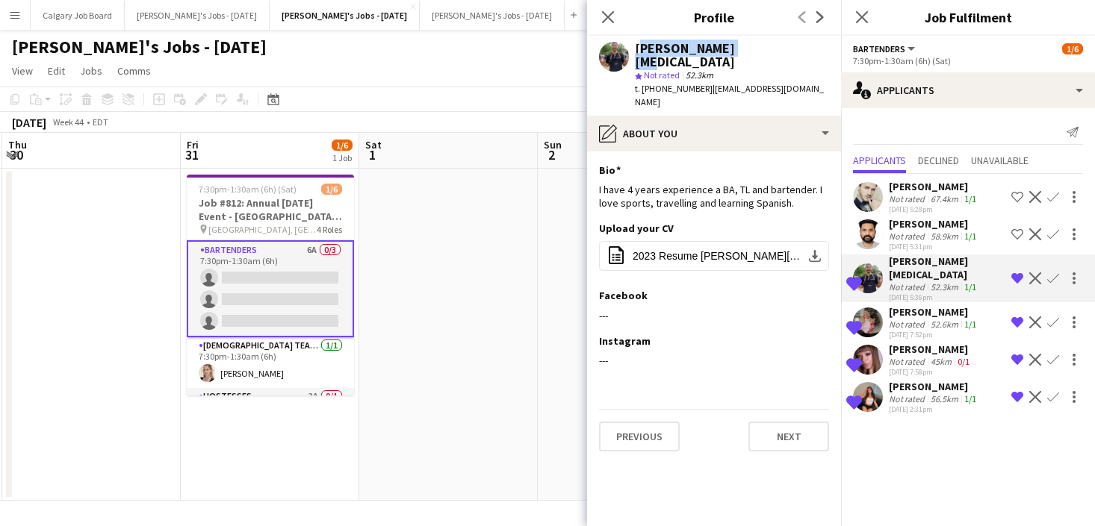
drag, startPoint x: 636, startPoint y: 48, endPoint x: 744, endPoint y: 44, distance: 108.3
click at [744, 44] on div "[PERSON_NAME][MEDICAL_DATA]" at bounding box center [732, 55] width 194 height 27
copy div "[PERSON_NAME][MEDICAL_DATA]"
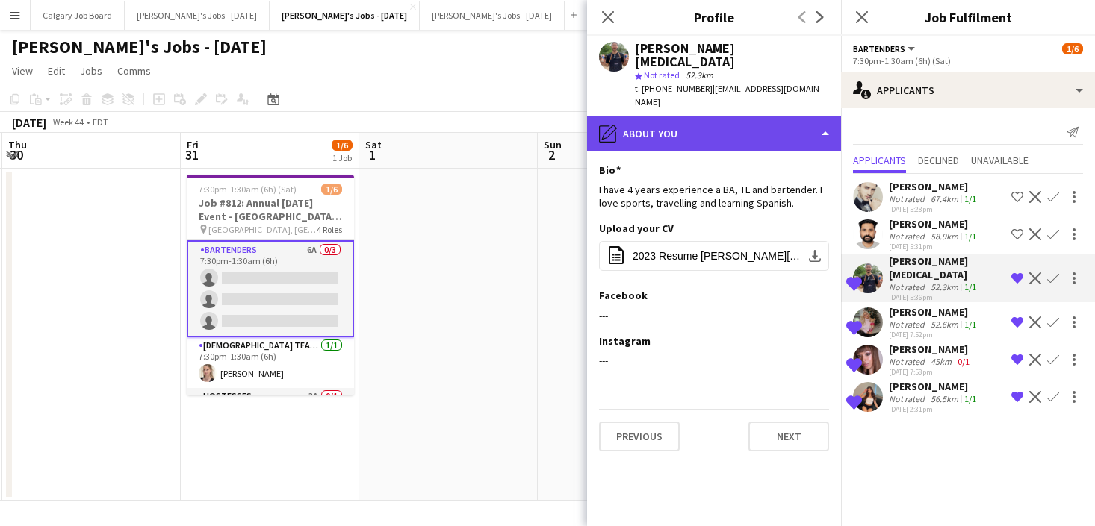
click at [697, 116] on div "pencil4 About you" at bounding box center [714, 134] width 254 height 36
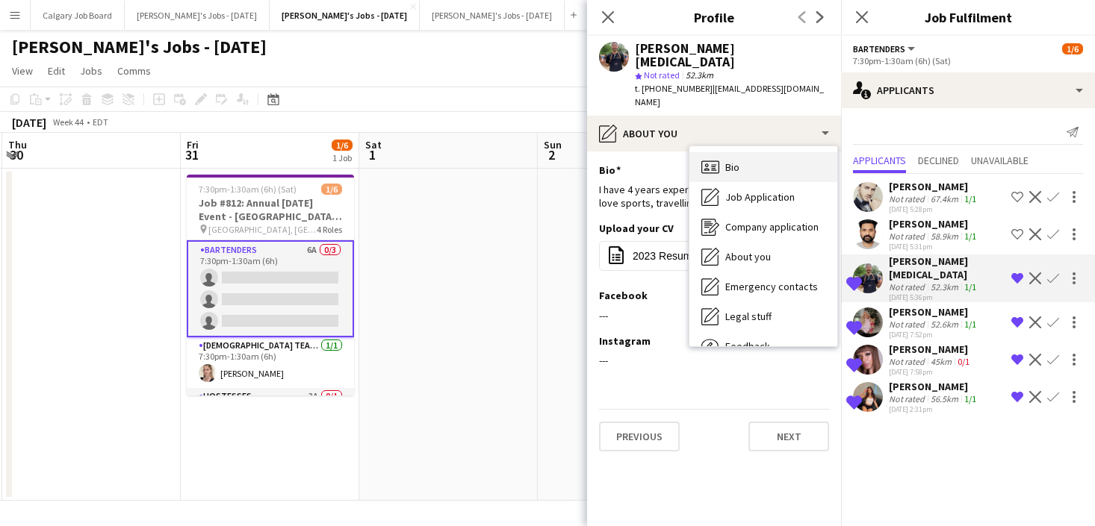
click at [749, 152] on div "Bio Bio" at bounding box center [763, 167] width 148 height 30
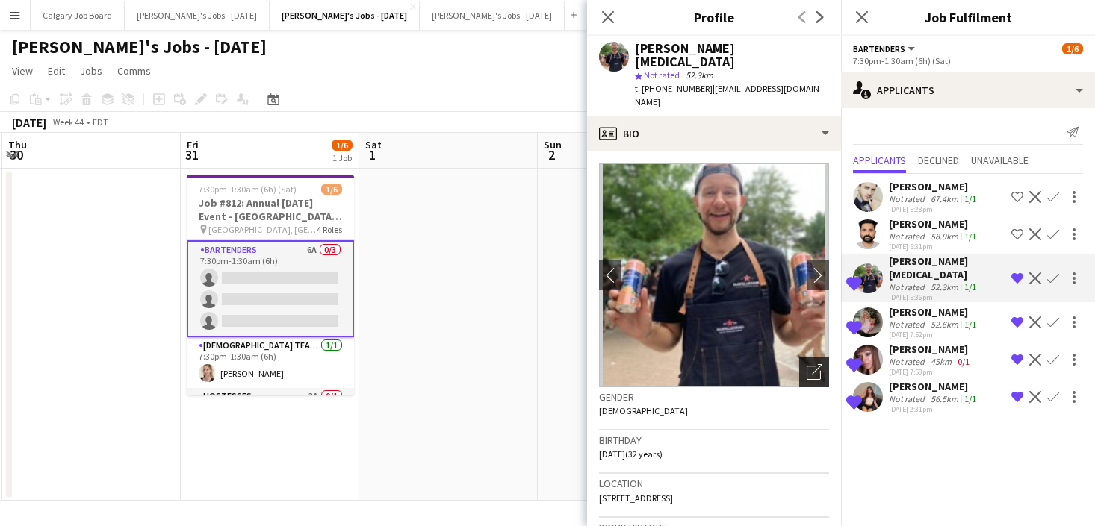
click at [812, 364] on icon "Open photos pop-in" at bounding box center [814, 372] width 16 height 16
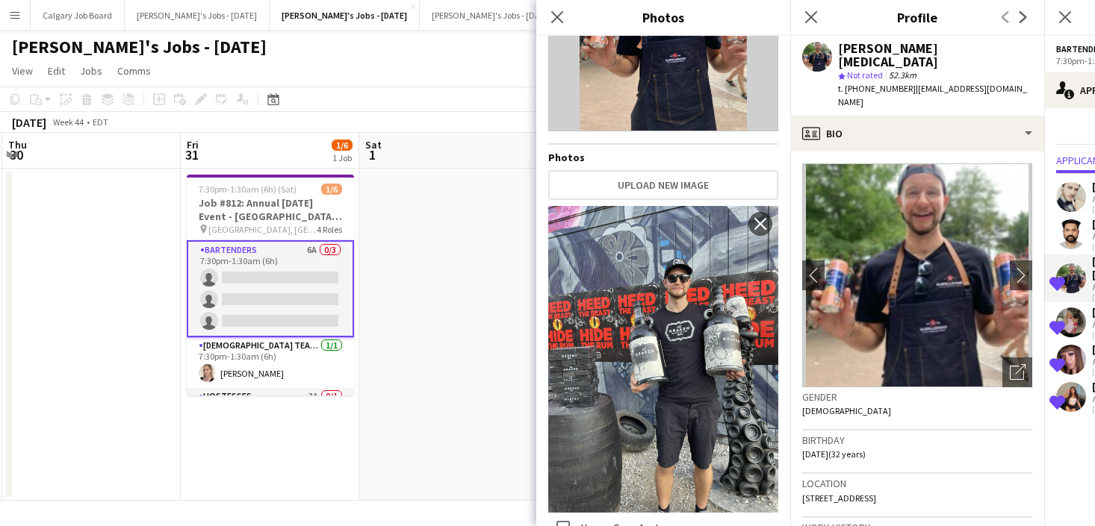
scroll to position [160, 0]
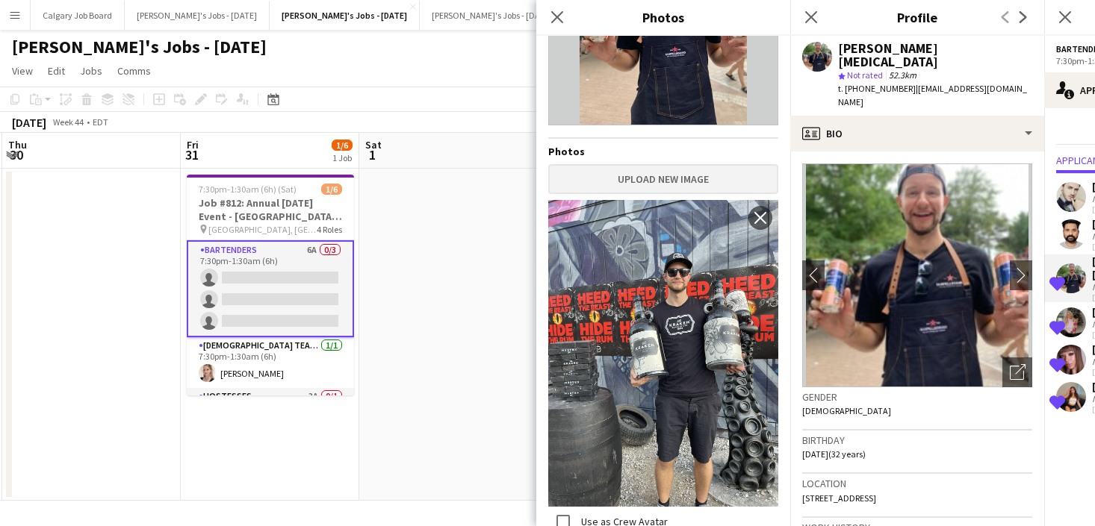
click at [680, 186] on button "Upload new image" at bounding box center [663, 179] width 230 height 30
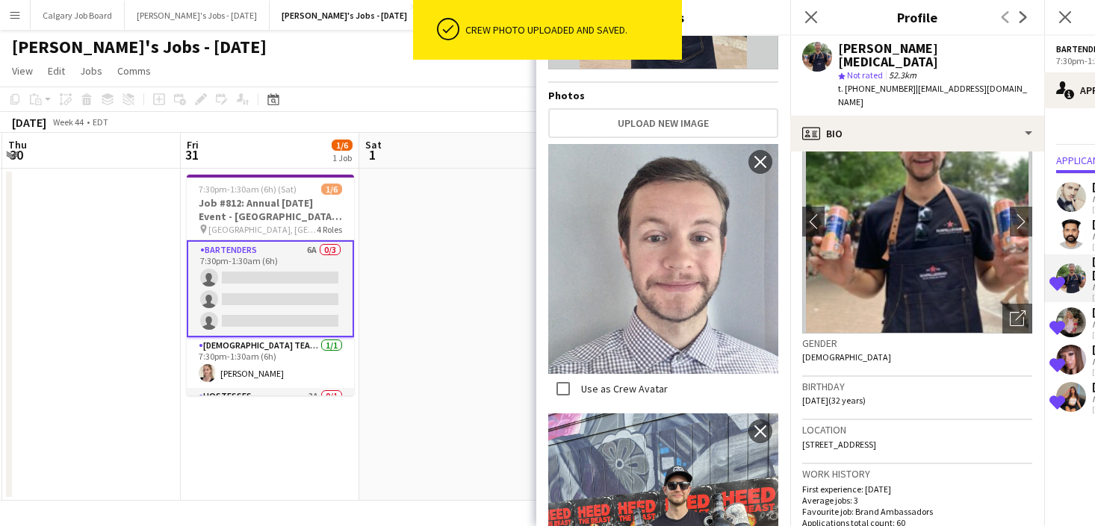
scroll to position [223, 0]
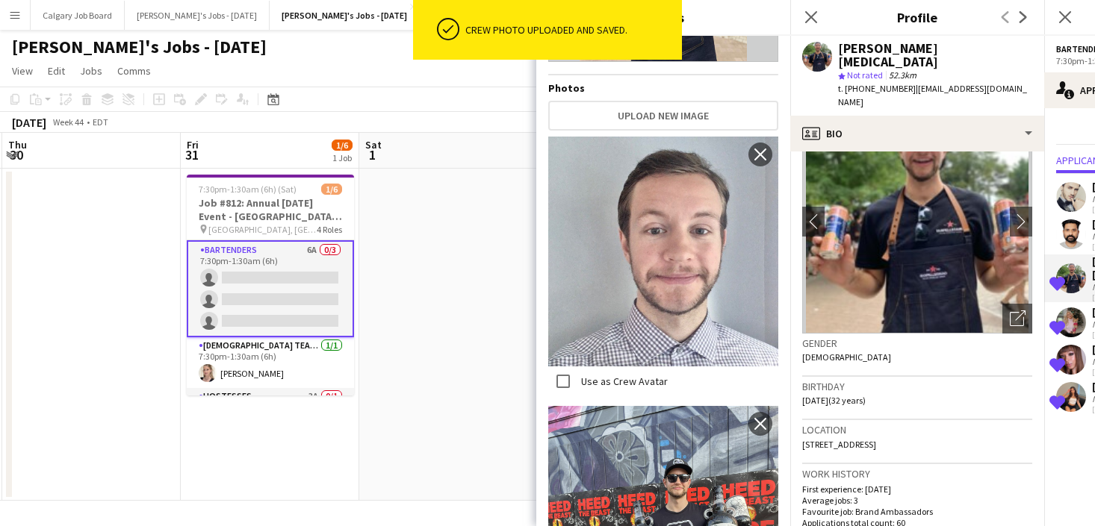
click at [865, 395] on span "[DATE] (32 years)" at bounding box center [833, 400] width 63 height 11
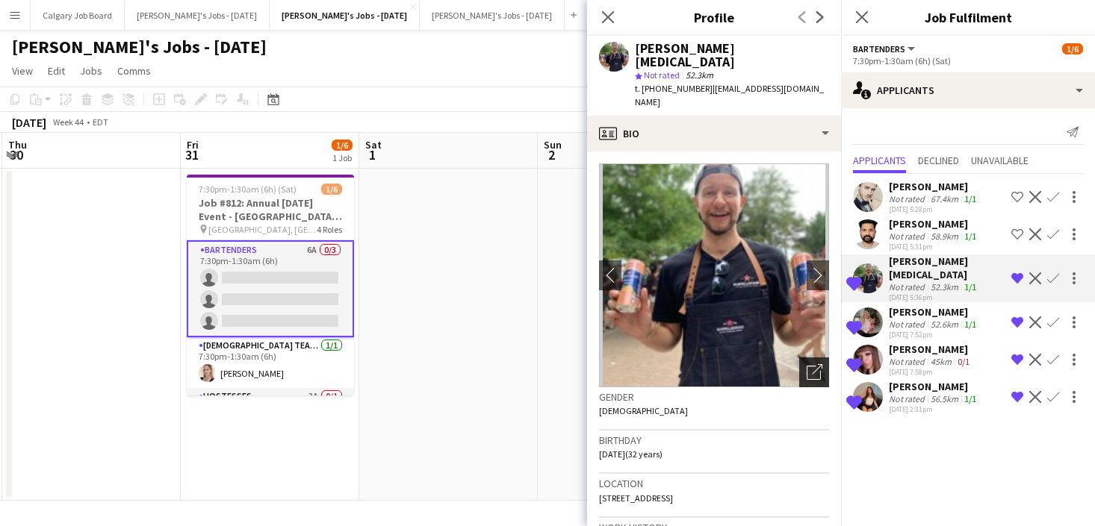
scroll to position [1, 0]
click at [476, 215] on app-date-cell at bounding box center [448, 335] width 178 height 332
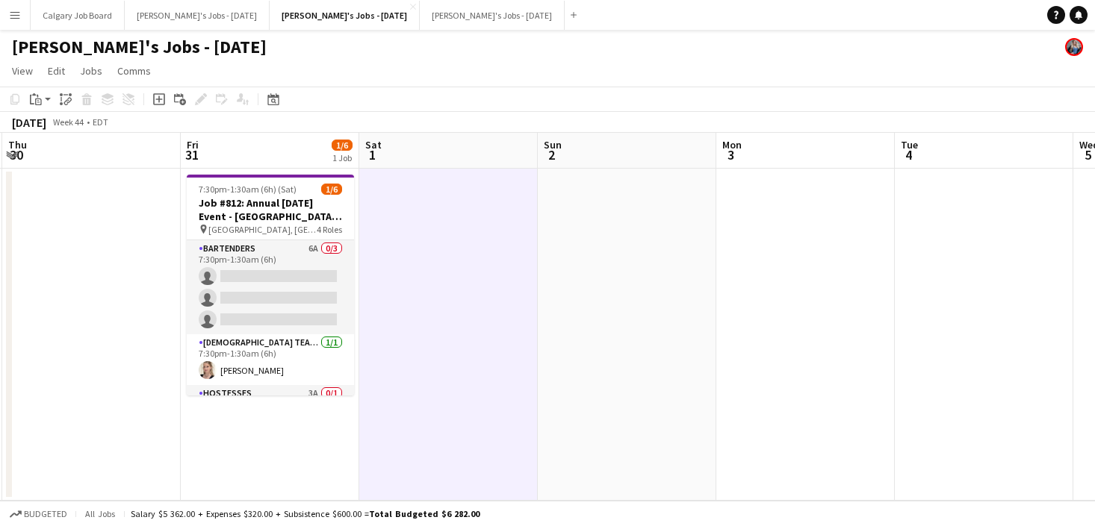
drag, startPoint x: 314, startPoint y: 296, endPoint x: 594, endPoint y: 181, distance: 302.7
click at [314, 296] on app-card-role "Bartenders 6A 0/3 7:30pm-1:30am (6h) single-neutral-actions single-neutral-acti…" at bounding box center [270, 287] width 167 height 94
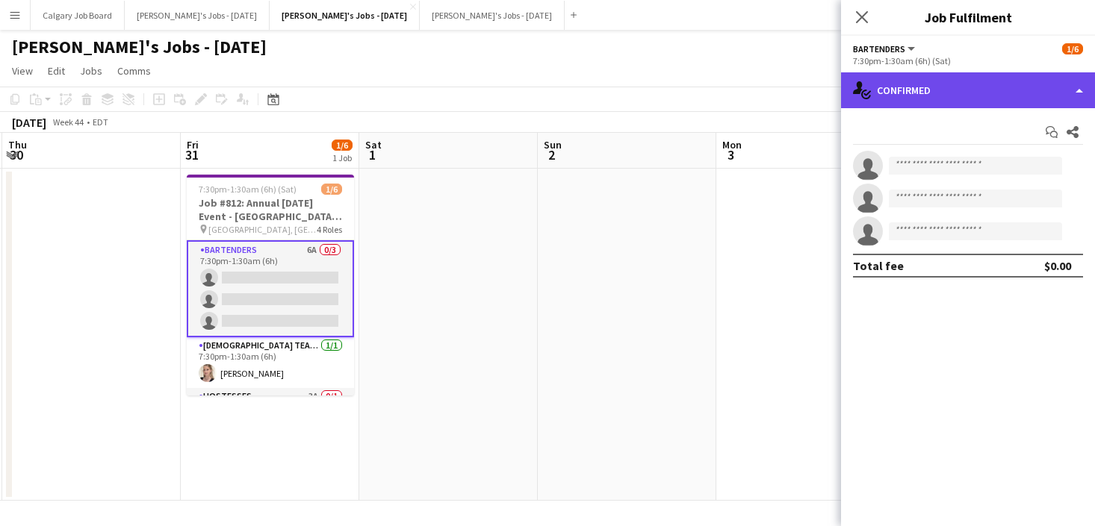
click at [924, 99] on div "single-neutral-actions-check-2 Confirmed" at bounding box center [968, 90] width 254 height 36
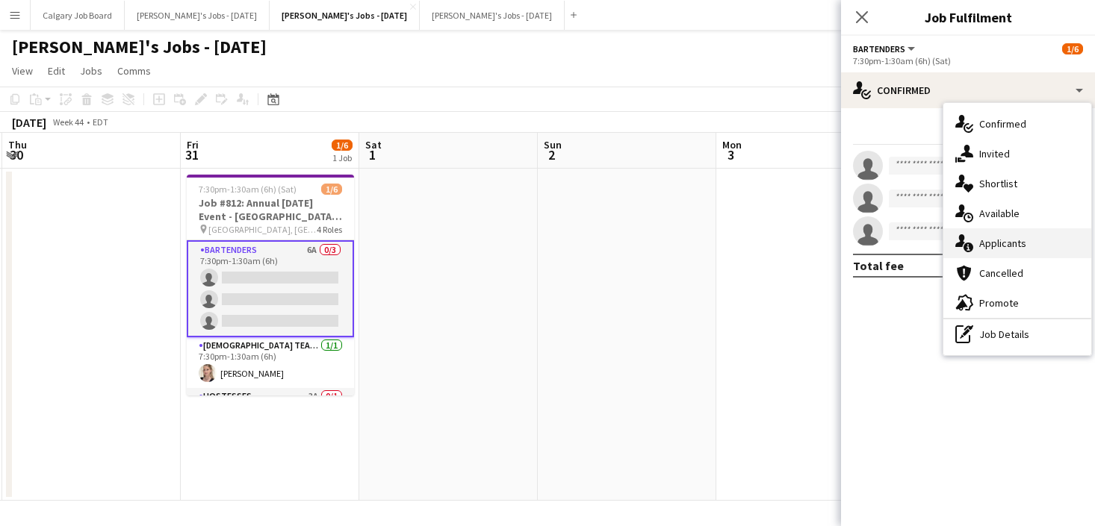
click at [1003, 253] on div "single-neutral-actions-information Applicants" at bounding box center [1017, 243] width 148 height 30
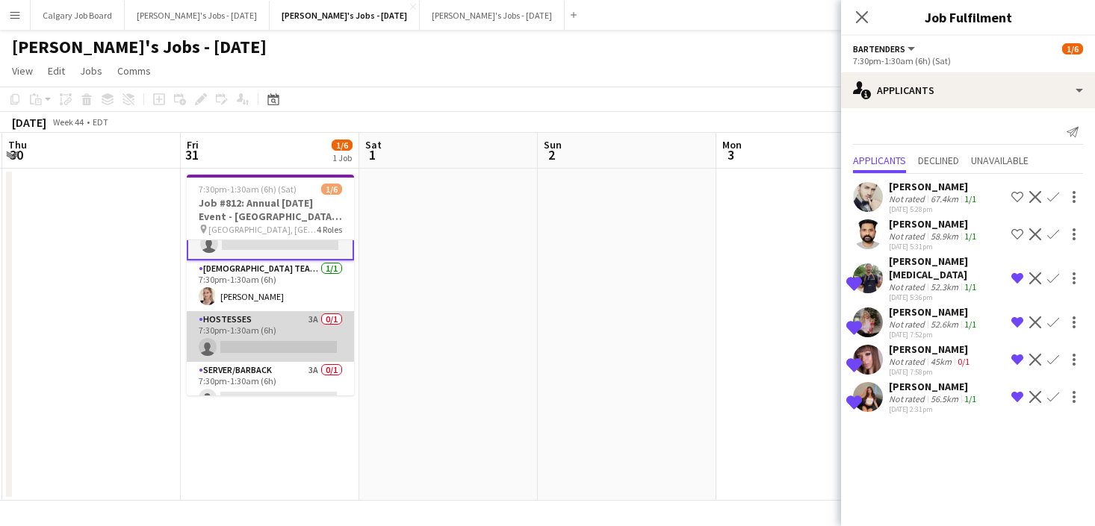
scroll to position [88, 0]
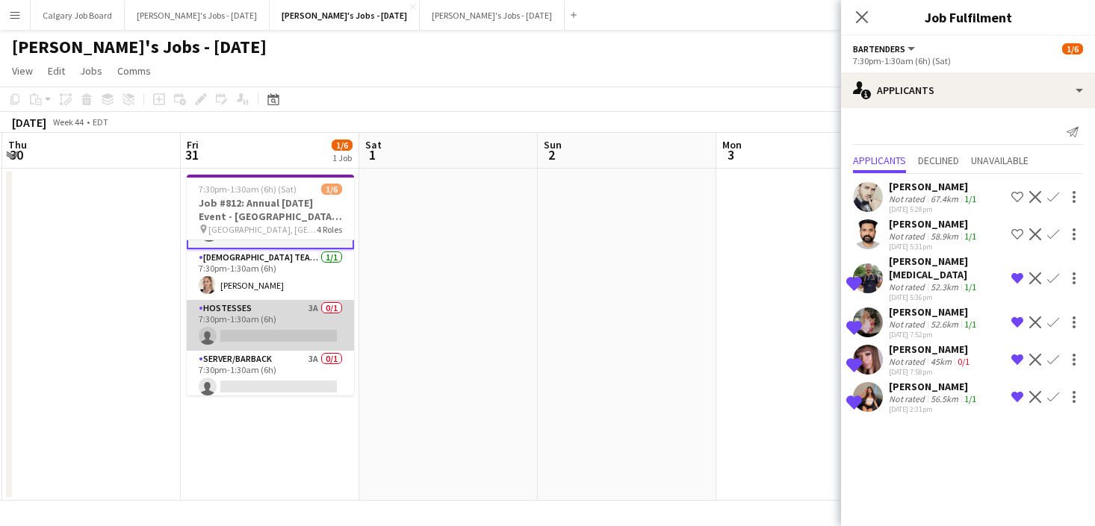
click at [258, 341] on app-card-role "Hostesses 3A 0/1 7:30pm-1:30am (6h) single-neutral-actions" at bounding box center [270, 325] width 167 height 51
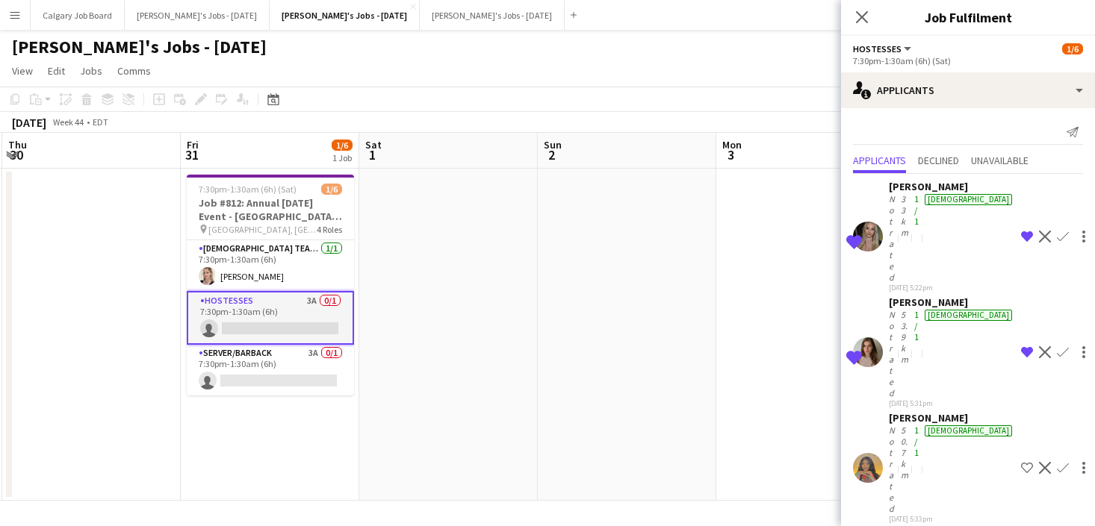
scroll to position [94, 0]
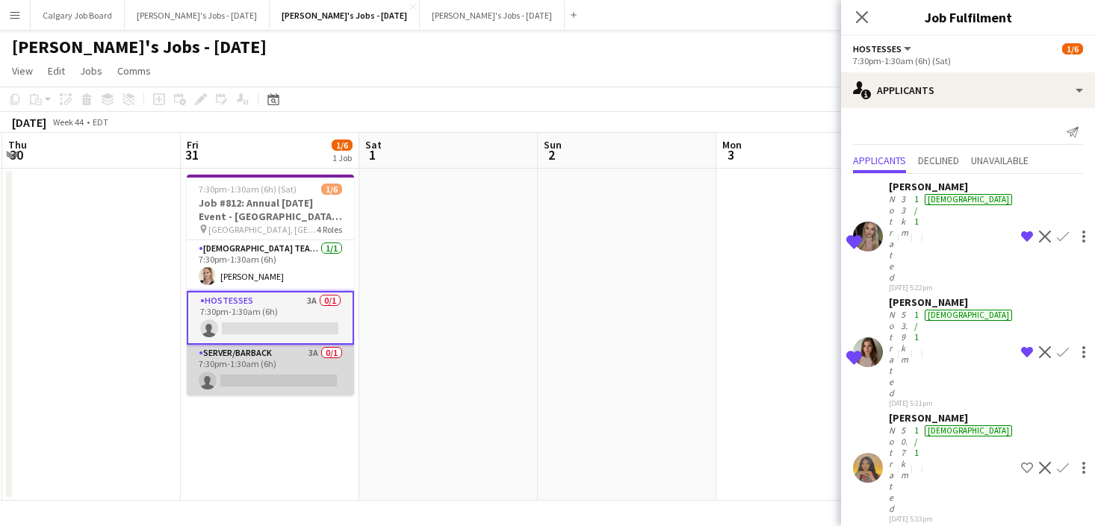
click at [290, 358] on app-card-role "Server/Barback 3A 0/1 7:30pm-1:30am (6h) single-neutral-actions" at bounding box center [270, 370] width 167 height 51
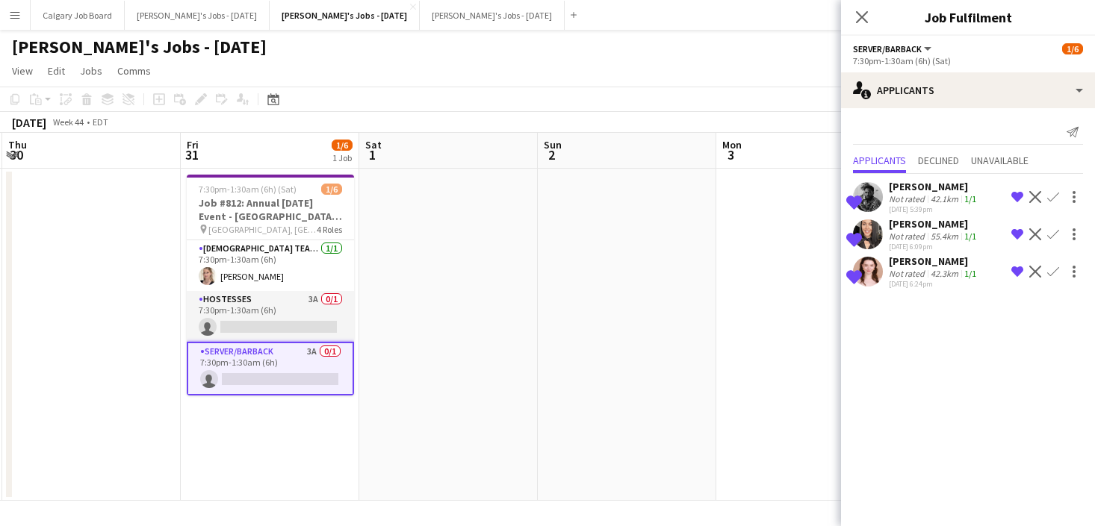
scroll to position [0, 0]
click at [707, 237] on app-date-cell at bounding box center [627, 335] width 178 height 332
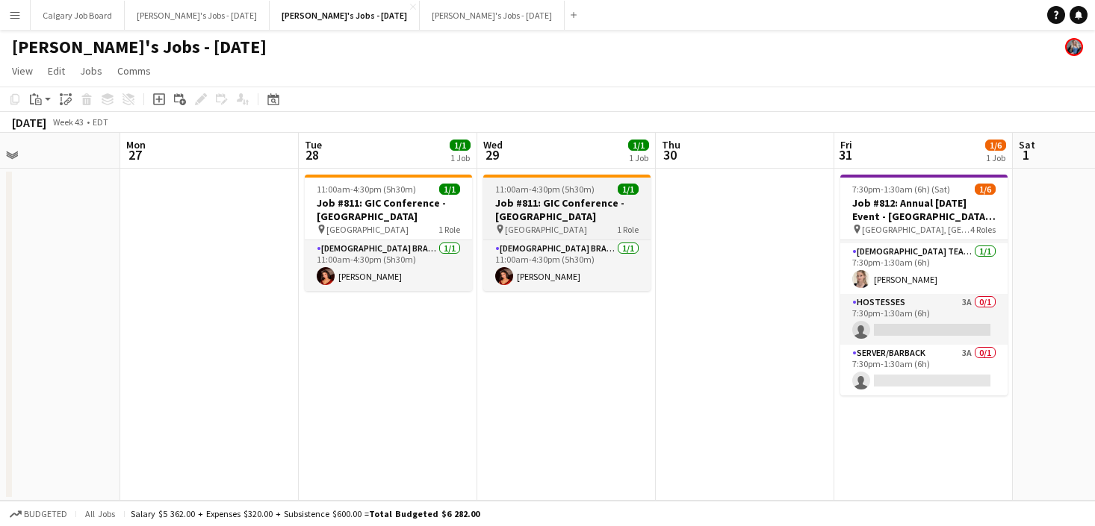
scroll to position [0, 305]
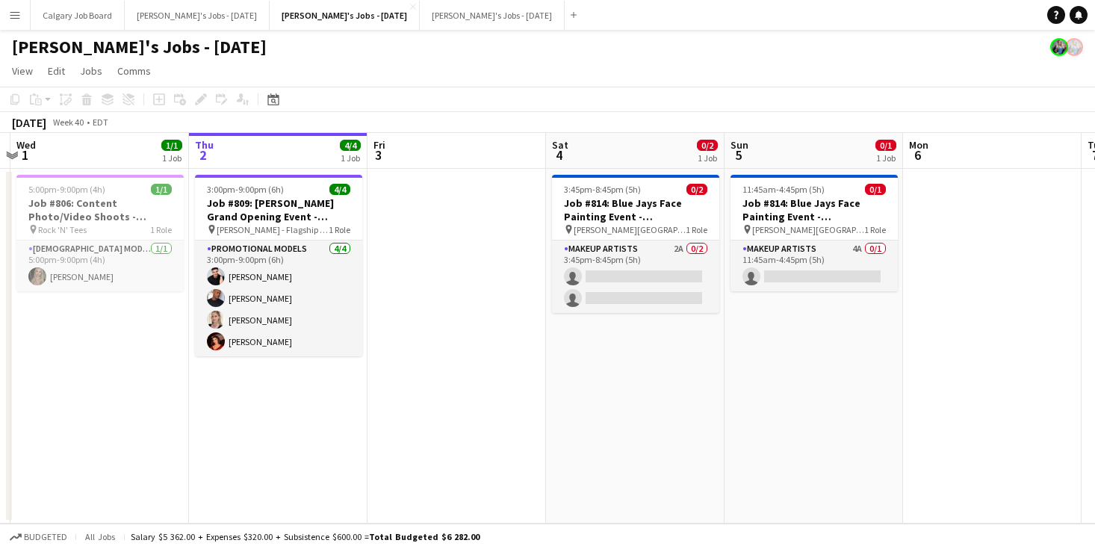
scroll to position [0, 346]
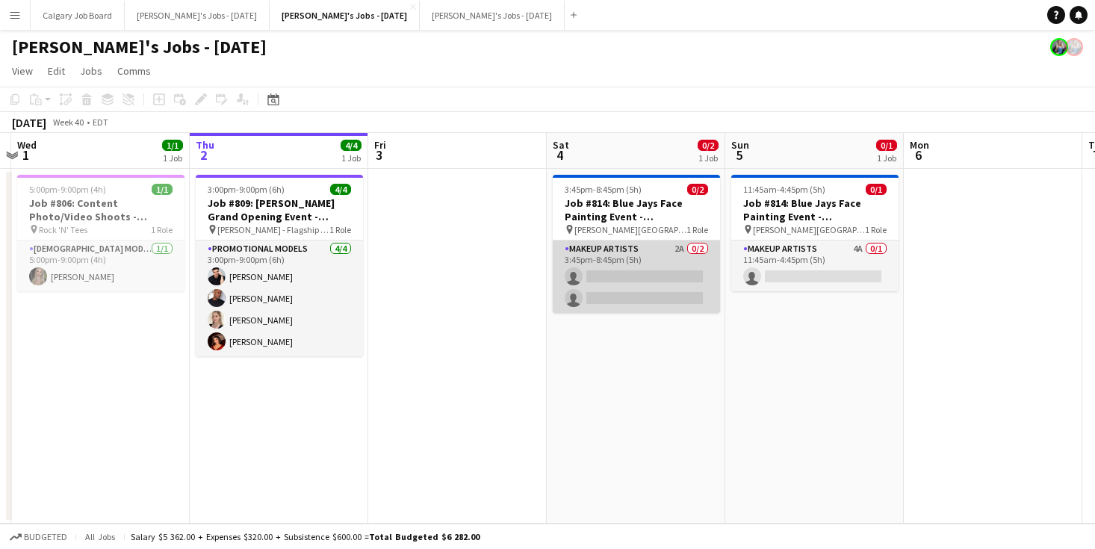
click at [627, 273] on app-card-role "Makeup Artists 2A 0/2 3:45pm-8:45pm (5h) single-neutral-actions single-neutral-…" at bounding box center [636, 276] width 167 height 72
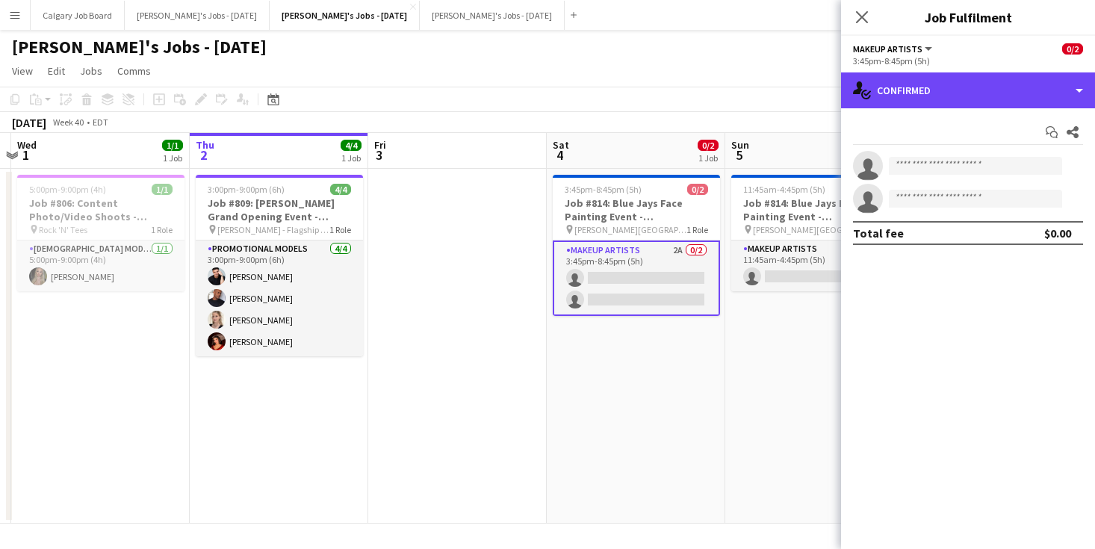
drag, startPoint x: 963, startPoint y: 87, endPoint x: 986, endPoint y: 183, distance: 98.9
click at [965, 90] on div "single-neutral-actions-check-2 Confirmed" at bounding box center [968, 90] width 254 height 36
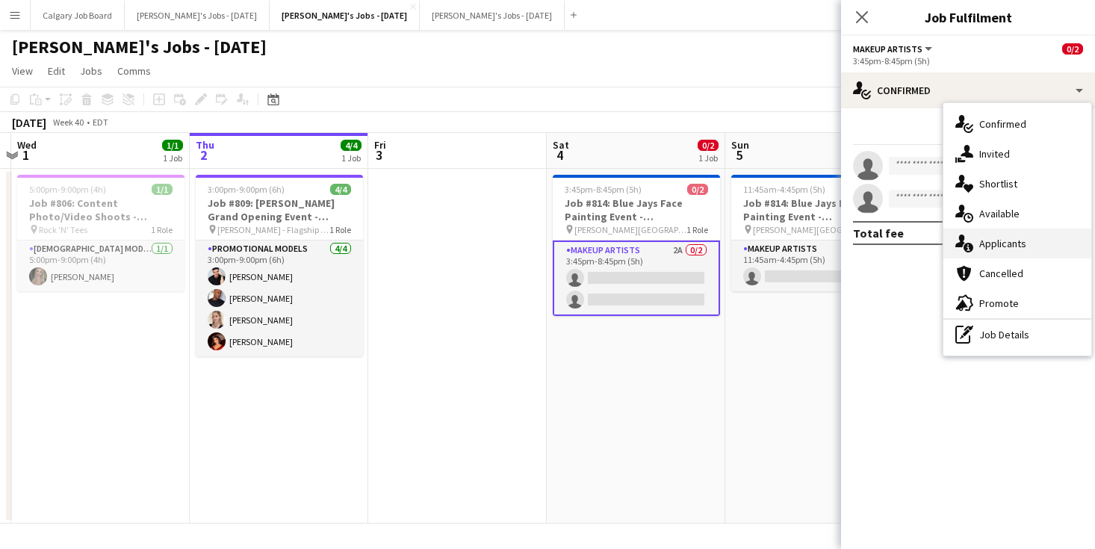
click at [992, 243] on span "Applicants" at bounding box center [1002, 243] width 47 height 13
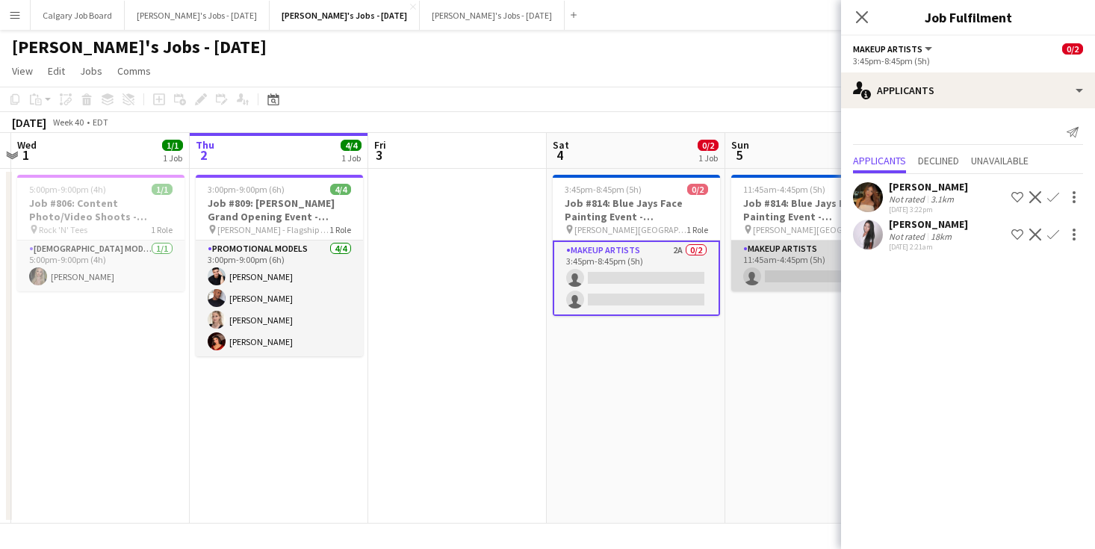
click at [761, 252] on app-card-role "Makeup Artists 4A 0/1 11:45am-4:45pm (5h) single-neutral-actions" at bounding box center [814, 265] width 167 height 51
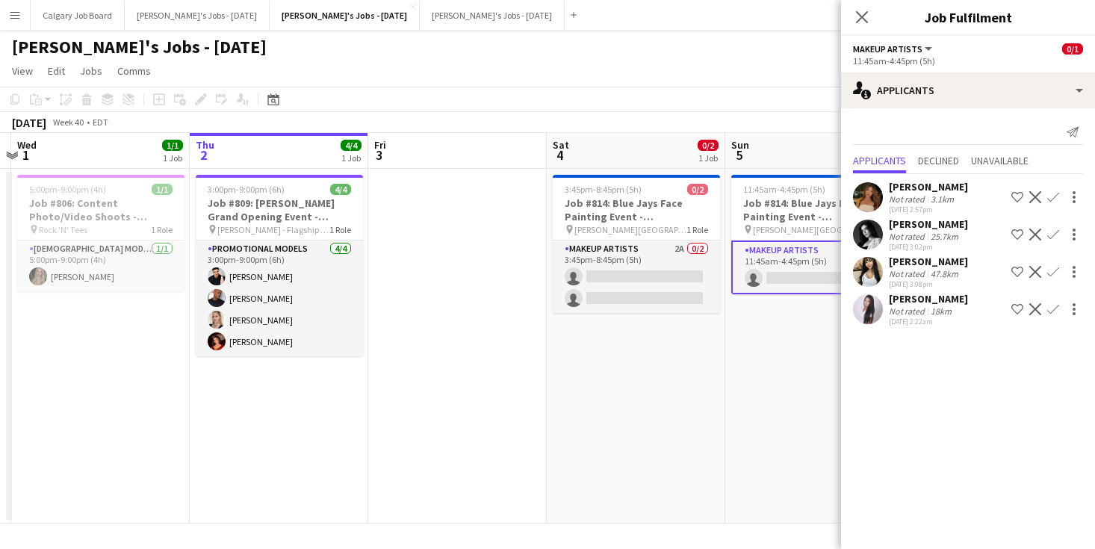
click at [552, 146] on app-board-header-date "Sat 4 0/2 1 Job" at bounding box center [636, 151] width 178 height 36
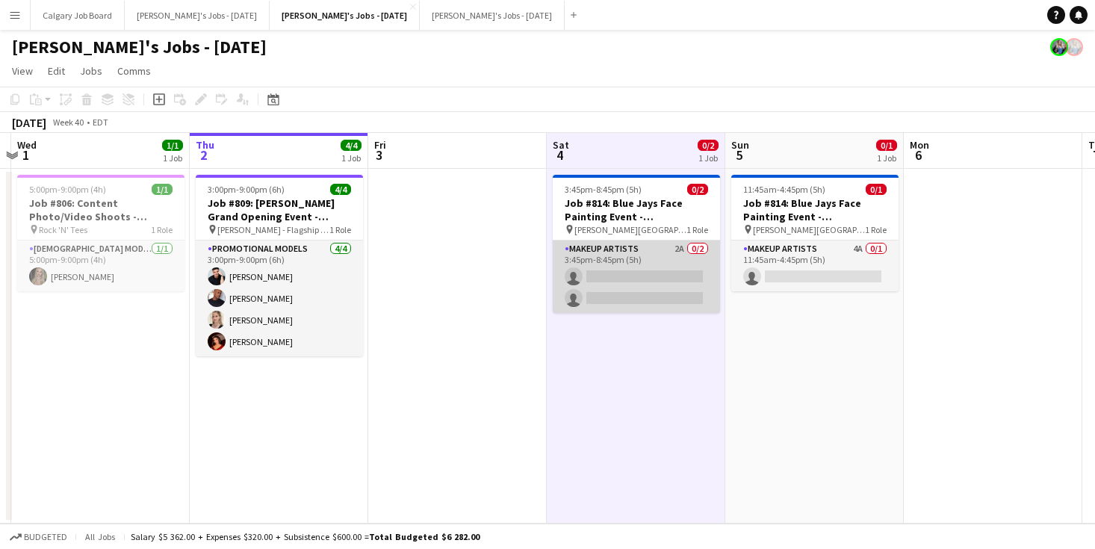
click at [653, 271] on app-card-role "Makeup Artists 2A 0/2 3:45pm-8:45pm (5h) single-neutral-actions single-neutral-…" at bounding box center [636, 276] width 167 height 72
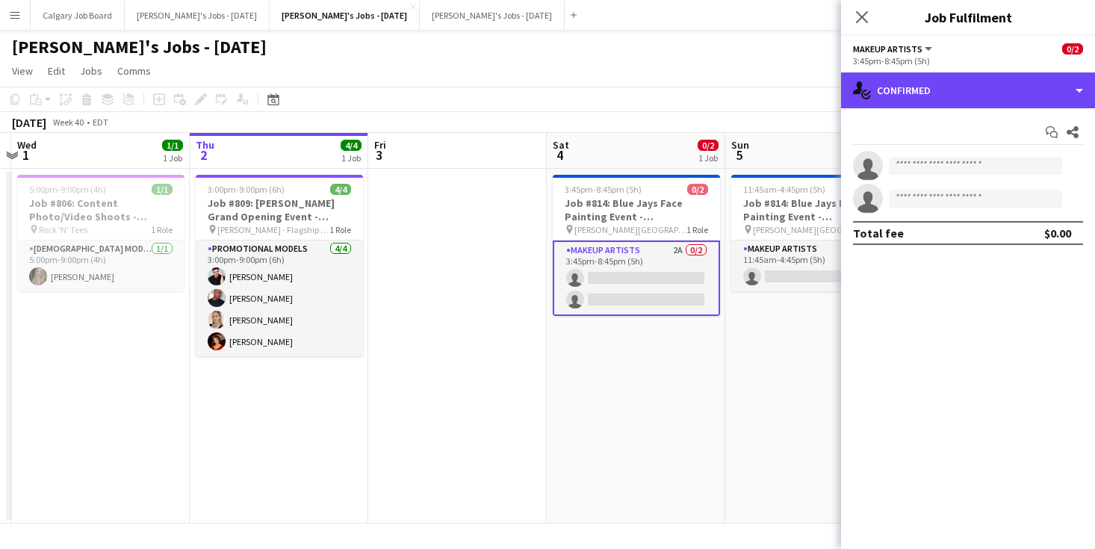
drag, startPoint x: 936, startPoint y: 90, endPoint x: 950, endPoint y: 124, distance: 36.2
click at [937, 93] on div "single-neutral-actions-check-2 Confirmed" at bounding box center [968, 90] width 254 height 36
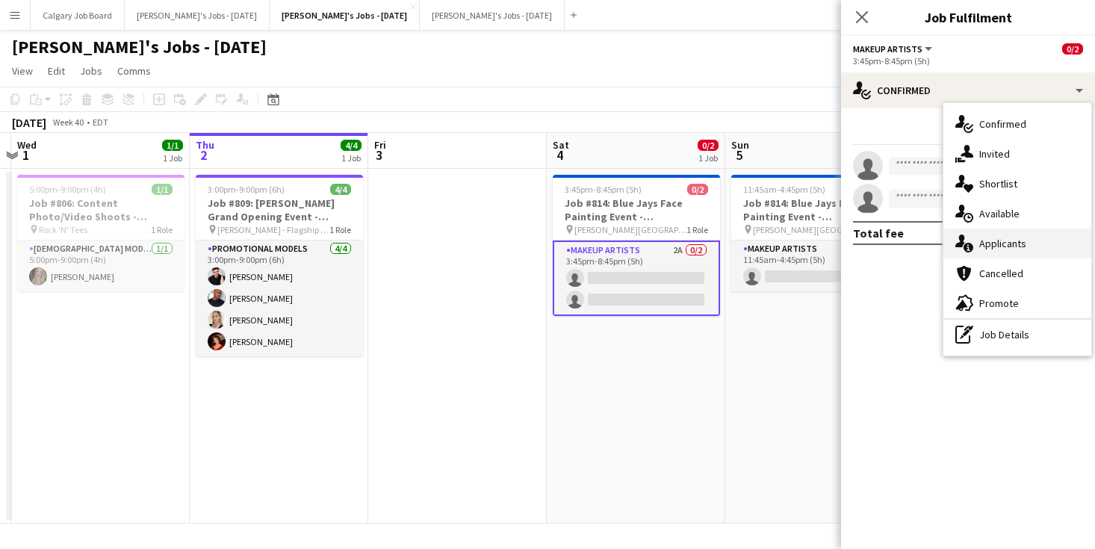
click at [1024, 246] on span "Applicants" at bounding box center [1002, 243] width 47 height 13
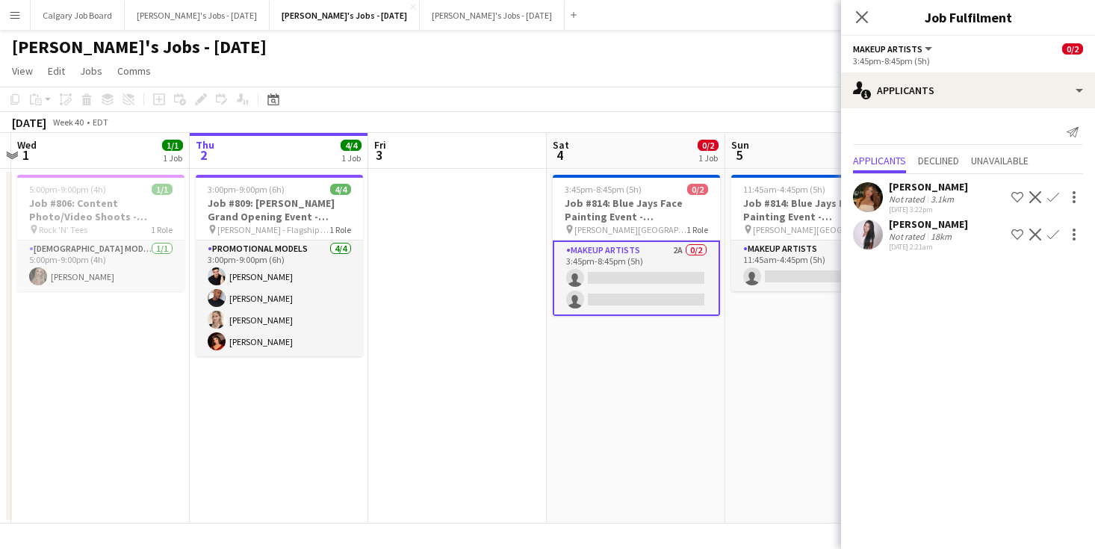
click at [897, 190] on div "[PERSON_NAME]" at bounding box center [928, 186] width 79 height 13
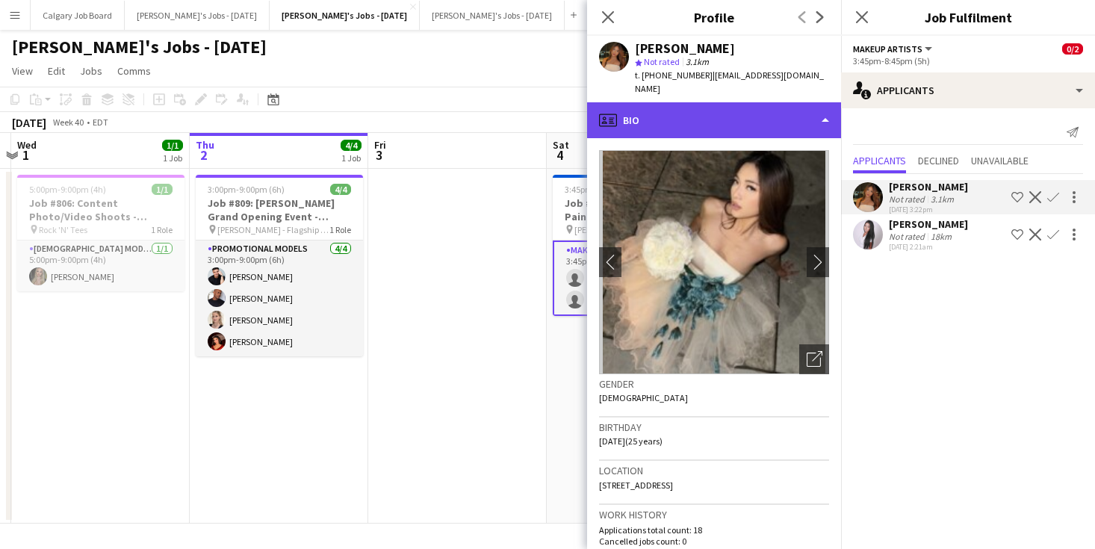
click at [701, 106] on div "profile Bio" at bounding box center [714, 120] width 254 height 36
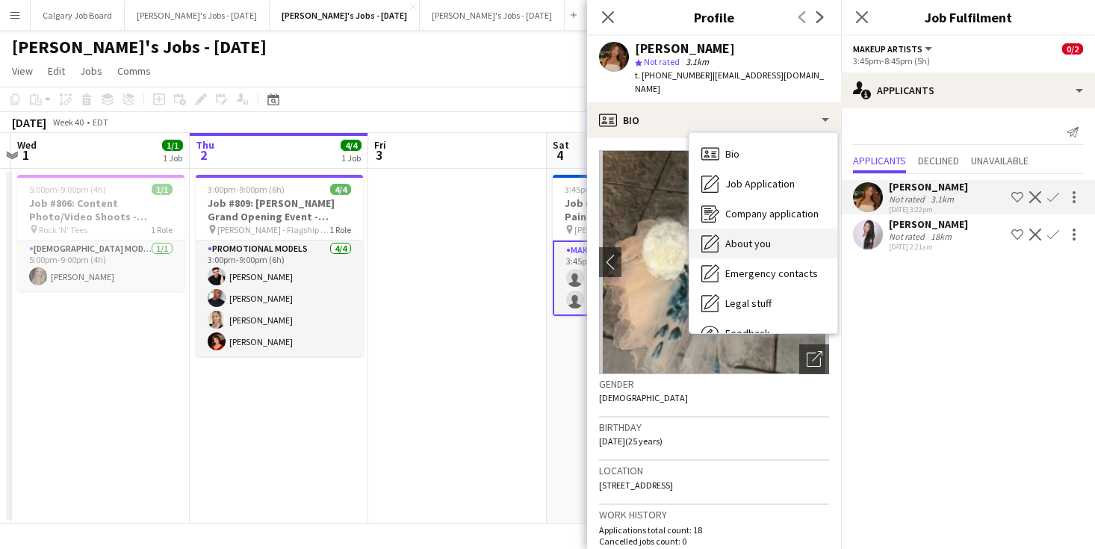
click at [747, 228] on div "About you About you" at bounding box center [763, 243] width 148 height 30
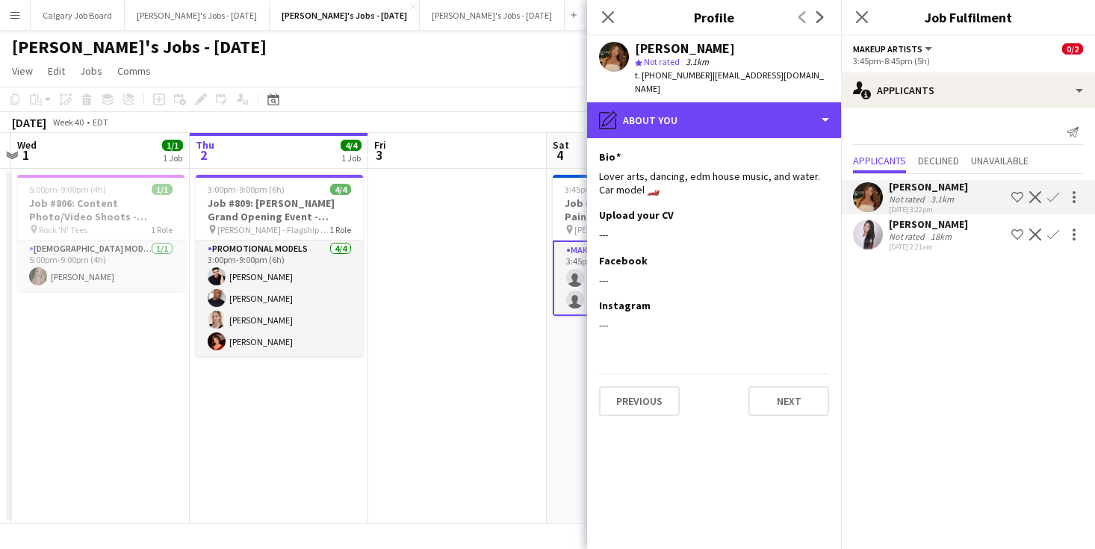
drag, startPoint x: 671, startPoint y: 110, endPoint x: 709, endPoint y: 132, distance: 43.5
click at [671, 110] on div "pencil4 About you" at bounding box center [714, 120] width 254 height 36
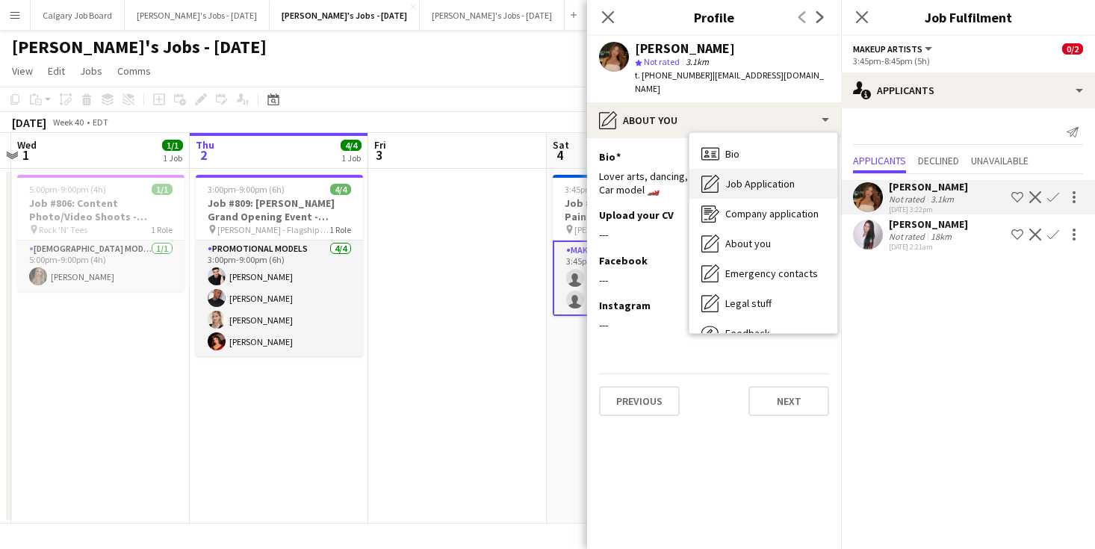
click at [739, 177] on span "Job Application" at bounding box center [759, 183] width 69 height 13
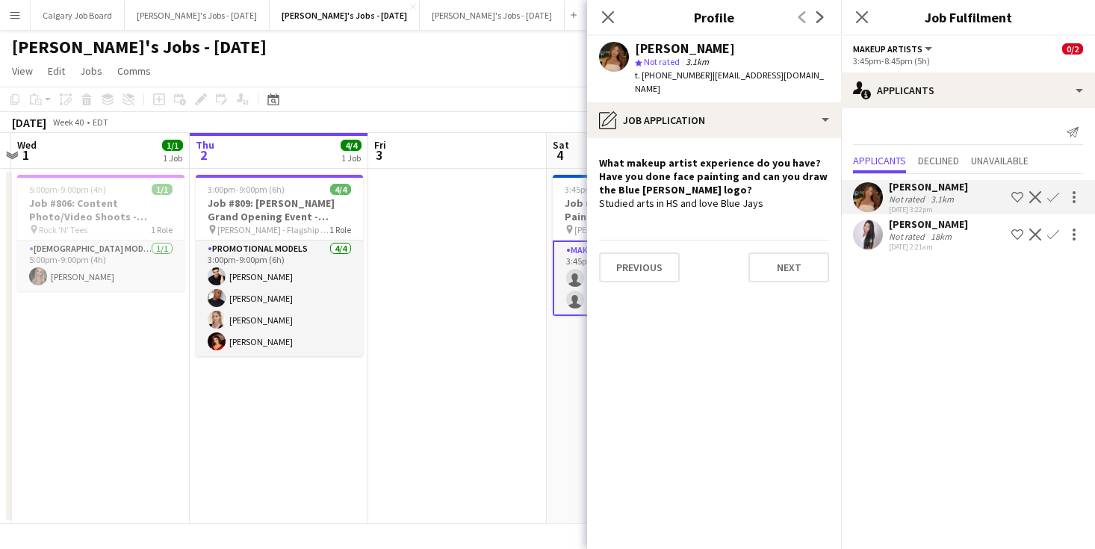
drag, startPoint x: 537, startPoint y: 191, endPoint x: 553, endPoint y: 192, distance: 16.4
click at [540, 191] on app-date-cell at bounding box center [457, 346] width 178 height 355
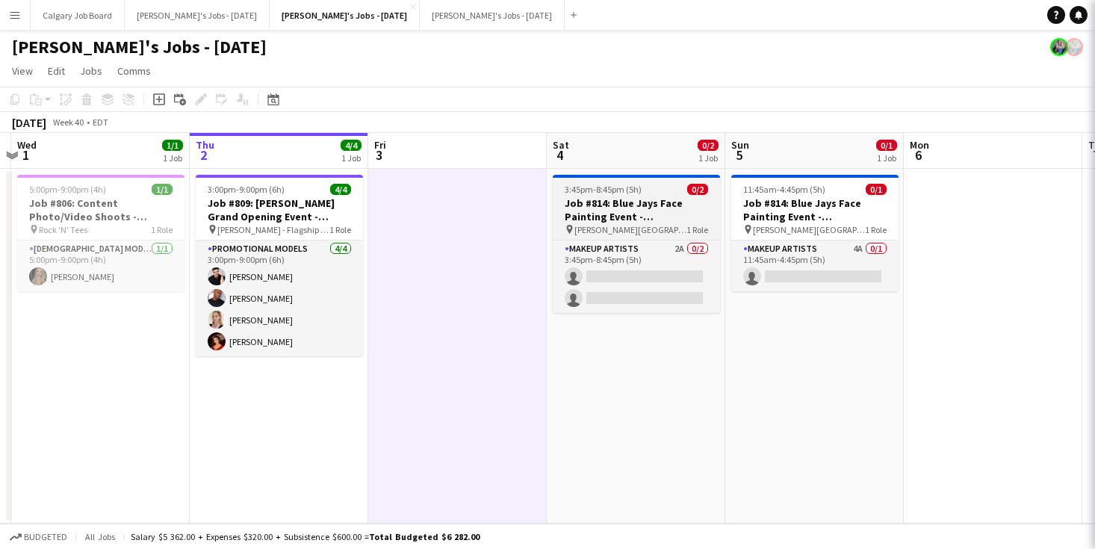
scroll to position [0, 343]
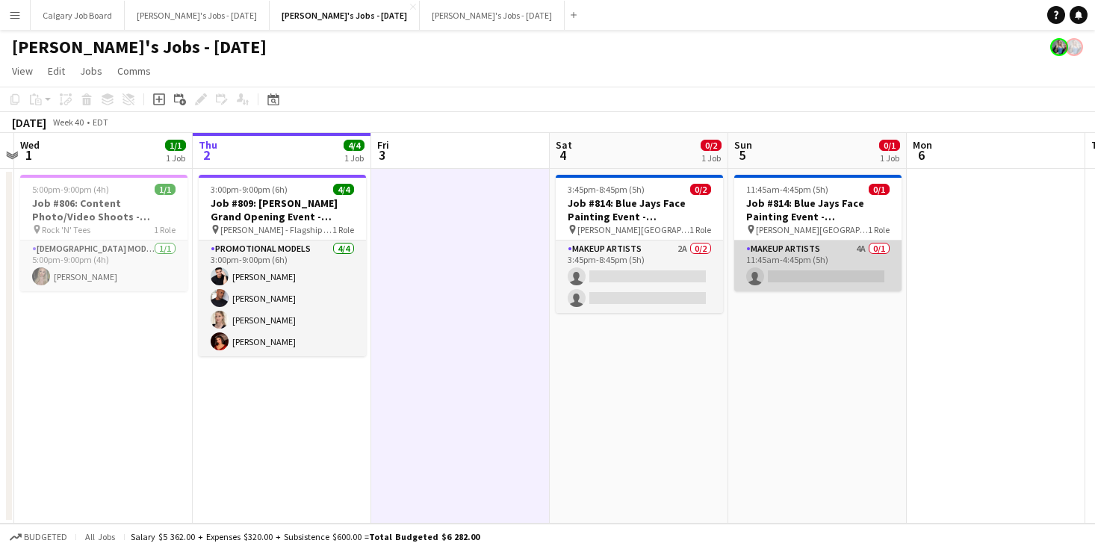
click at [867, 255] on app-card-role "Makeup Artists 4A 0/1 11:45am-4:45pm (5h) single-neutral-actions" at bounding box center [817, 265] width 167 height 51
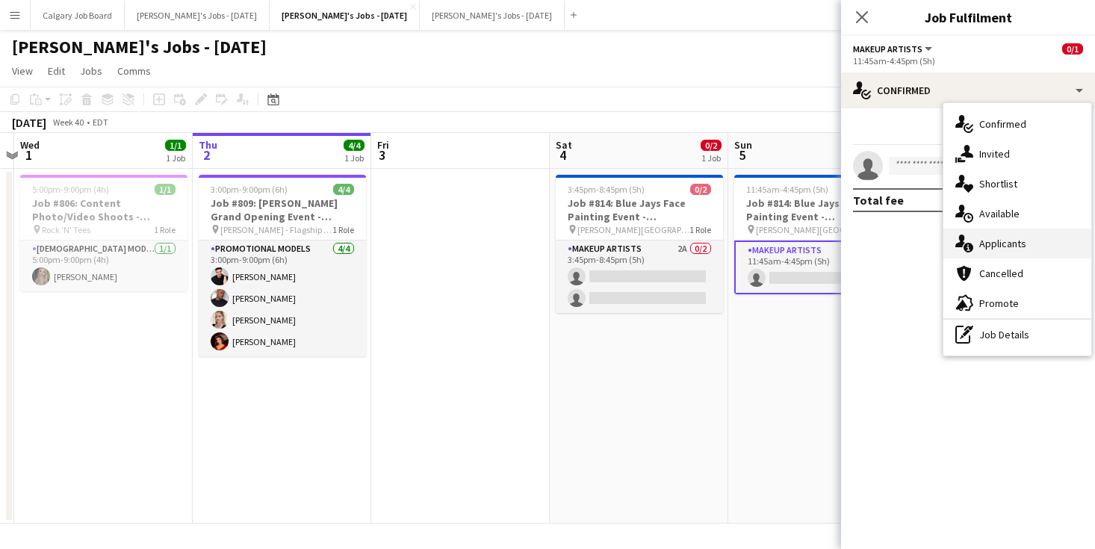
click at [1000, 247] on span "Applicants" at bounding box center [1002, 243] width 47 height 13
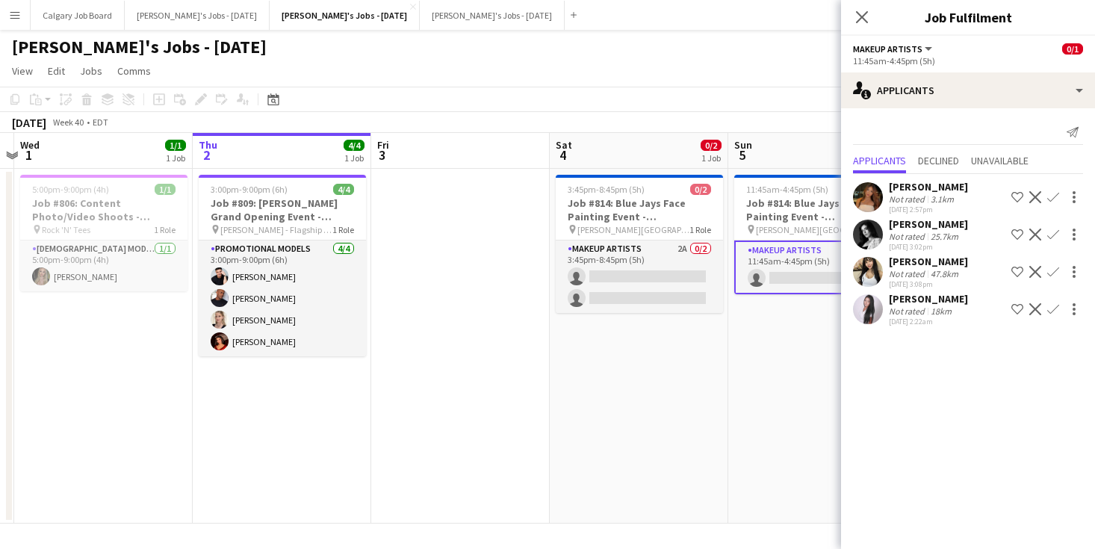
click at [931, 193] on div "[PERSON_NAME]" at bounding box center [928, 186] width 79 height 13
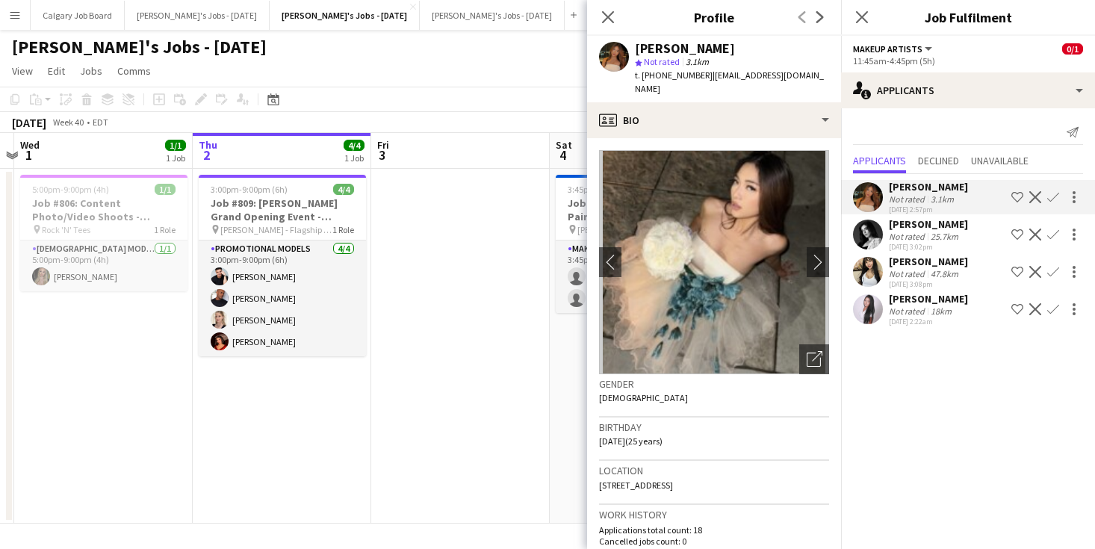
click at [768, 87] on div "Cat Liu star Not rated 3.1km t. +16477182098 | itskitcattco@outlook.com" at bounding box center [714, 69] width 254 height 66
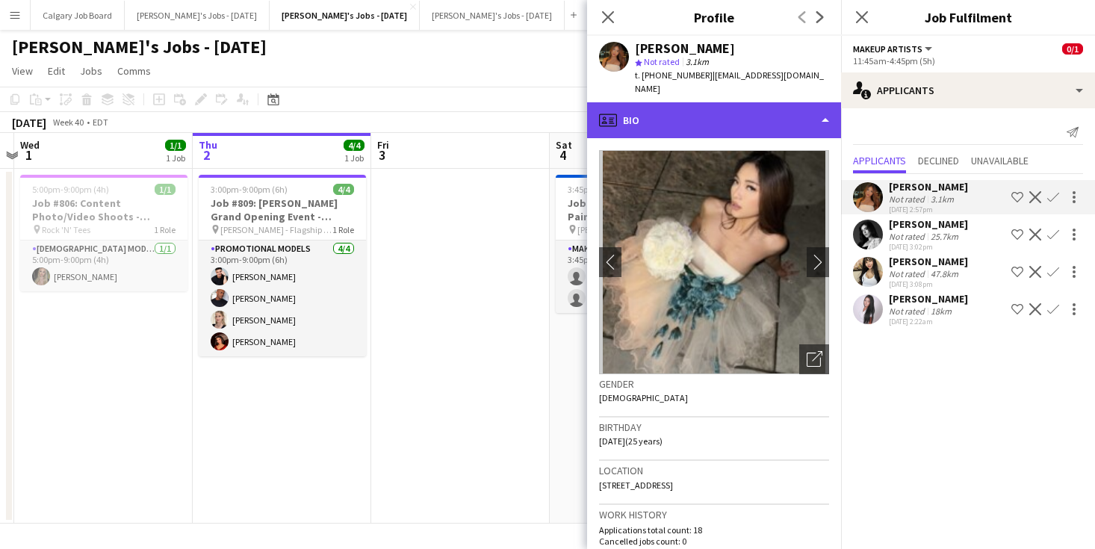
click at [762, 112] on div "profile Bio" at bounding box center [714, 120] width 254 height 36
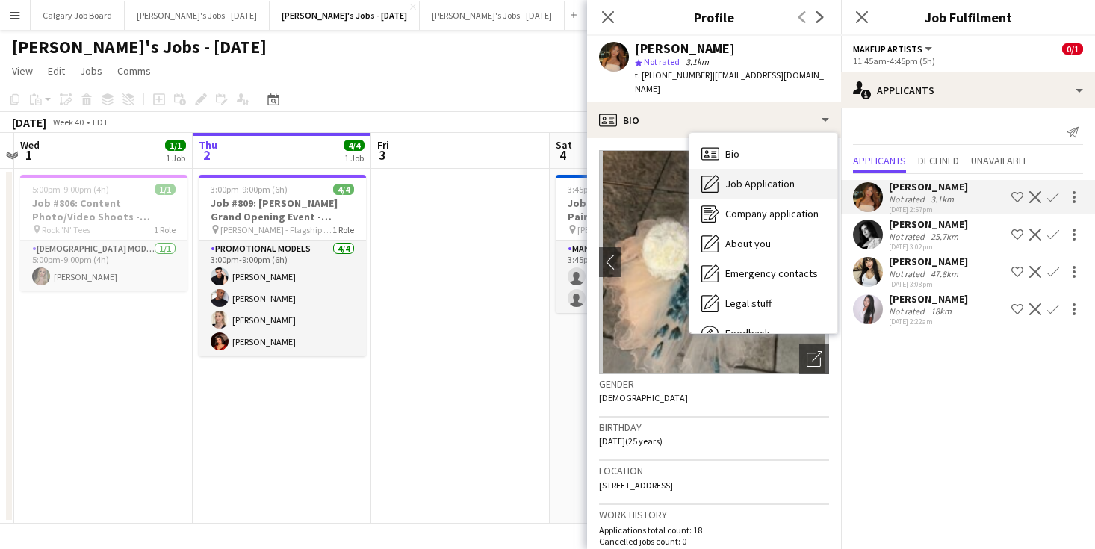
click at [761, 177] on span "Job Application" at bounding box center [759, 183] width 69 height 13
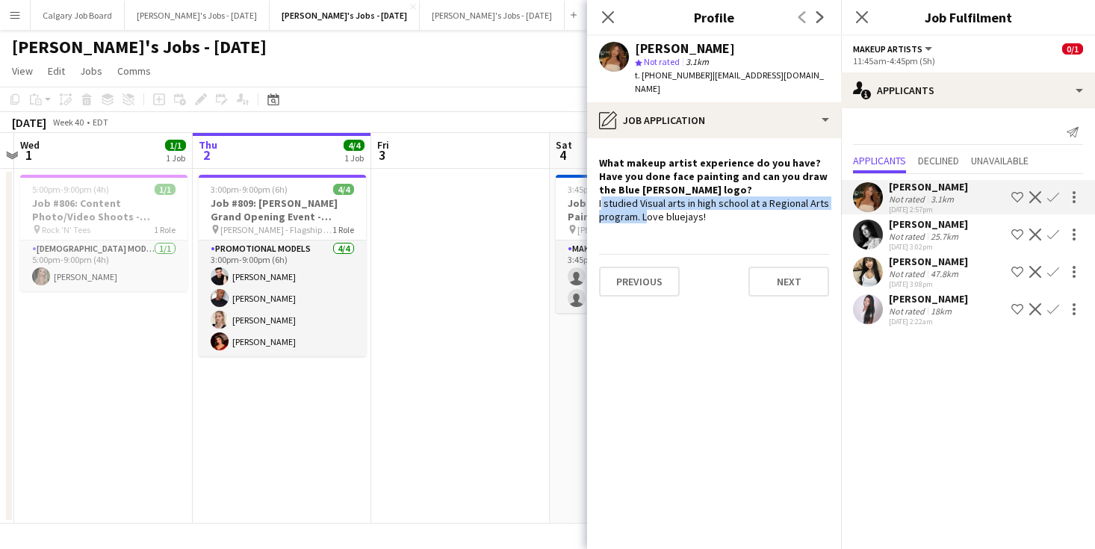
drag, startPoint x: 599, startPoint y: 186, endPoint x: 642, endPoint y: 201, distance: 45.8
click at [642, 201] on div "I studied Visual arts in high school at a Regional Arts program. Love bluejays!" at bounding box center [714, 209] width 230 height 27
copy div "I studied Visual arts in high school at a Regional Arts program."
click at [455, 77] on app-page-menu "View Day view expanded Day view collapsed Month view Date picker Jump to today …" at bounding box center [547, 72] width 1095 height 28
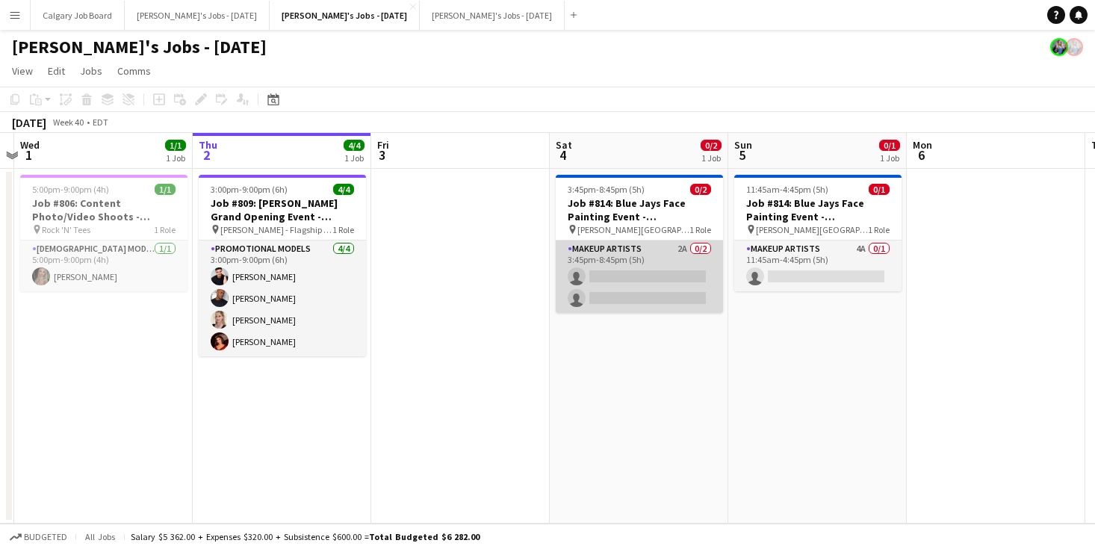
click at [614, 284] on app-card-role "Makeup Artists 2A 0/2 3:45pm-8:45pm (5h) single-neutral-actions single-neutral-…" at bounding box center [639, 276] width 167 height 72
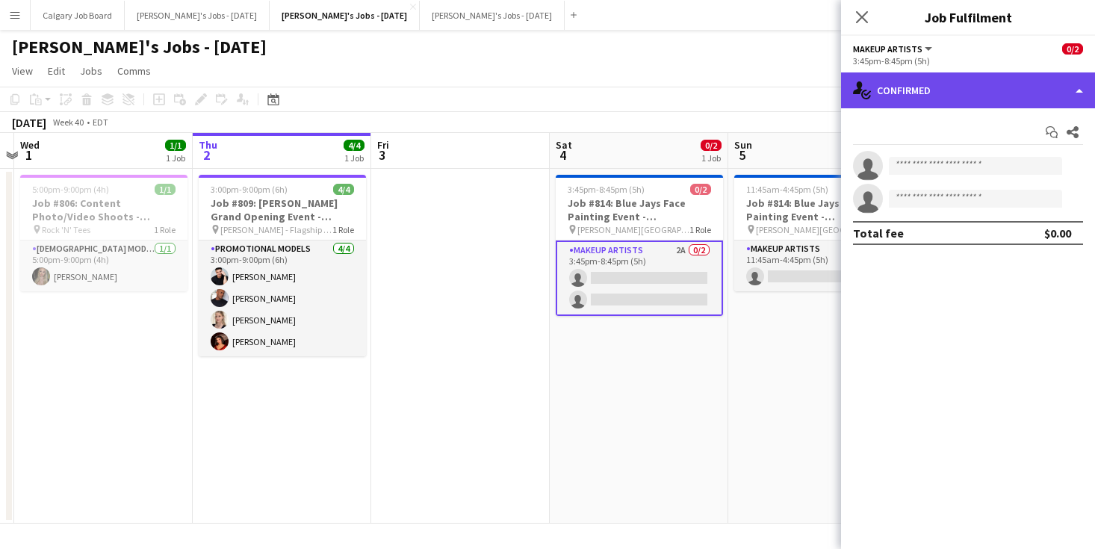
click at [942, 93] on div "single-neutral-actions-check-2 Confirmed" at bounding box center [968, 90] width 254 height 36
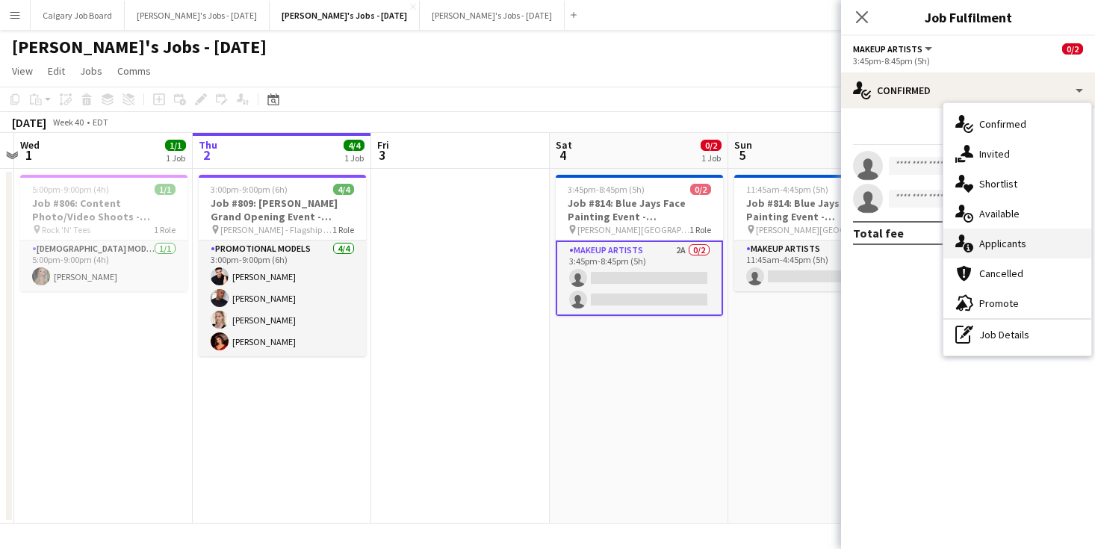
click at [1014, 231] on div "single-neutral-actions-information Applicants" at bounding box center [1017, 243] width 148 height 30
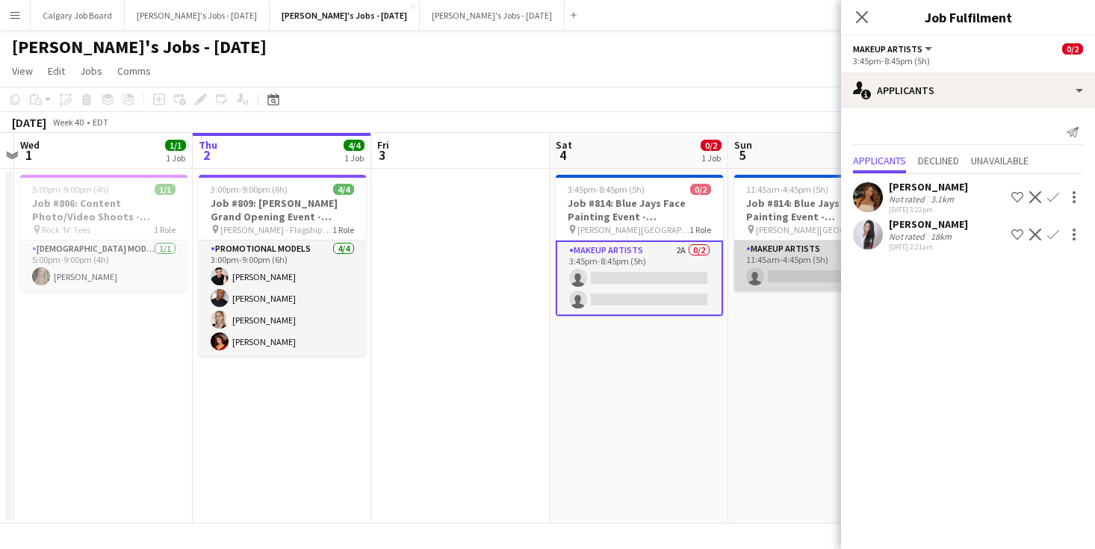
click at [818, 263] on app-card-role "Makeup Artists 4A 0/1 11:45am-4:45pm (5h) single-neutral-actions" at bounding box center [817, 265] width 167 height 51
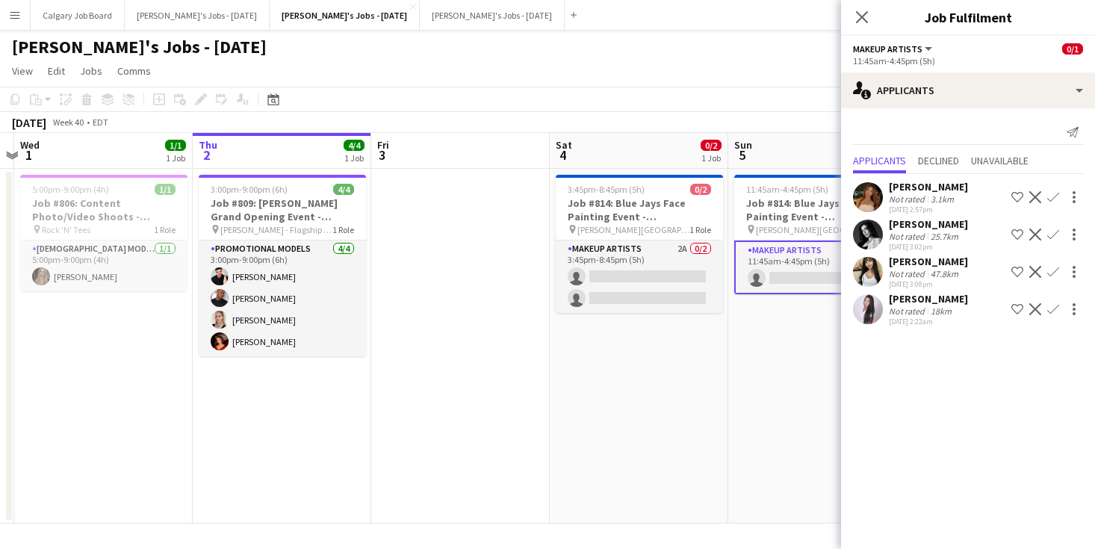
click at [682, 92] on app-toolbar "Copy Paste Paste Command V Paste with crew Command Shift V Paste linked Job Del…" at bounding box center [547, 99] width 1095 height 25
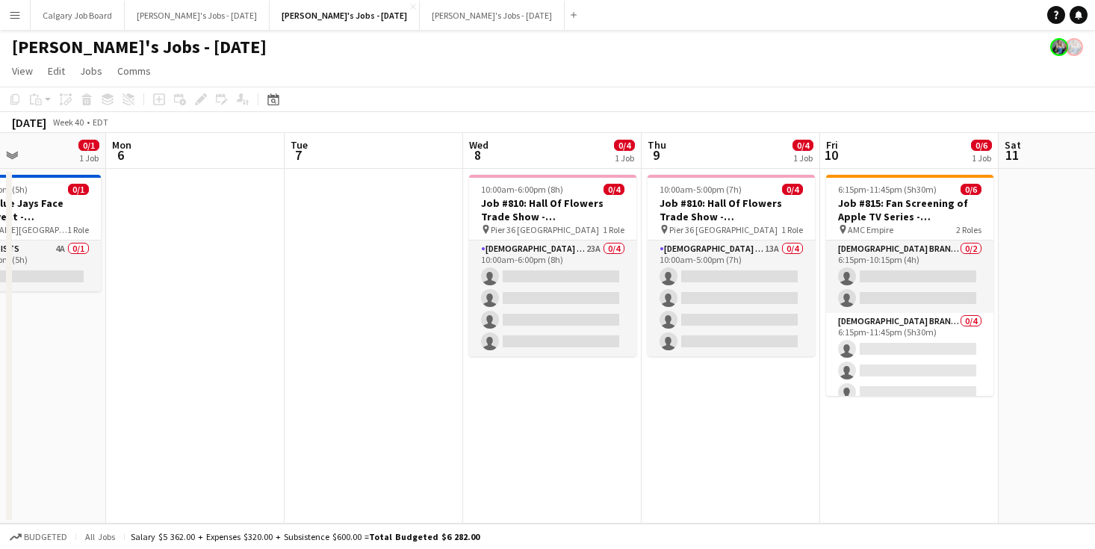
scroll to position [0, 430]
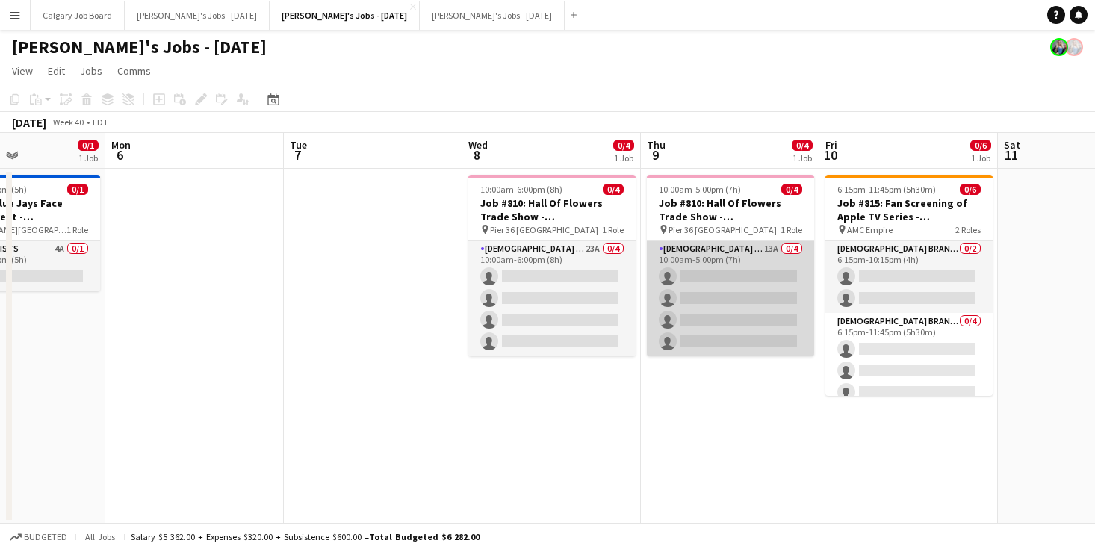
click at [647, 314] on app-card-role "Female Brand Ambassadors 13A 0/4 10:00am-5:00pm (7h) single-neutral-actions sin…" at bounding box center [730, 298] width 167 height 116
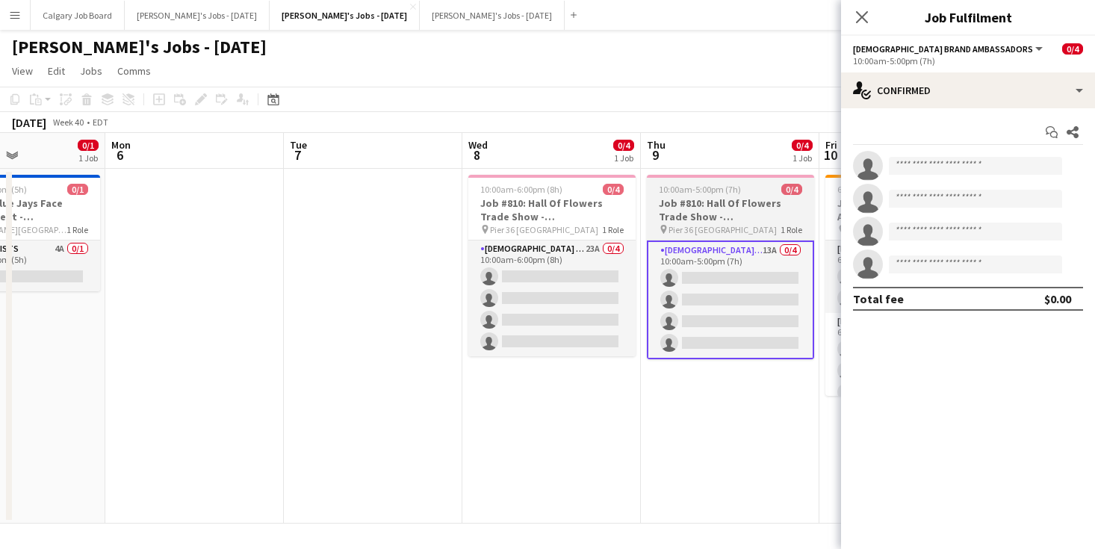
drag, startPoint x: 744, startPoint y: 135, endPoint x: 782, endPoint y: 234, distance: 106.4
click at [744, 135] on app-board-header-date "Thu 9 0/4 1 Job" at bounding box center [730, 151] width 178 height 36
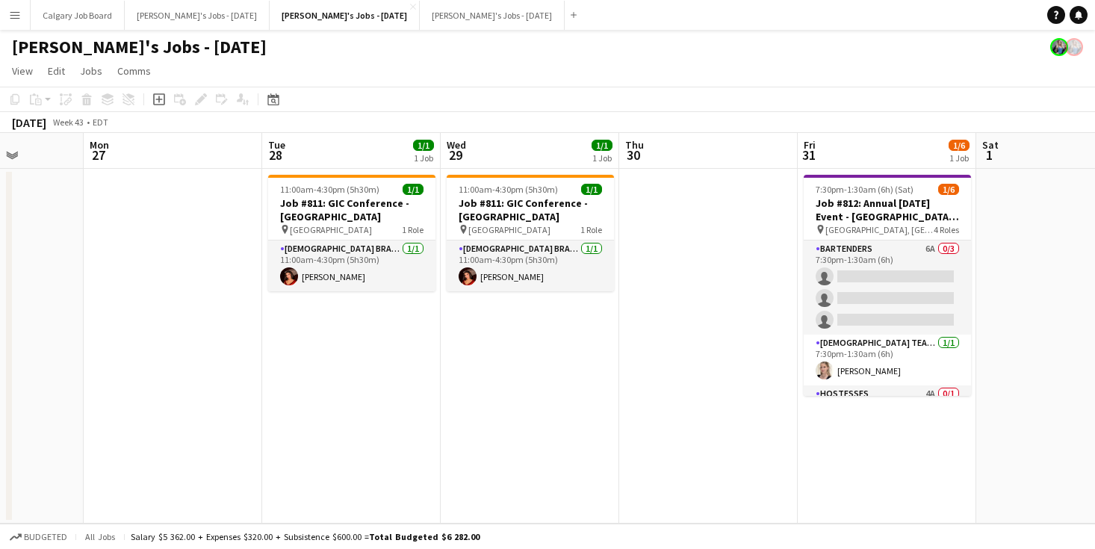
scroll to position [0, 651]
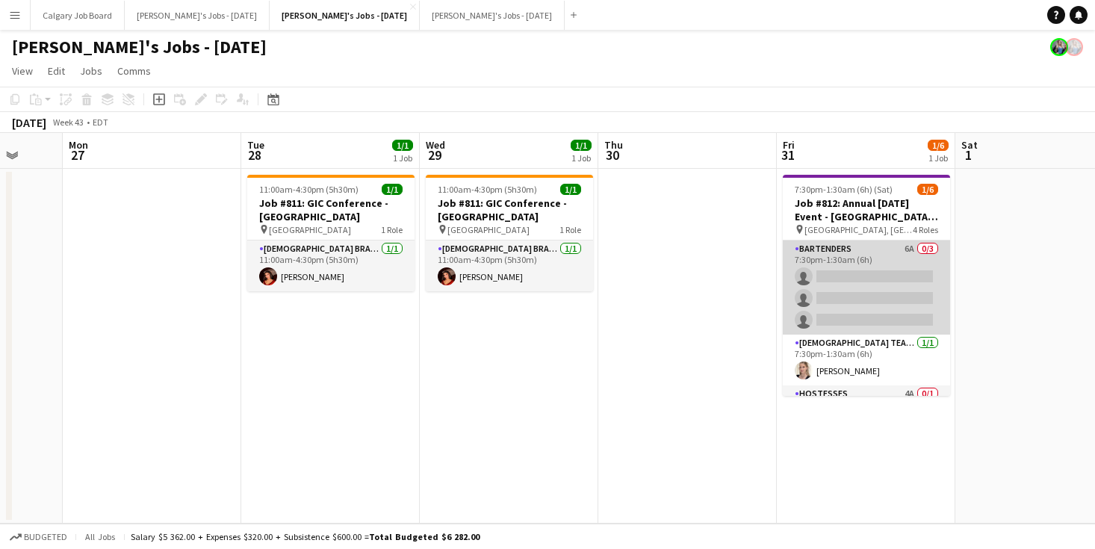
click at [825, 289] on app-card-role "Bartenders 6A 0/3 7:30pm-1:30am (6h) single-neutral-actions single-neutral-acti…" at bounding box center [865, 287] width 167 height 94
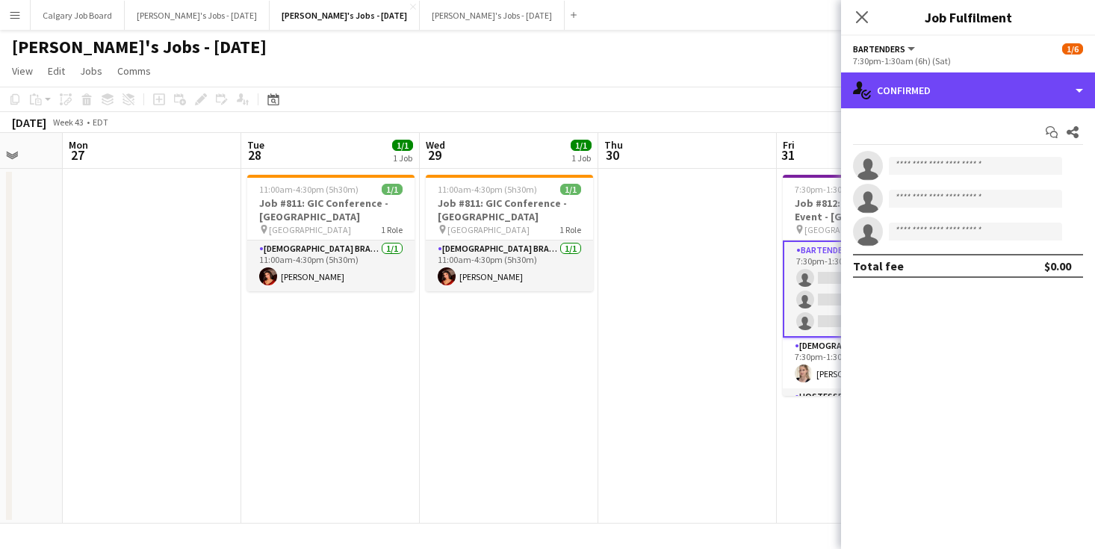
drag, startPoint x: 986, startPoint y: 99, endPoint x: 989, endPoint y: 118, distance: 18.9
click at [986, 100] on div "single-neutral-actions-check-2 Confirmed" at bounding box center [968, 90] width 254 height 36
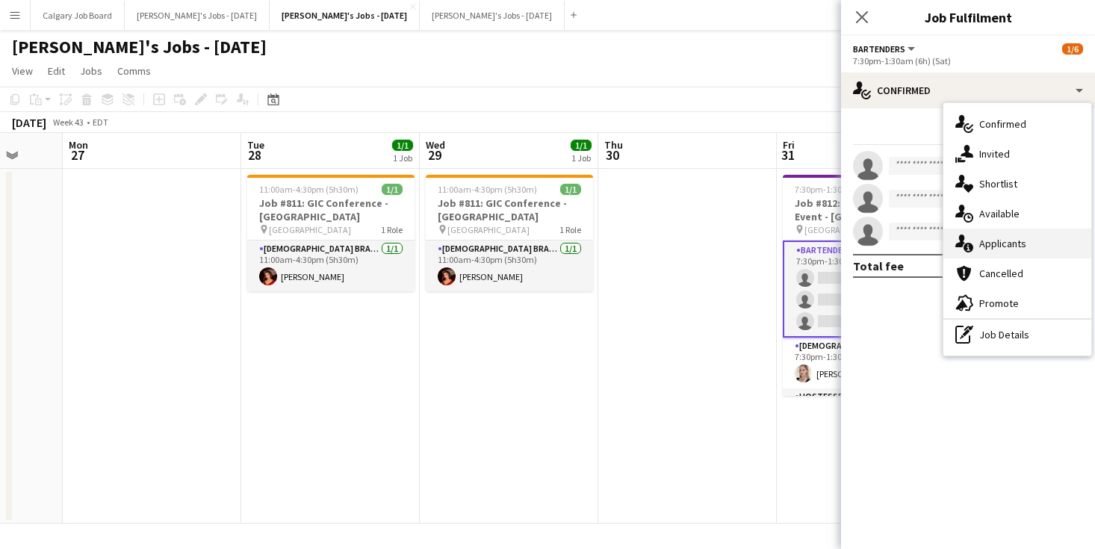
click at [1024, 254] on div "single-neutral-actions-information Applicants" at bounding box center [1017, 243] width 148 height 30
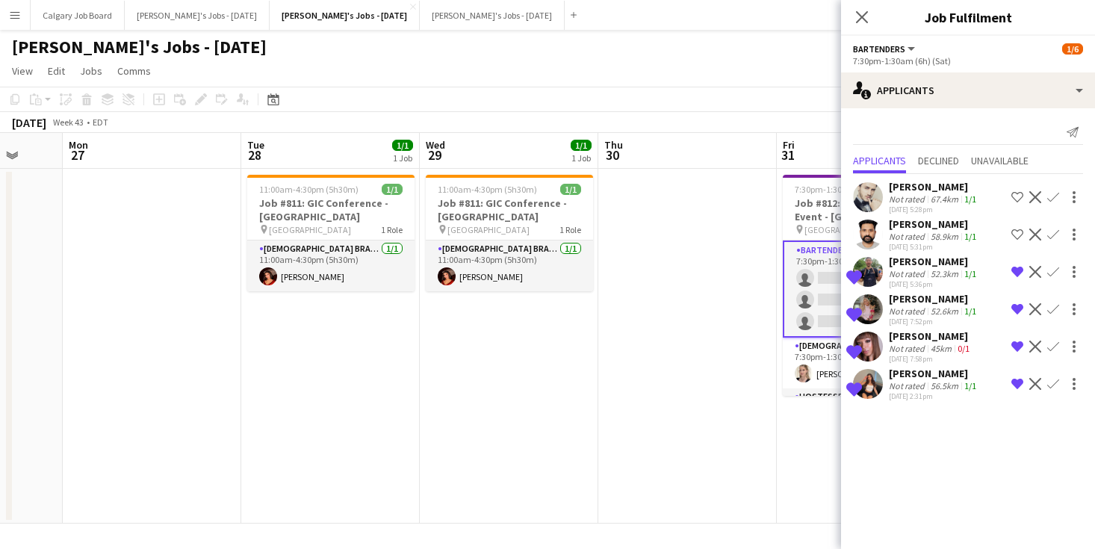
click at [732, 362] on app-date-cell at bounding box center [687, 346] width 178 height 355
